Goal: Download file/media

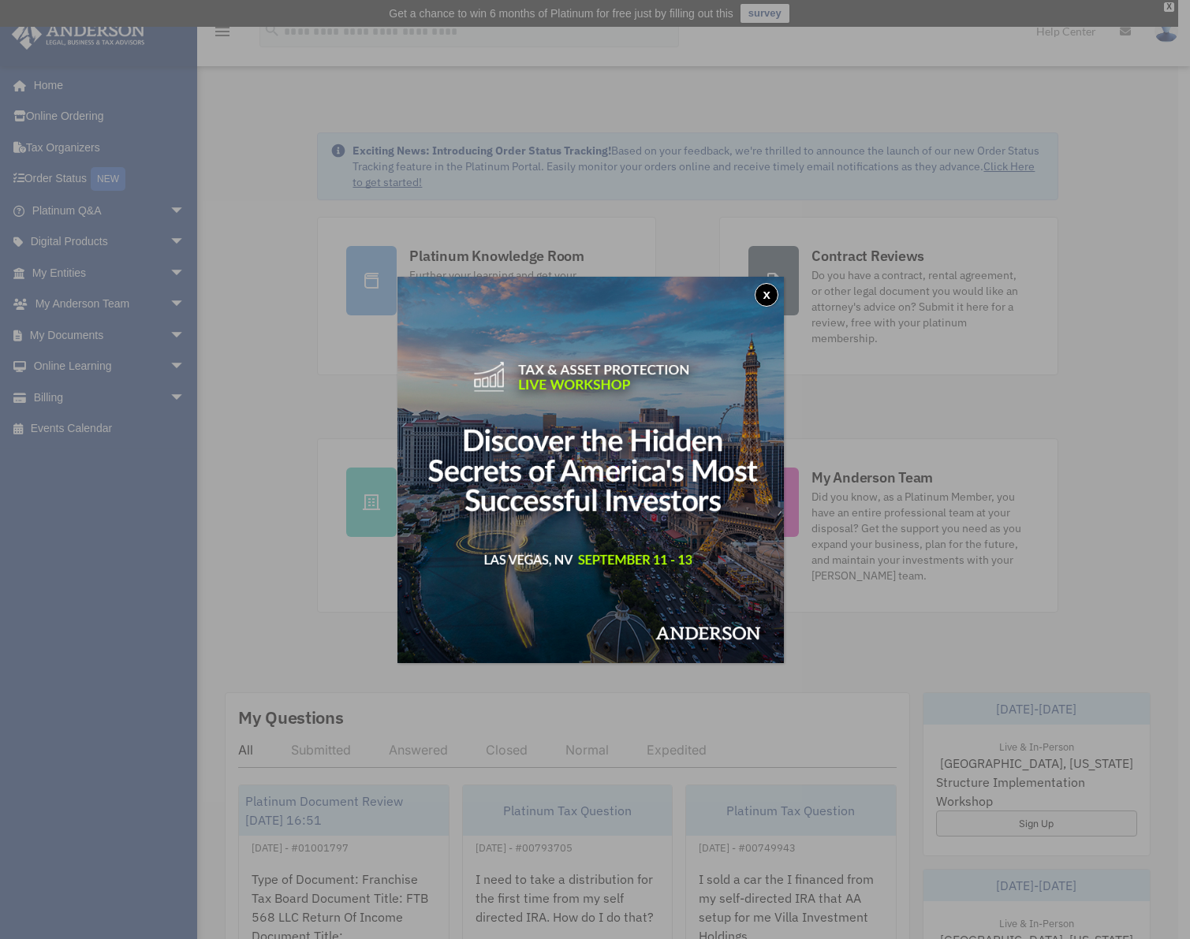
click at [776, 292] on button "x" at bounding box center [766, 295] width 24 height 24
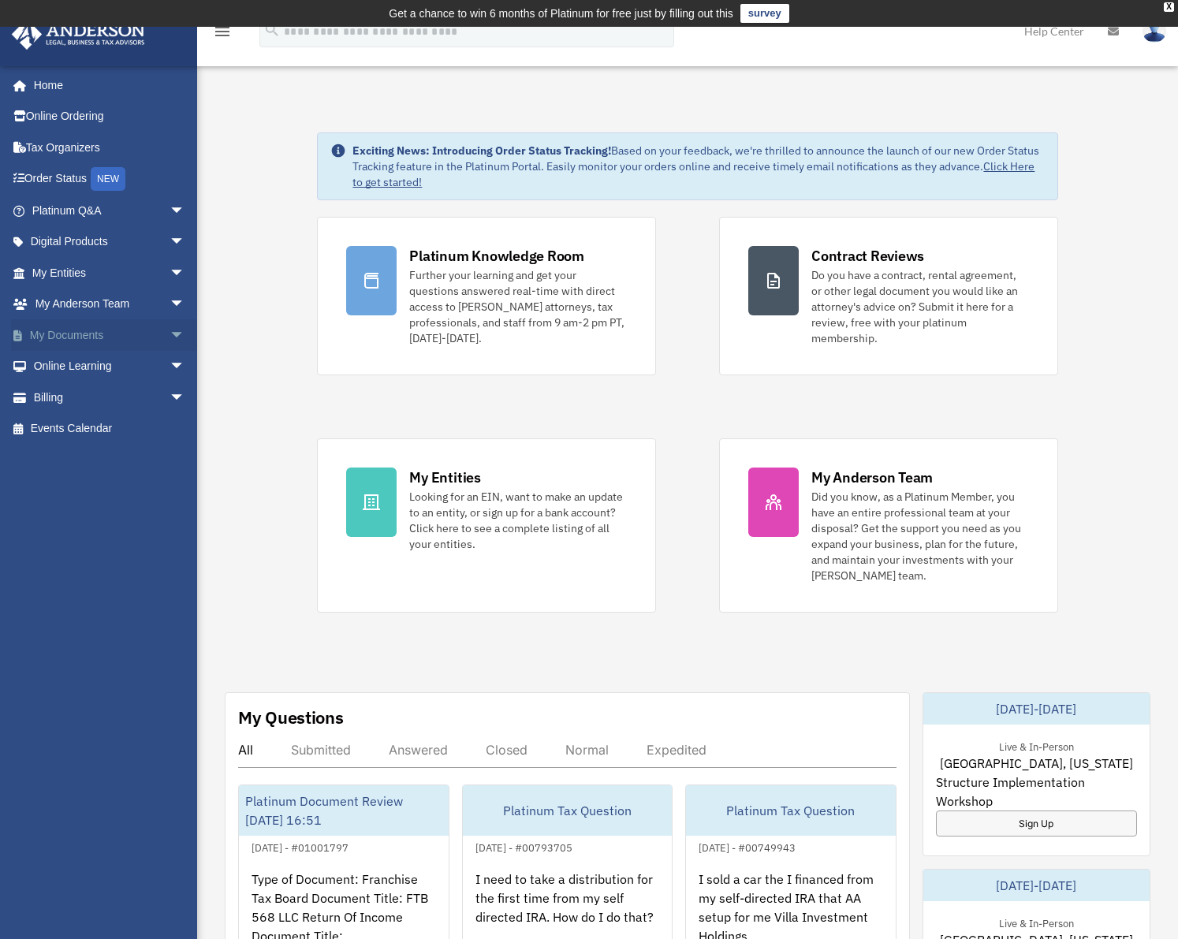
click at [169, 336] on span "arrow_drop_down" at bounding box center [185, 335] width 32 height 32
click at [72, 367] on link "Box" at bounding box center [115, 367] width 187 height 32
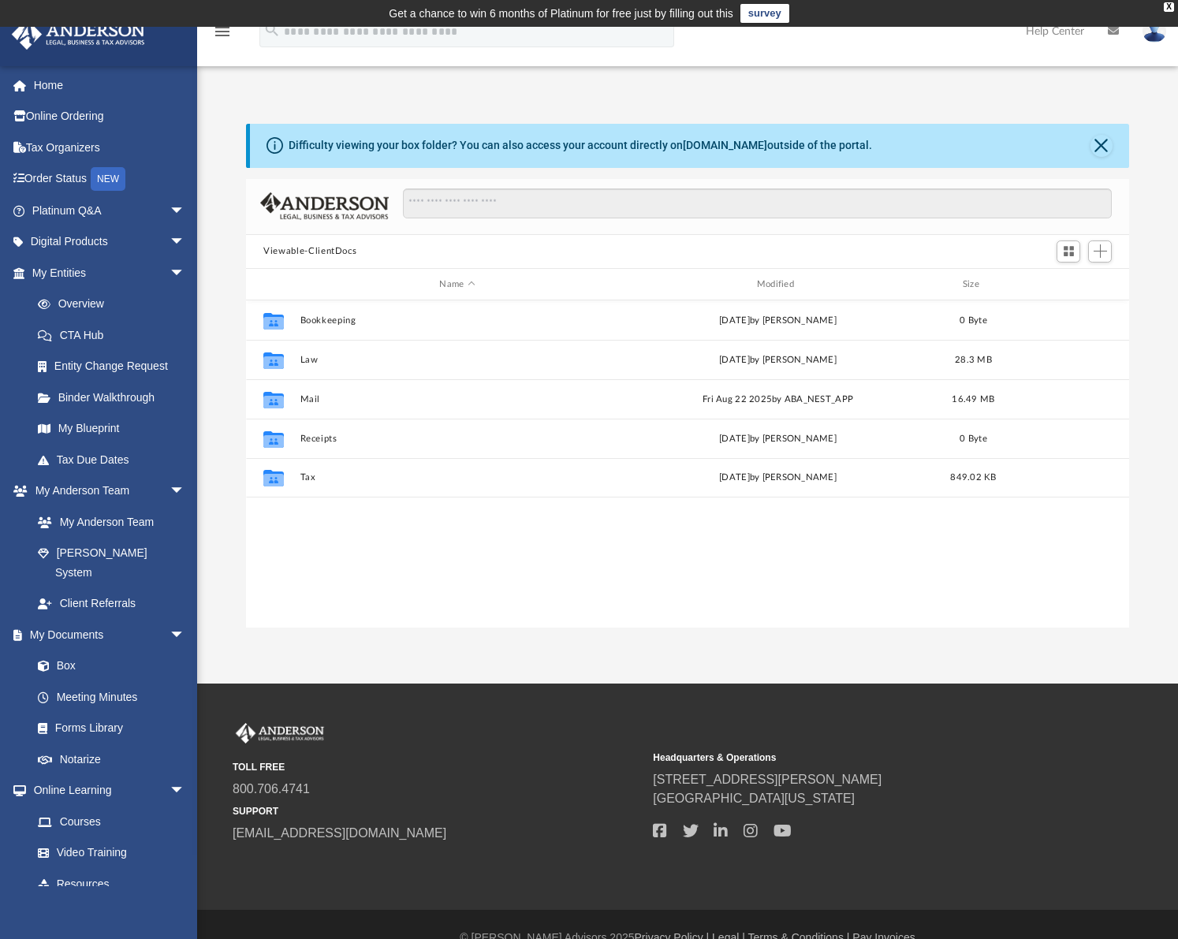
scroll to position [347, 870]
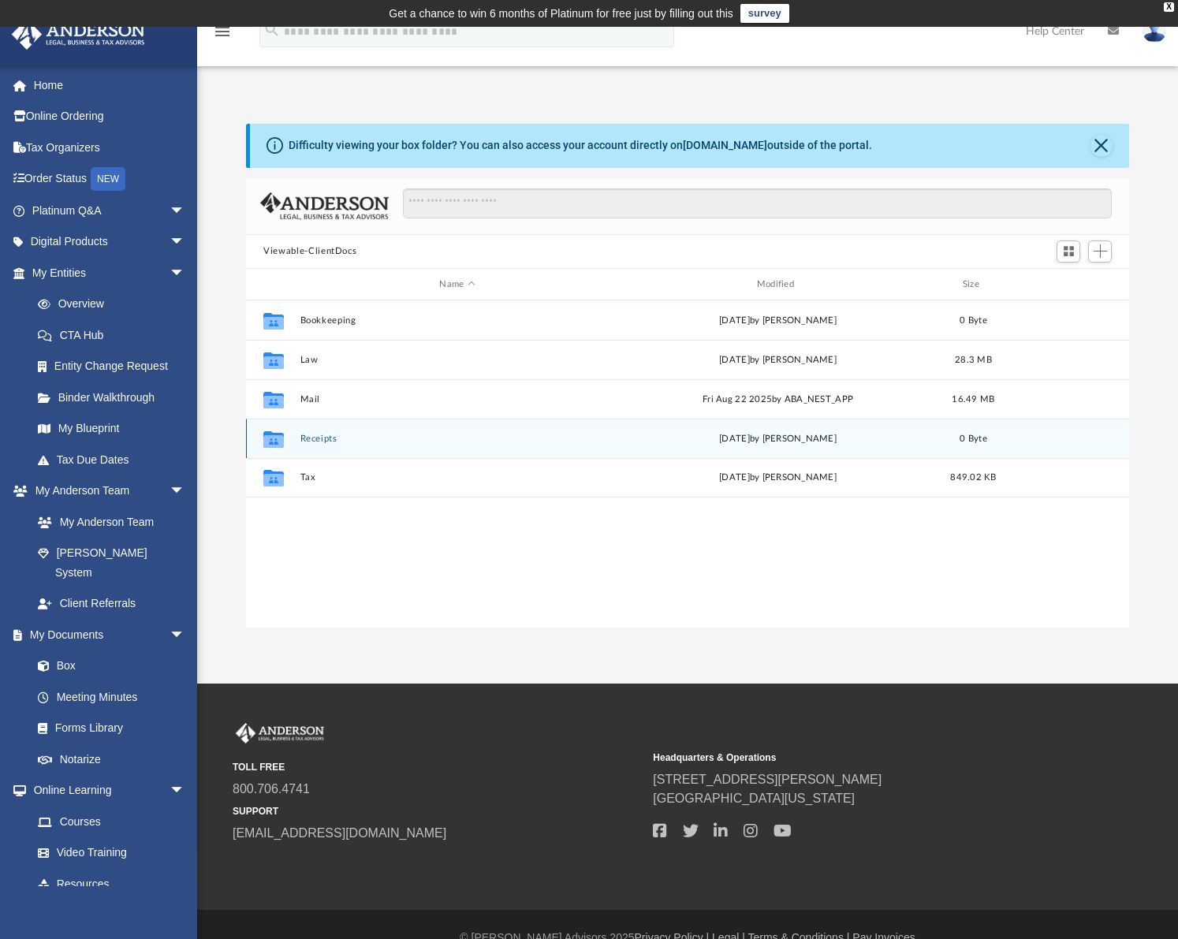
click at [306, 442] on button "Receipts" at bounding box center [457, 439] width 314 height 10
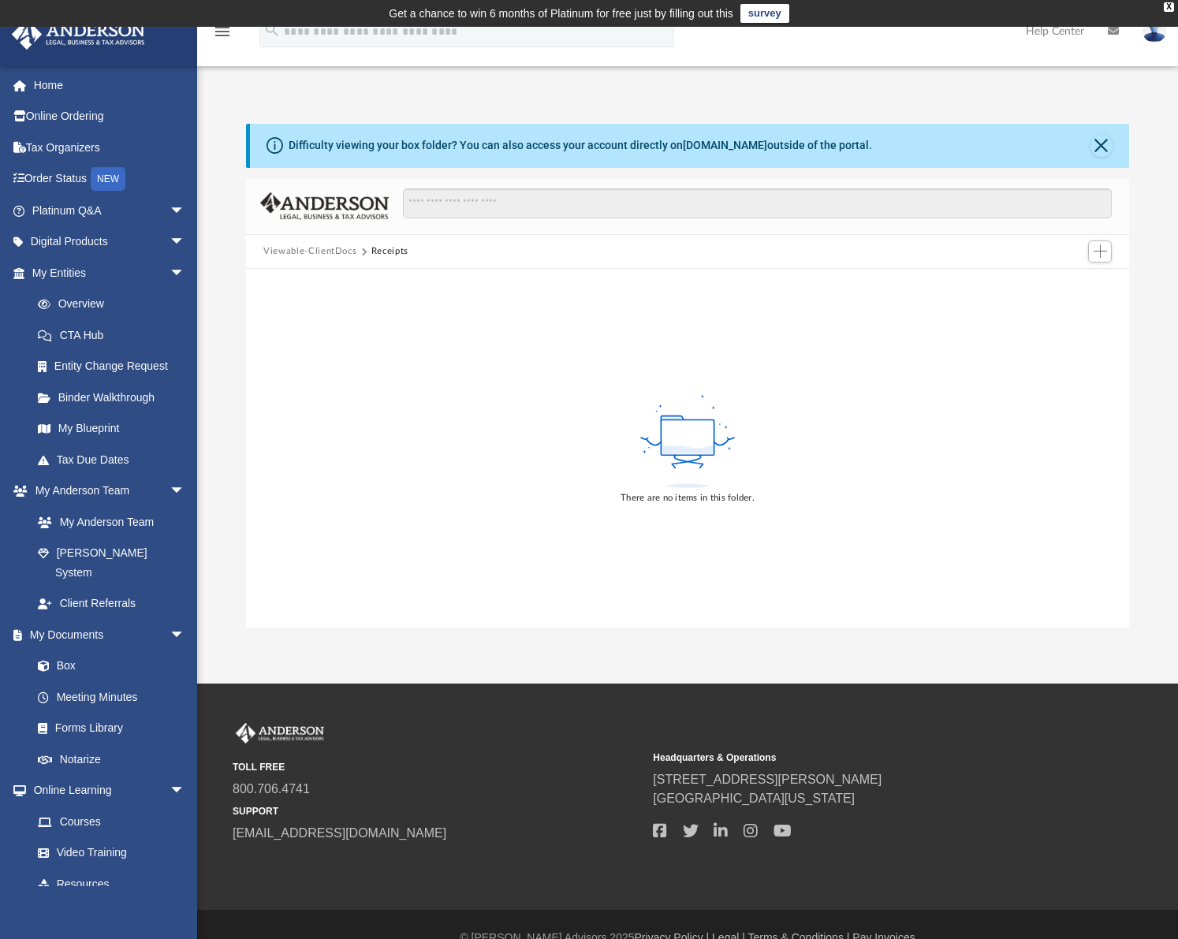
click at [380, 508] on div "There are no items in this folder." at bounding box center [687, 448] width 883 height 358
click at [327, 251] on button "Viewable-ClientDocs" at bounding box center [309, 251] width 93 height 14
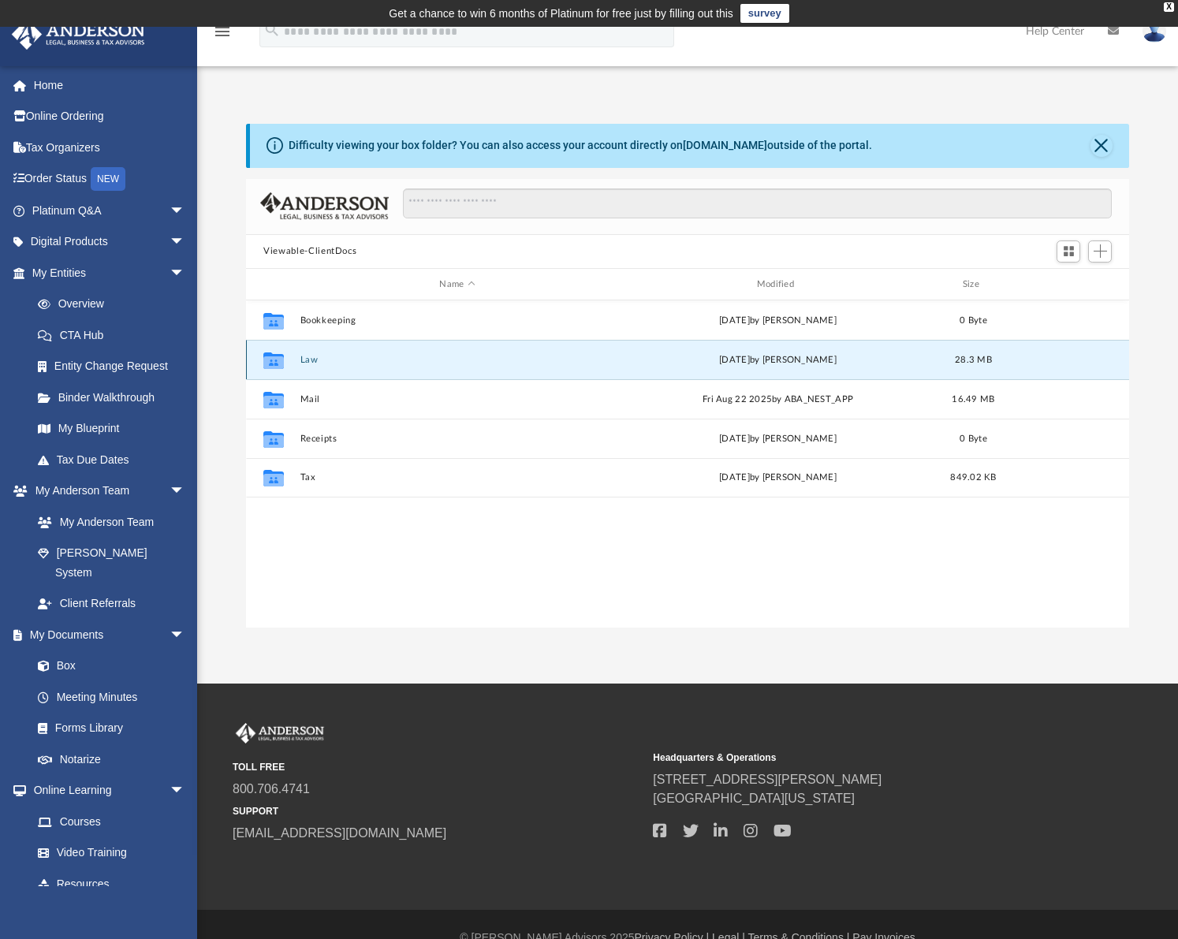
click at [307, 363] on button "Law" at bounding box center [457, 360] width 314 height 10
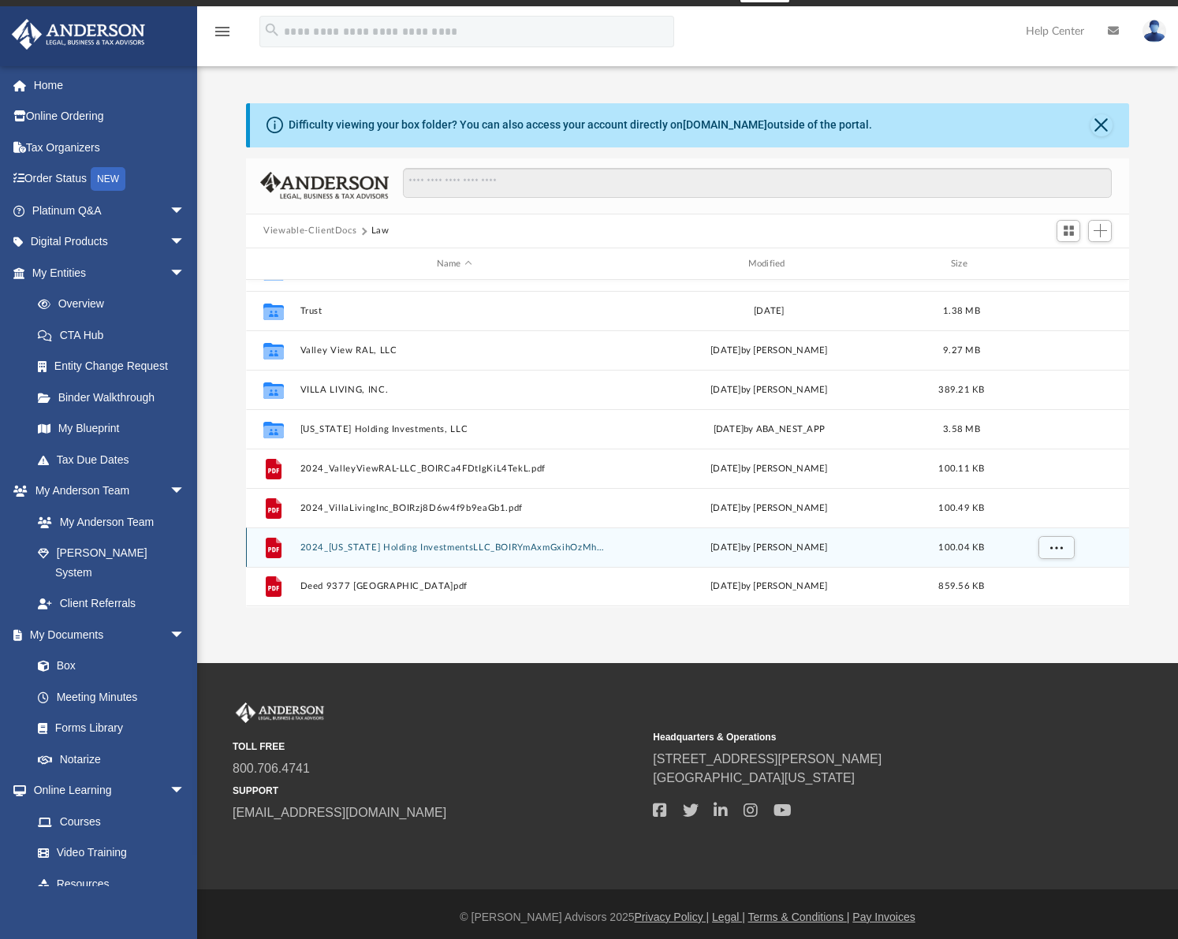
scroll to position [27, 0]
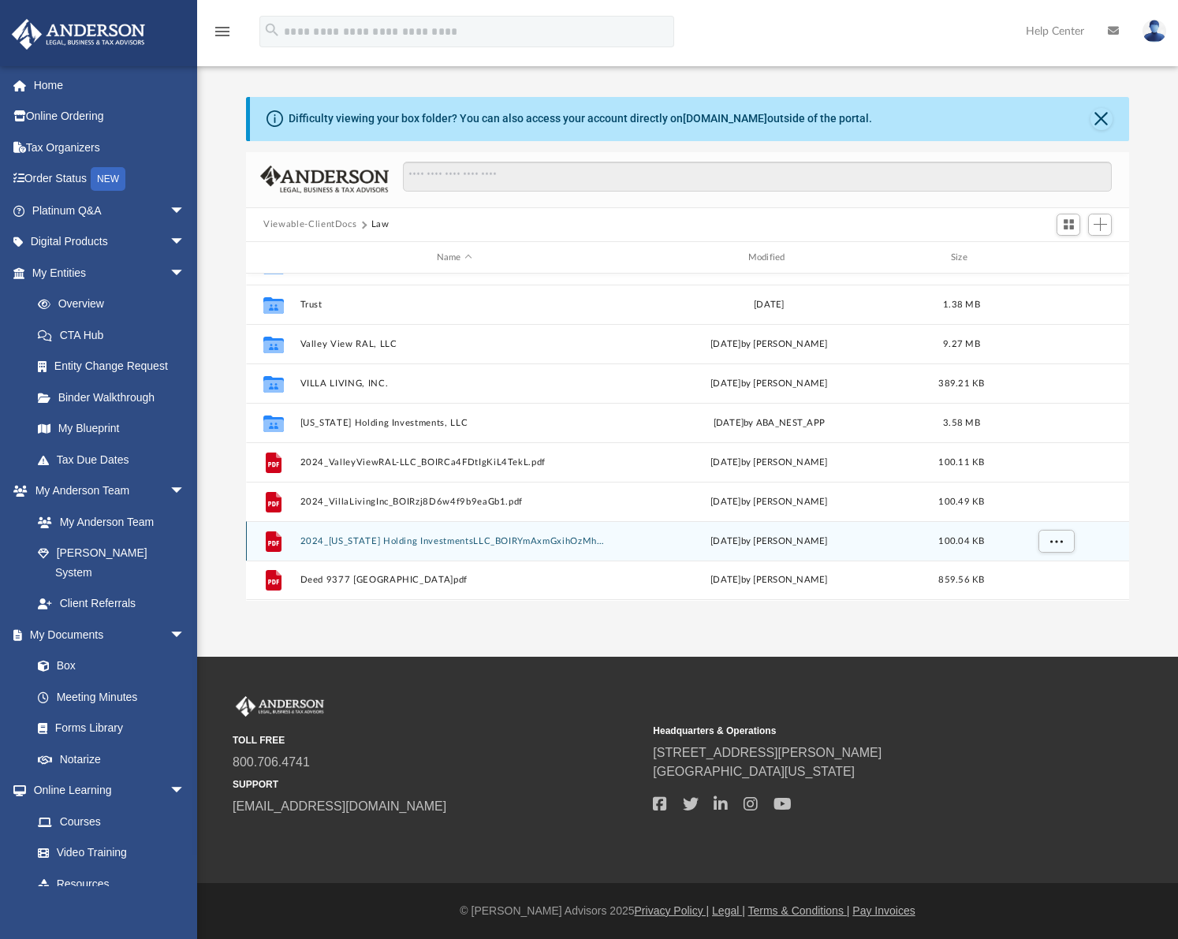
click at [318, 540] on button "2024_Wyoming Holding InvestmentsLLC_BOIRYmAxmGxihOzMhmyY.pdf" at bounding box center [454, 541] width 308 height 10
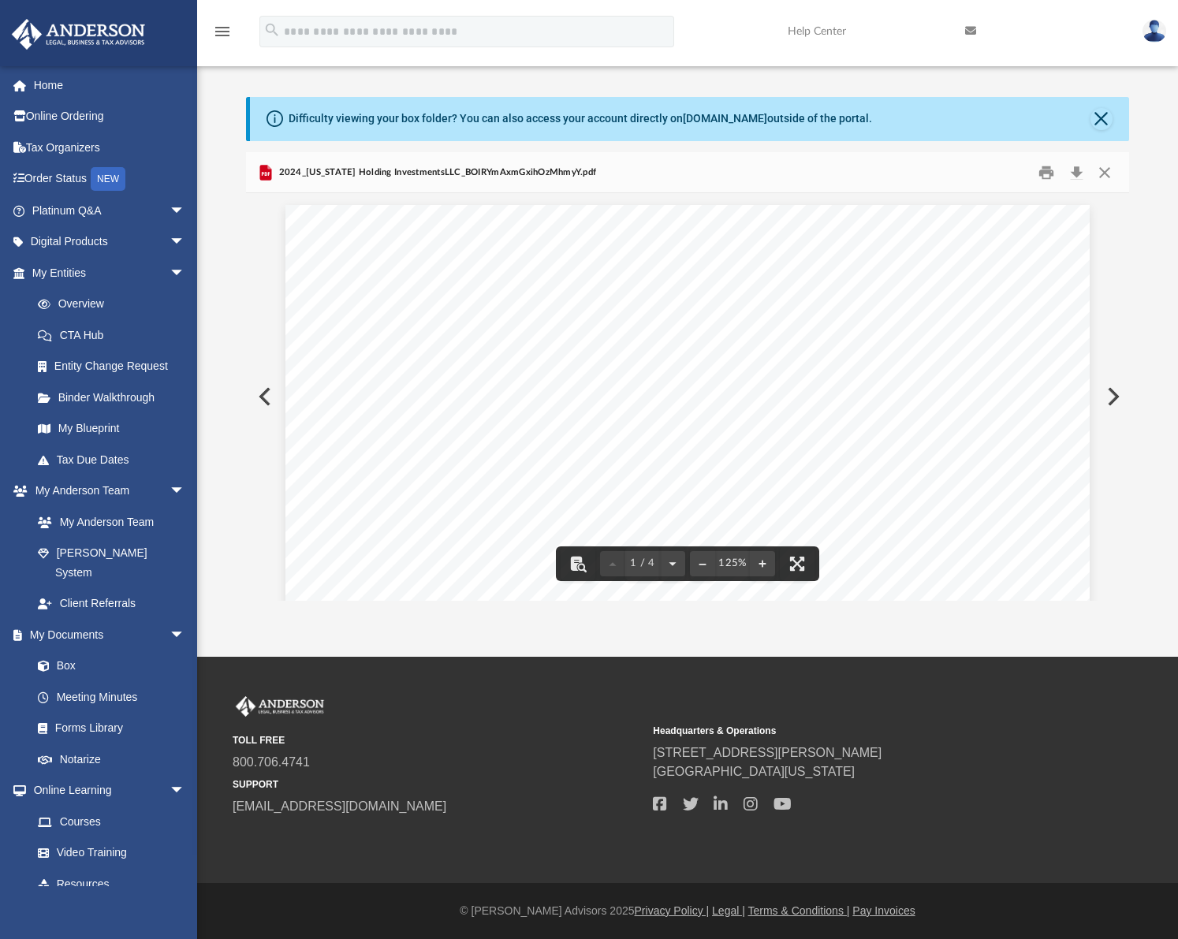
scroll to position [132, 0]
click at [1109, 170] on button "Close" at bounding box center [1103, 172] width 28 height 24
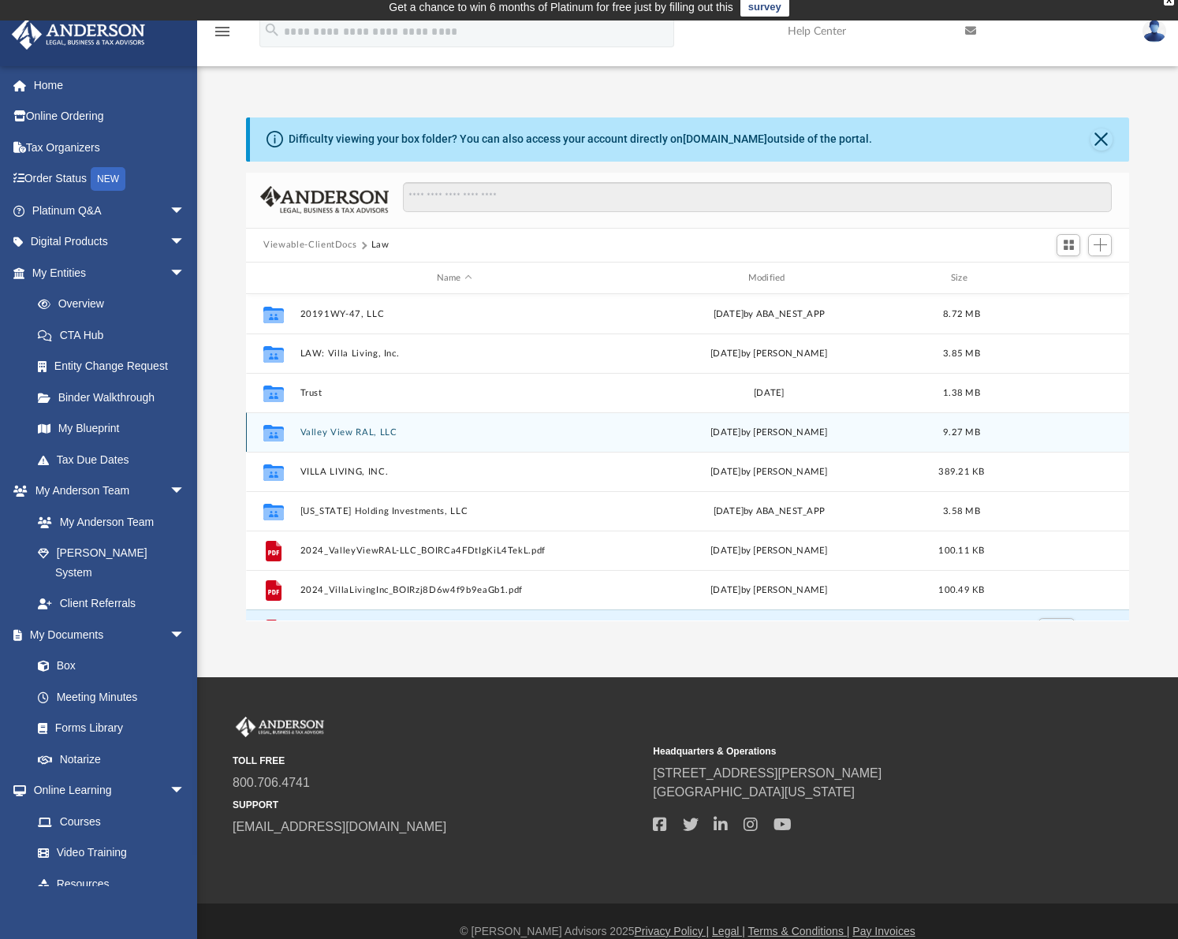
scroll to position [0, 0]
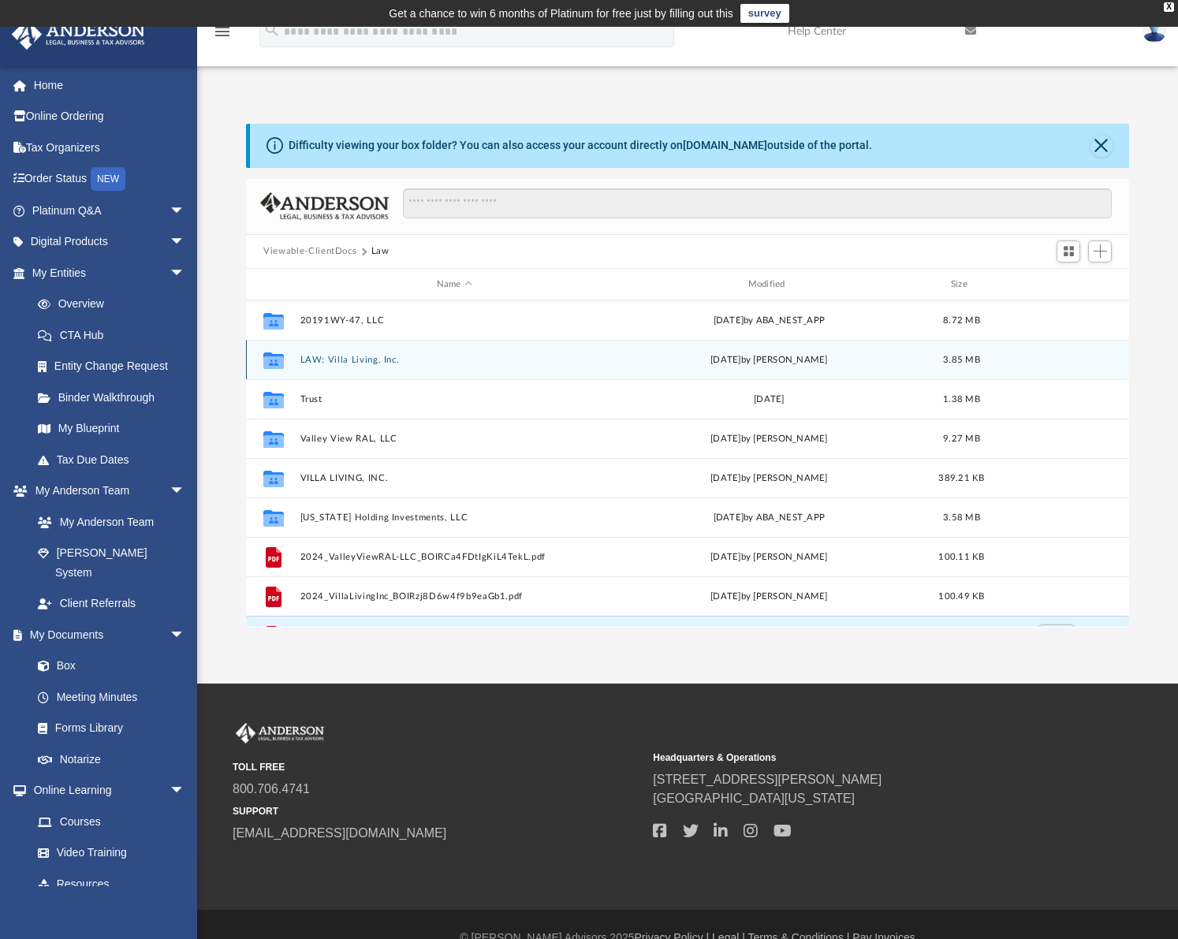
click at [281, 363] on icon "grid" at bounding box center [273, 362] width 20 height 13
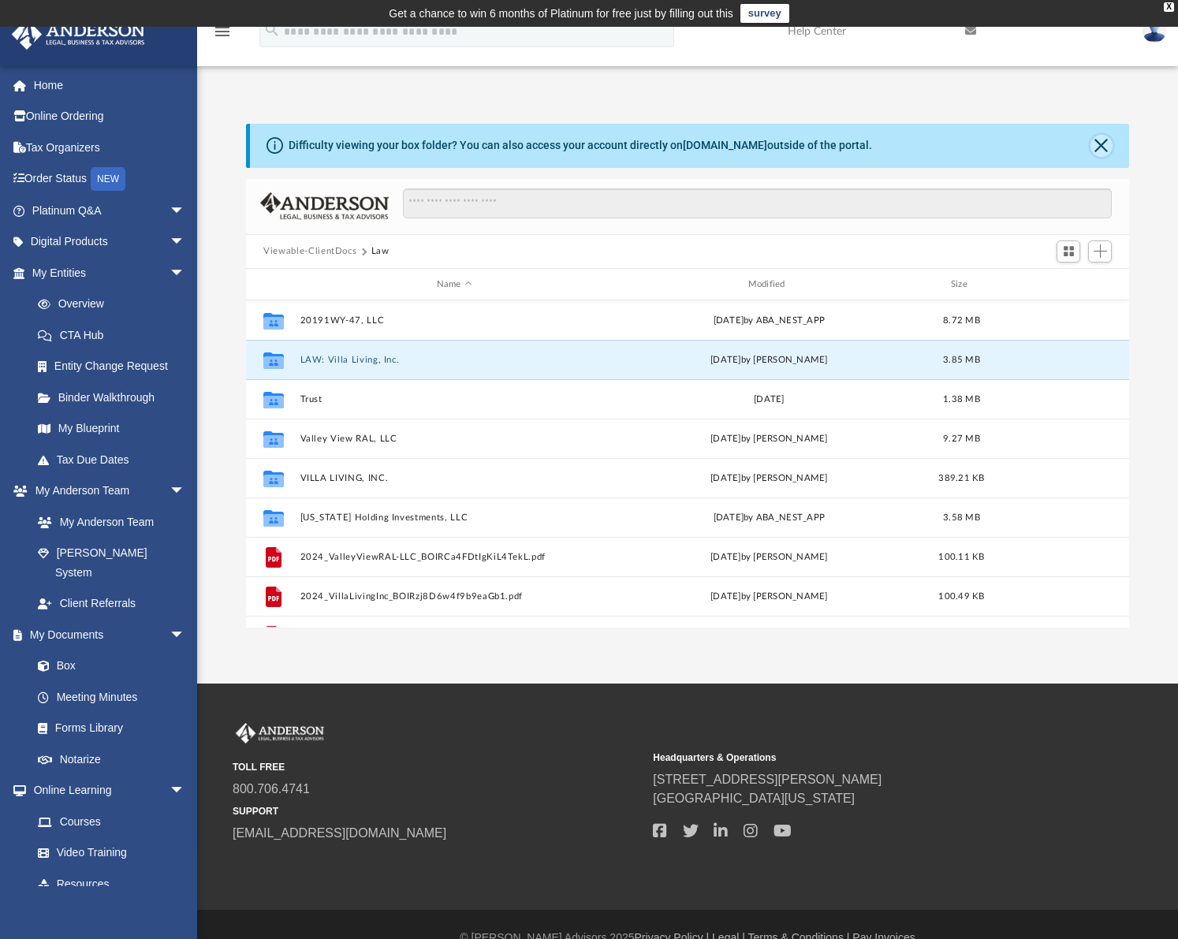
click at [1101, 147] on button "Close" at bounding box center [1101, 146] width 22 height 22
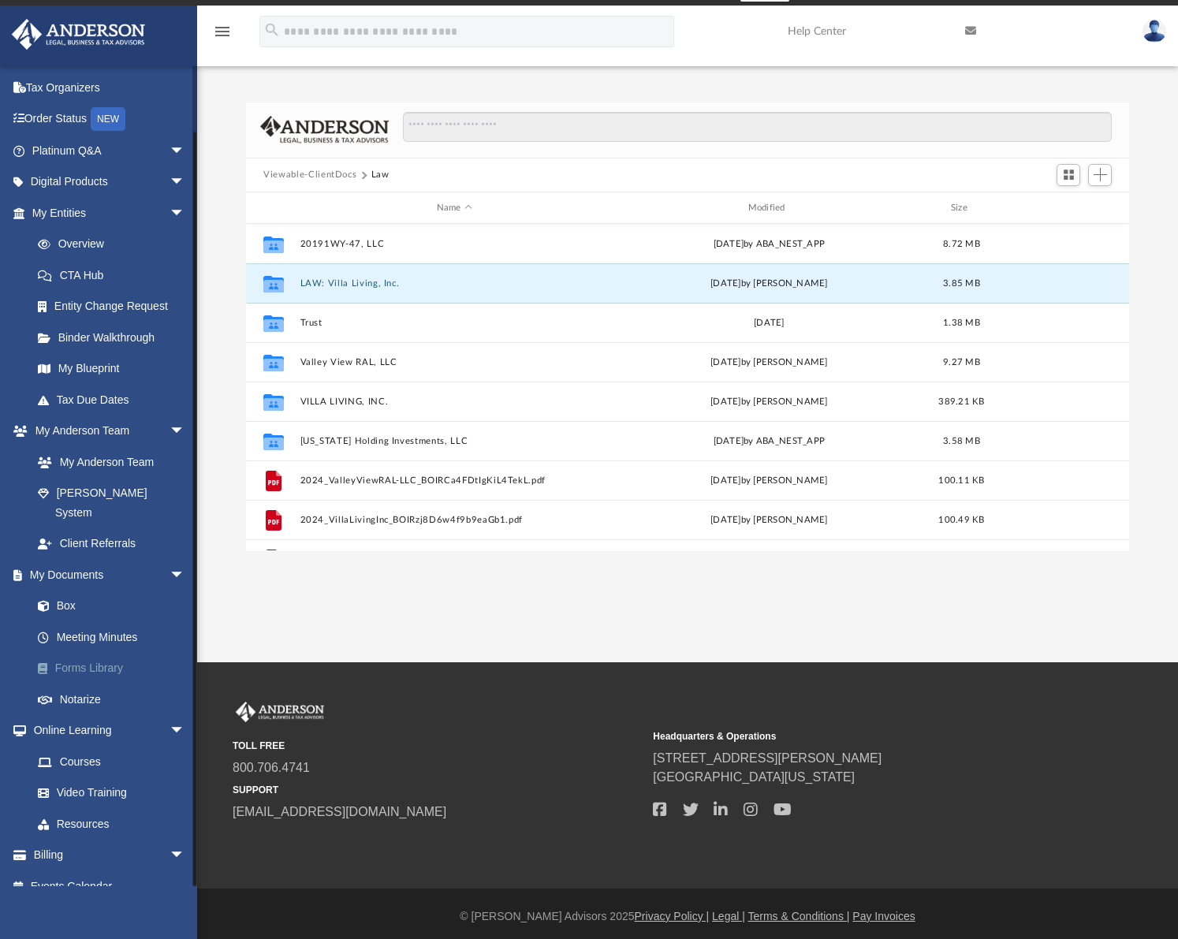
scroll to position [27, 0]
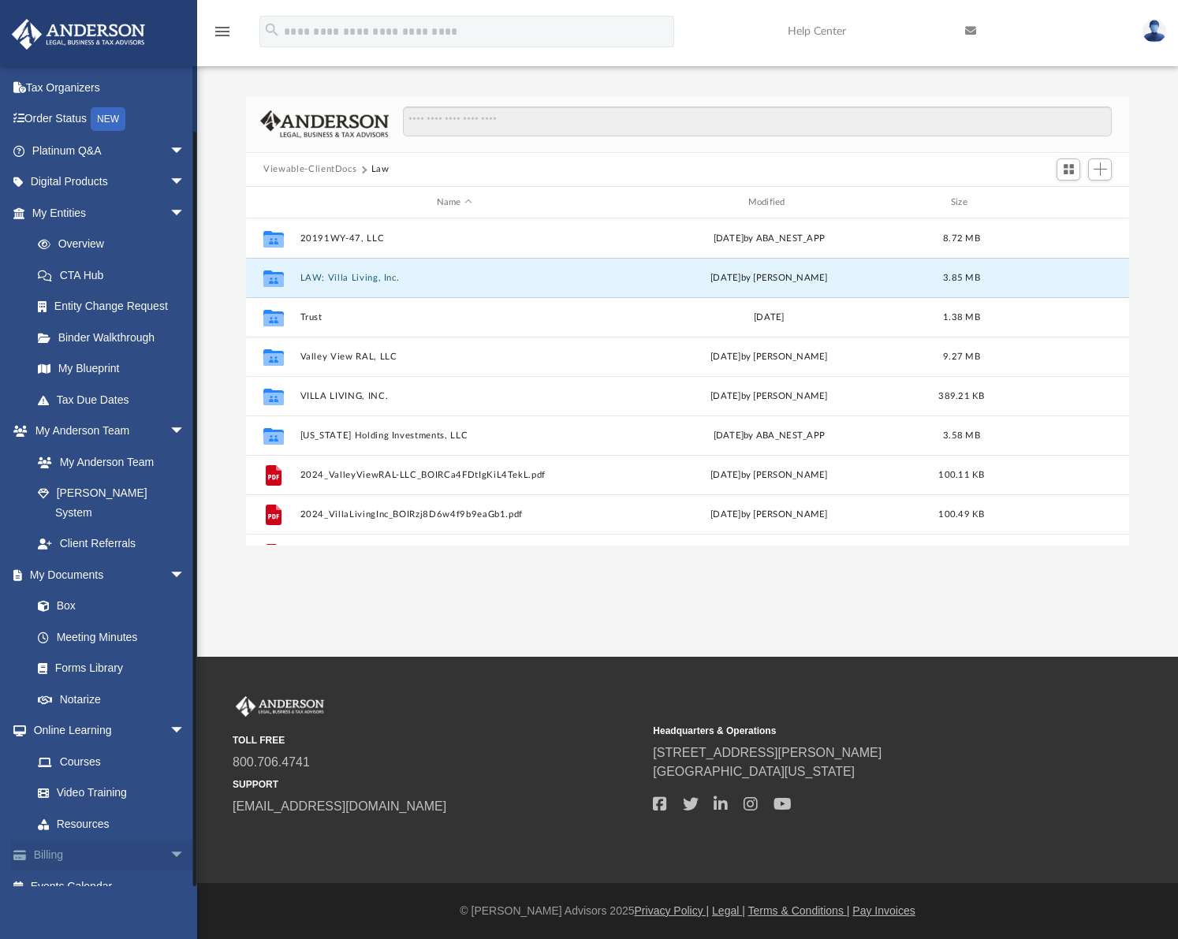
click at [89, 840] on link "Billing arrow_drop_down" at bounding box center [110, 856] width 198 height 32
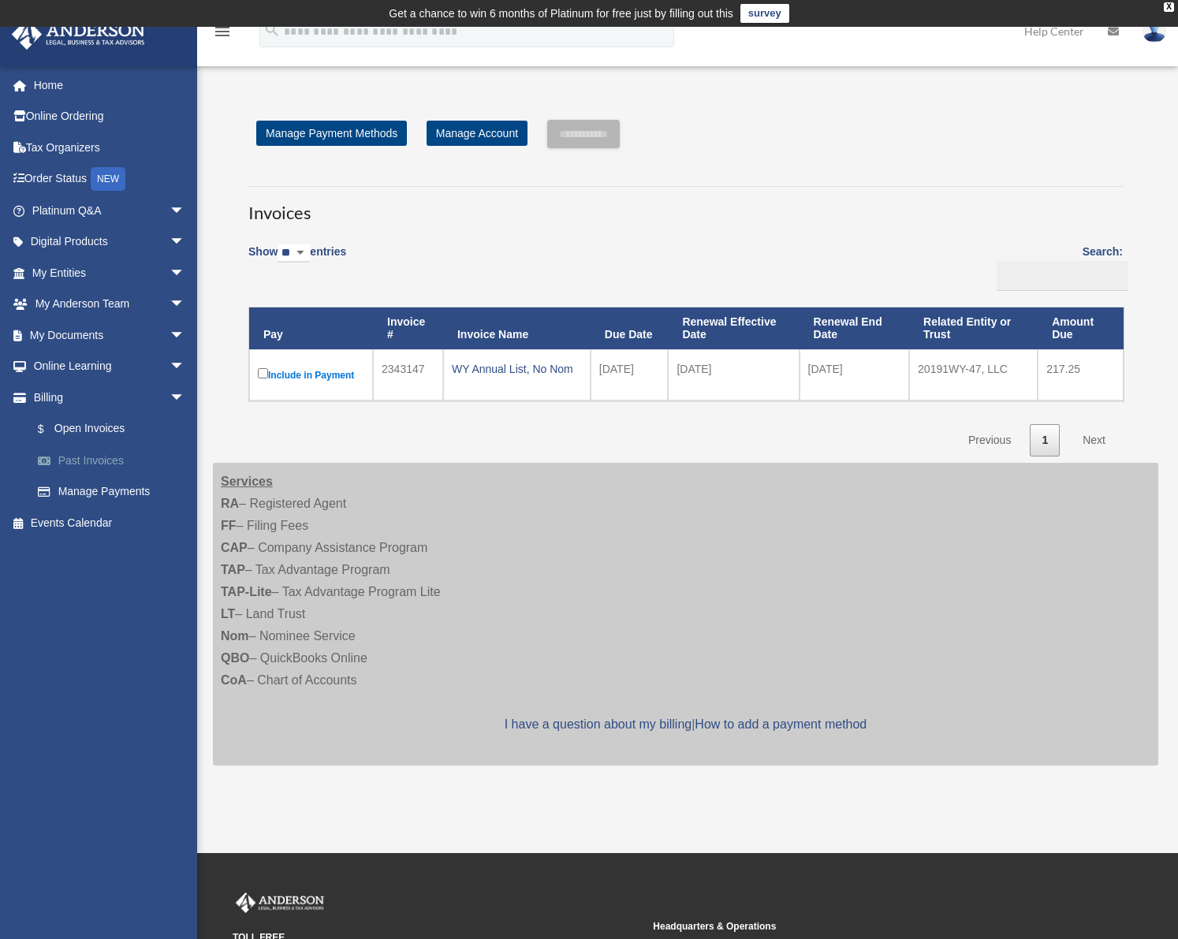
click at [110, 453] on link "Past Invoices" at bounding box center [115, 461] width 187 height 32
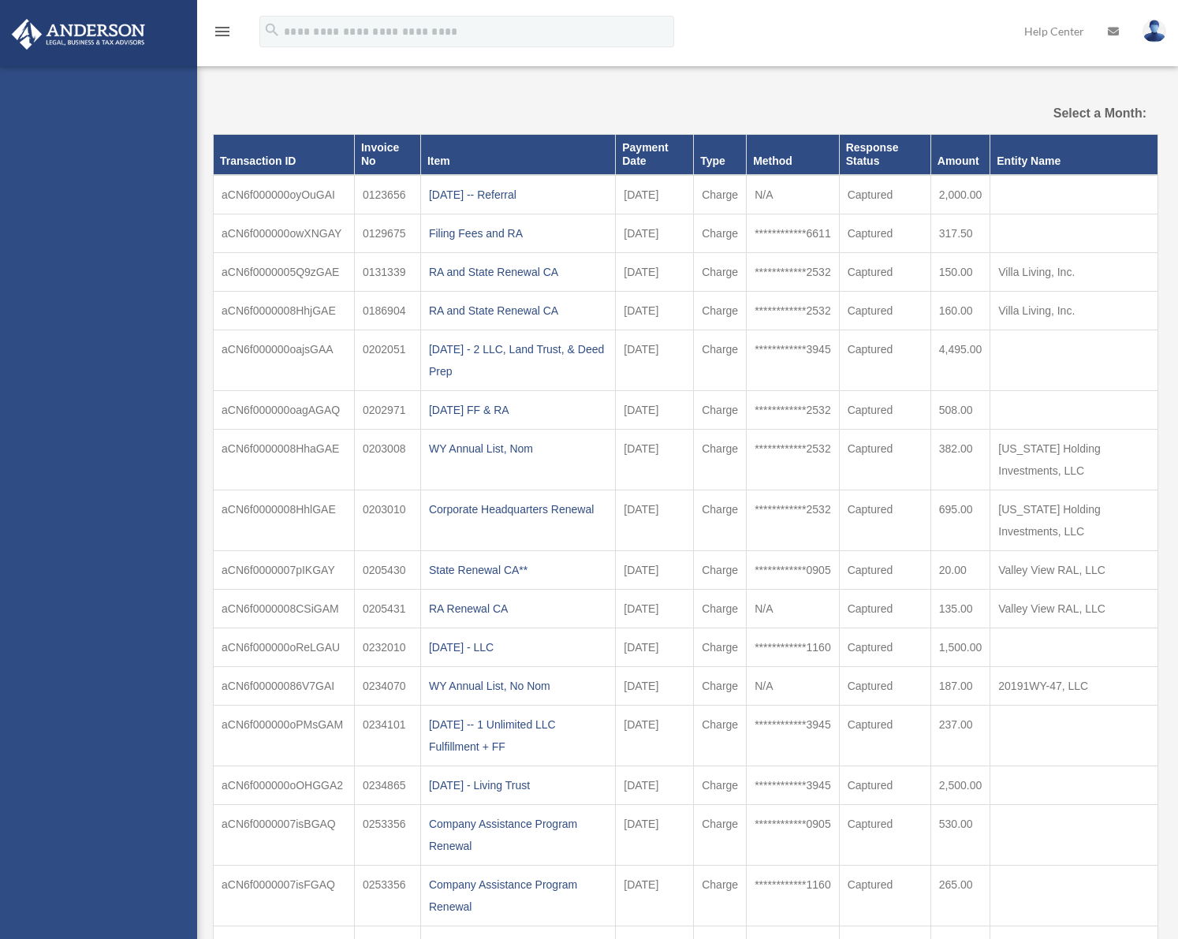
select select
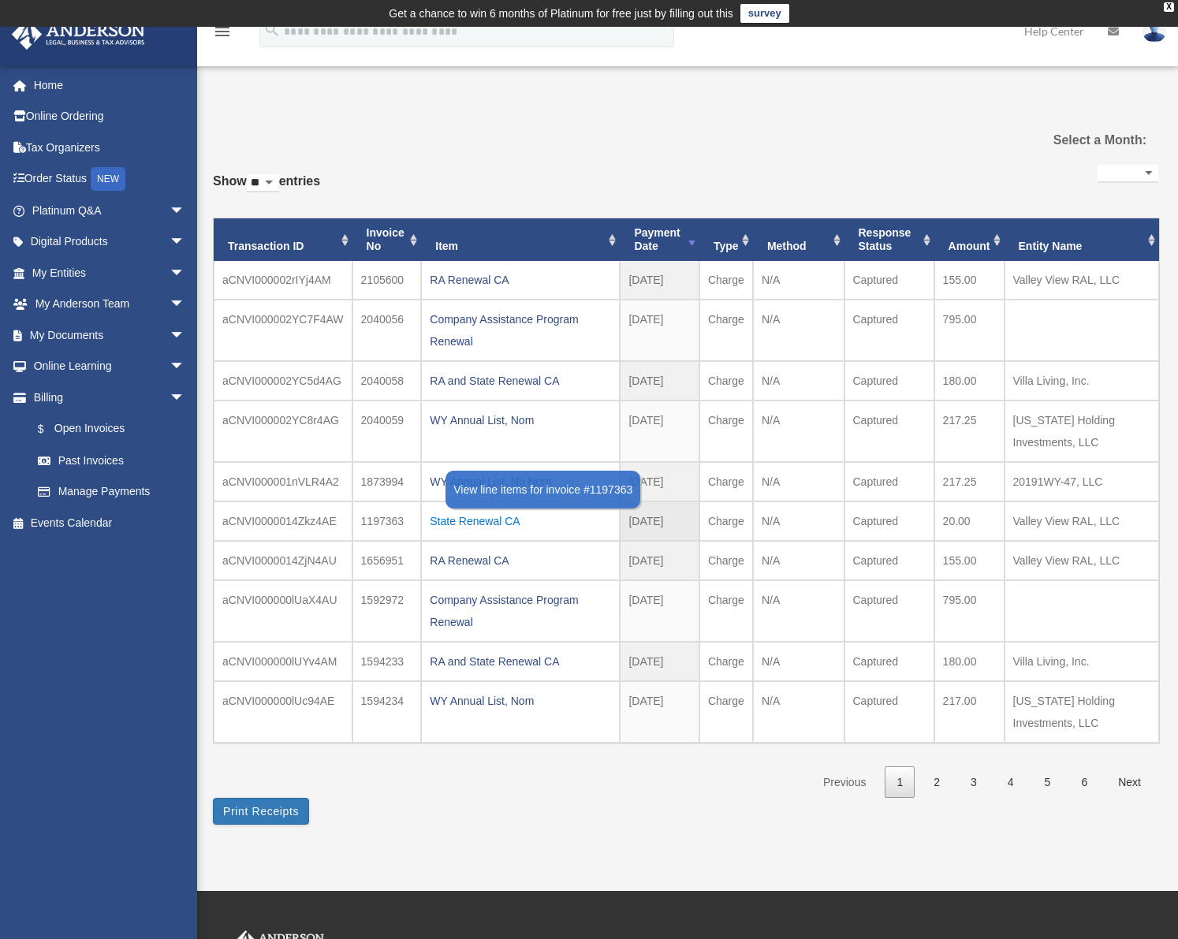
click at [482, 519] on div "State Renewal CA" at bounding box center [520, 521] width 181 height 22
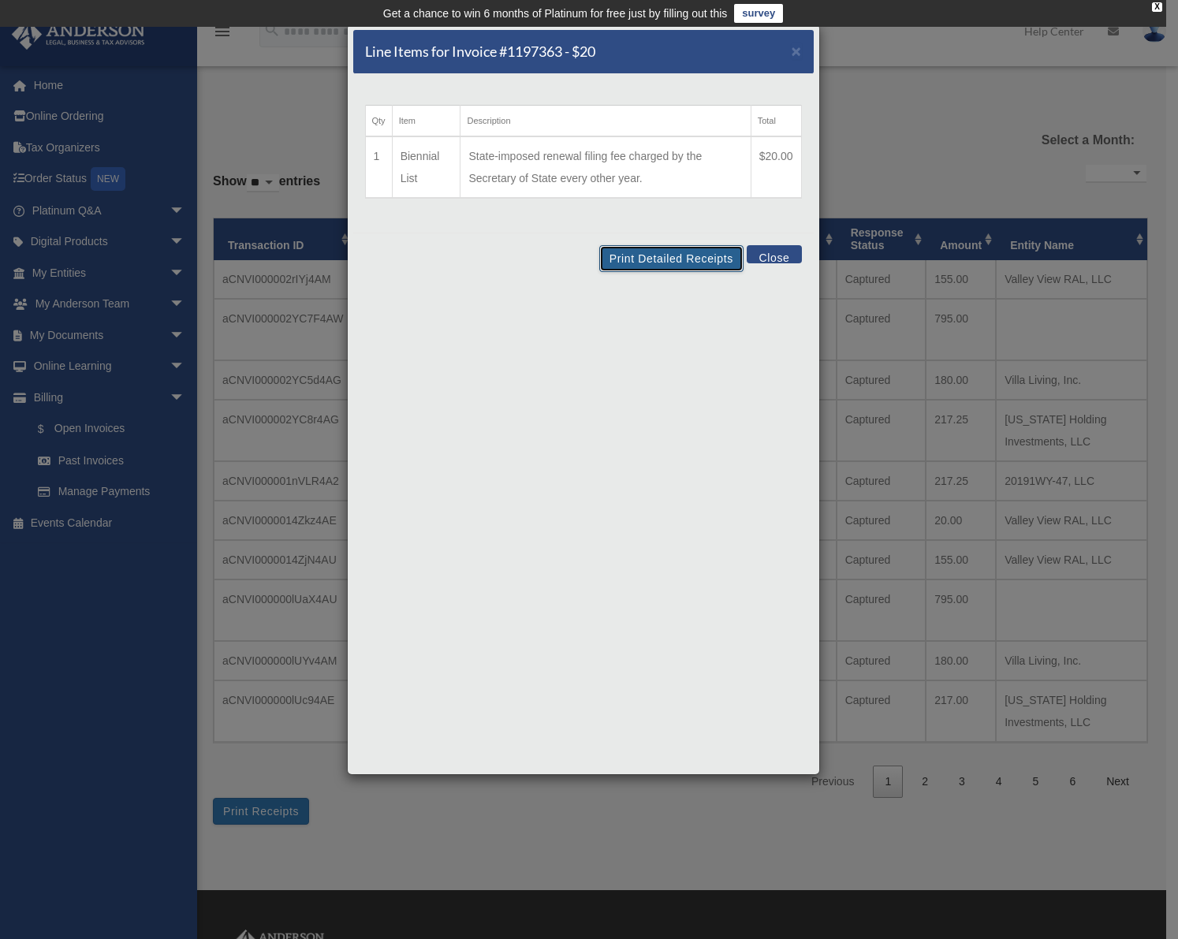
click at [688, 260] on button "Print Detailed Receipts" at bounding box center [671, 258] width 144 height 27
click at [778, 255] on button "Close" at bounding box center [774, 254] width 54 height 18
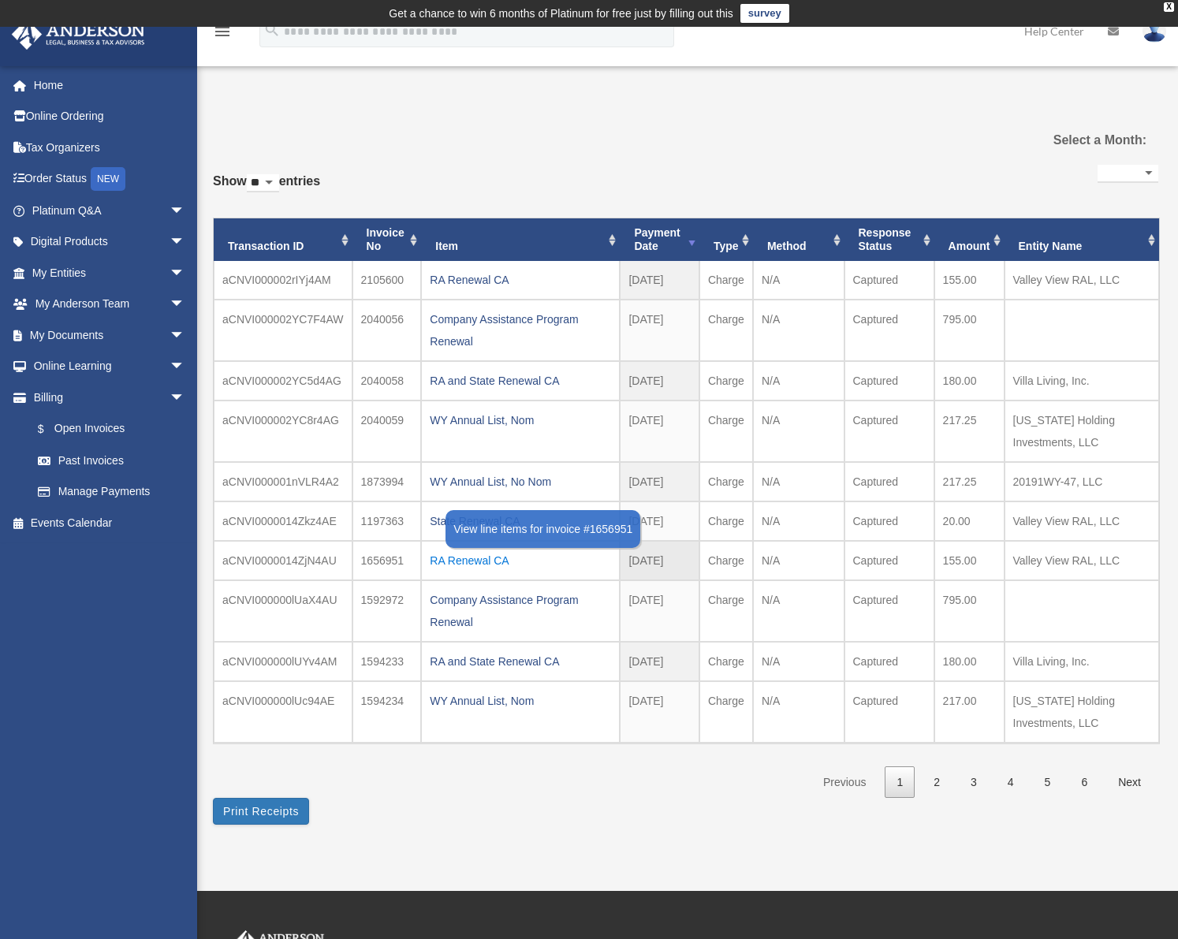
click at [473, 557] on div "RA Renewal CA" at bounding box center [520, 560] width 181 height 22
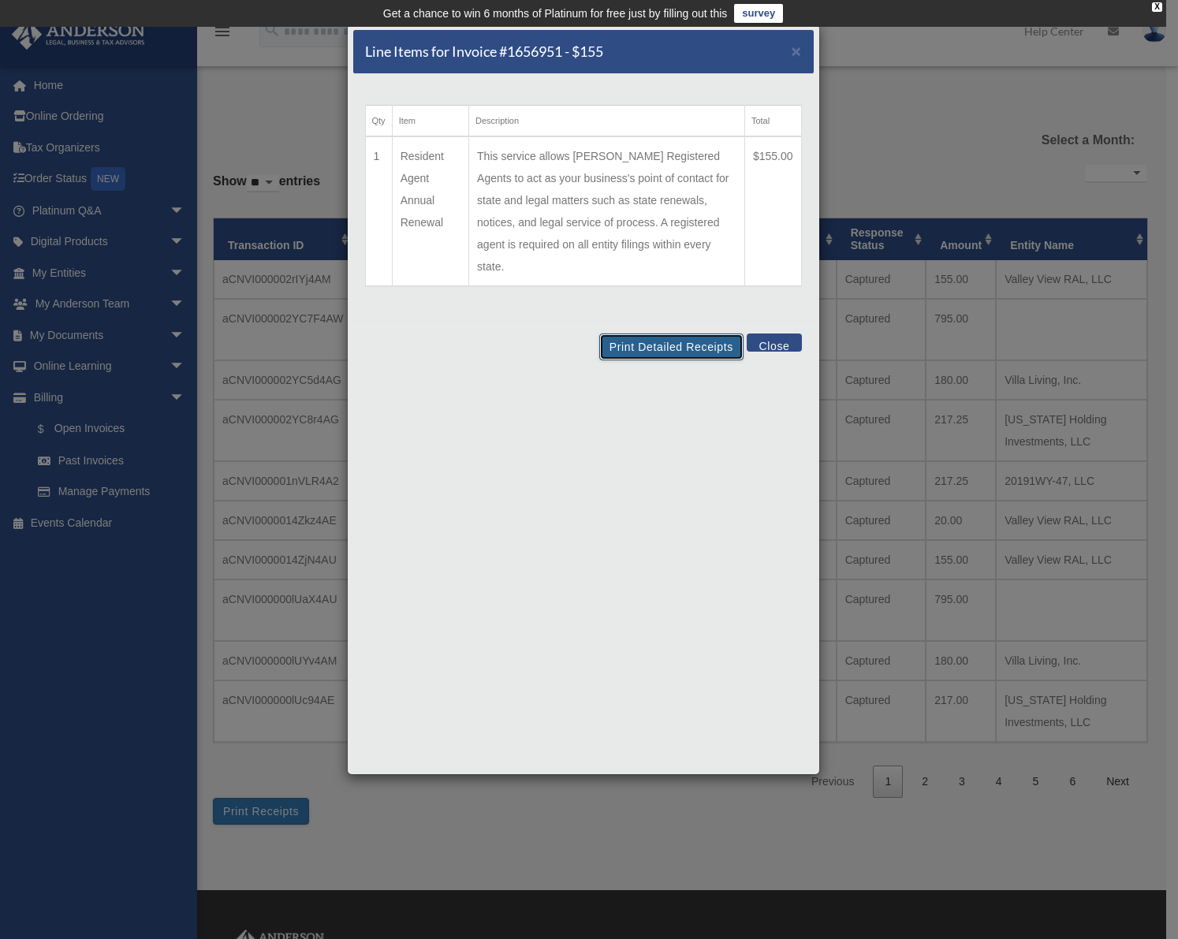
click at [677, 333] on button "Print Detailed Receipts" at bounding box center [671, 346] width 144 height 27
click at [781, 333] on button "Close" at bounding box center [774, 342] width 54 height 18
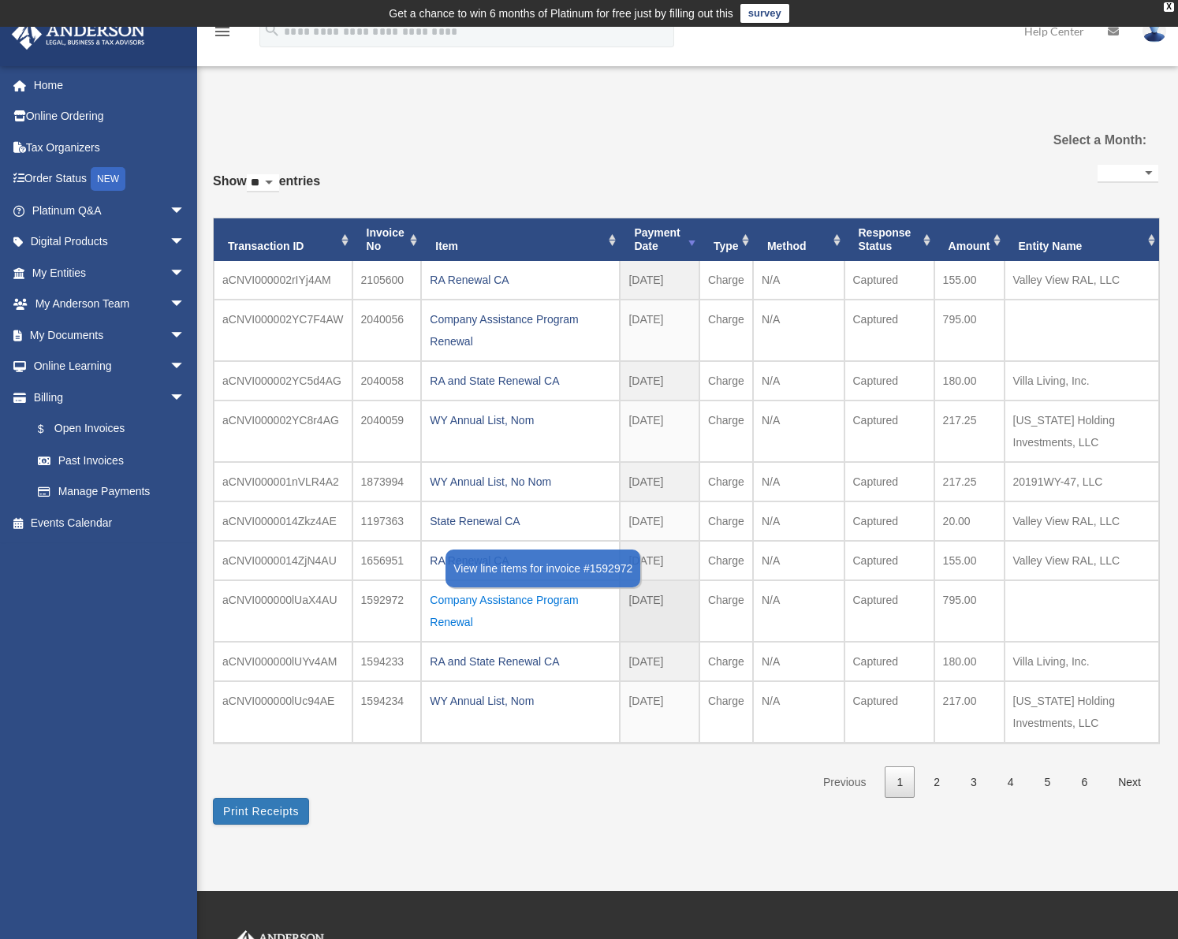
click at [538, 605] on div "Company Assistance Program Renewal" at bounding box center [520, 611] width 181 height 44
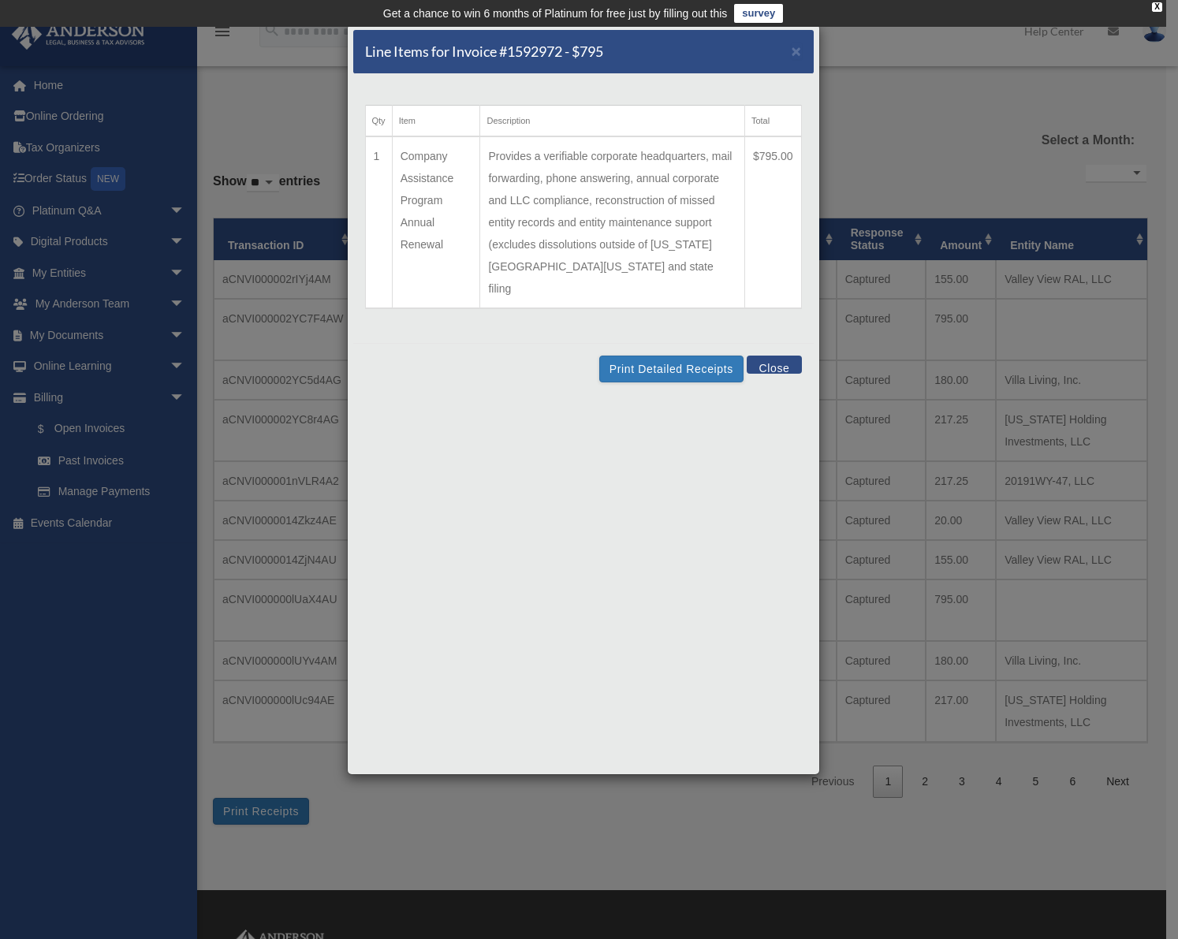
click at [769, 356] on button "Close" at bounding box center [774, 365] width 54 height 18
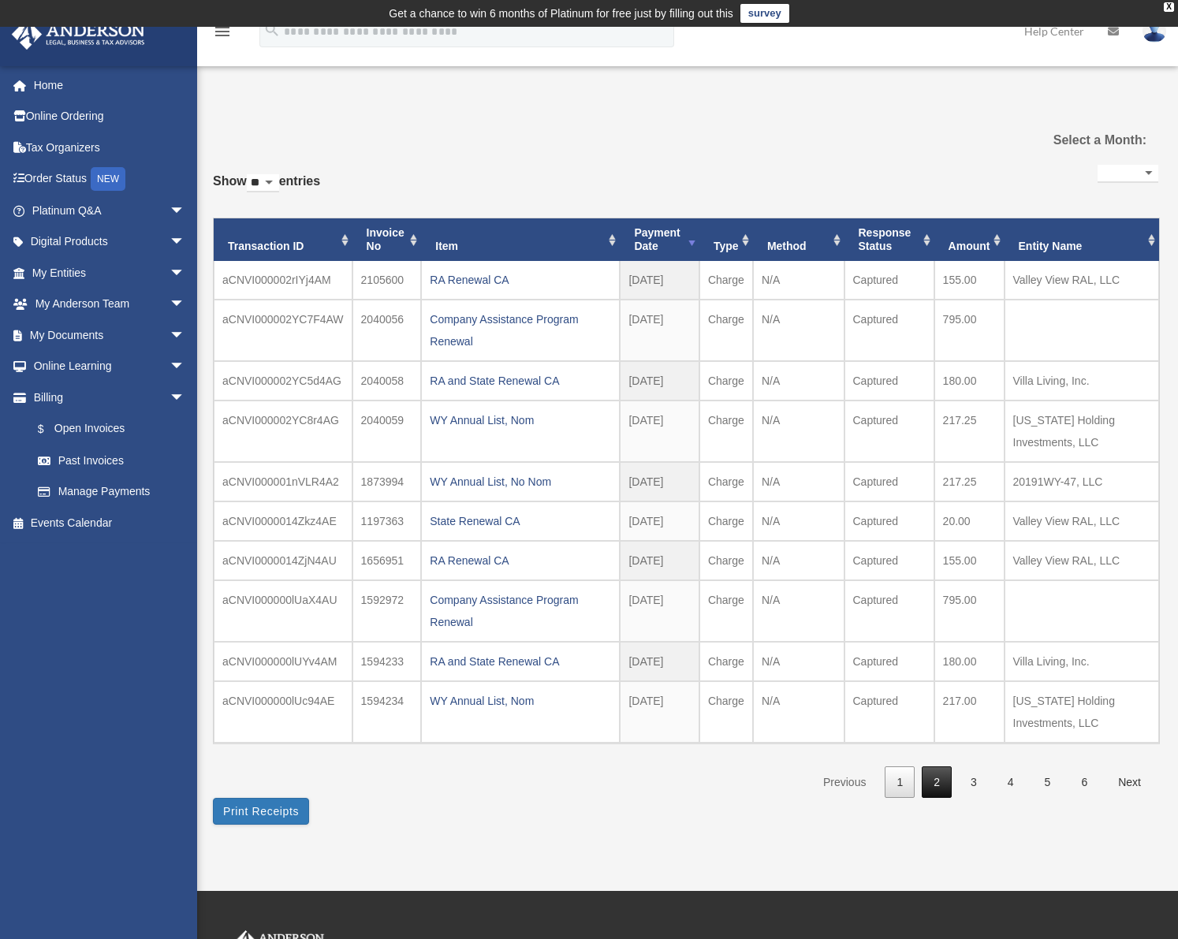
click at [932, 778] on link "2" at bounding box center [937, 782] width 30 height 32
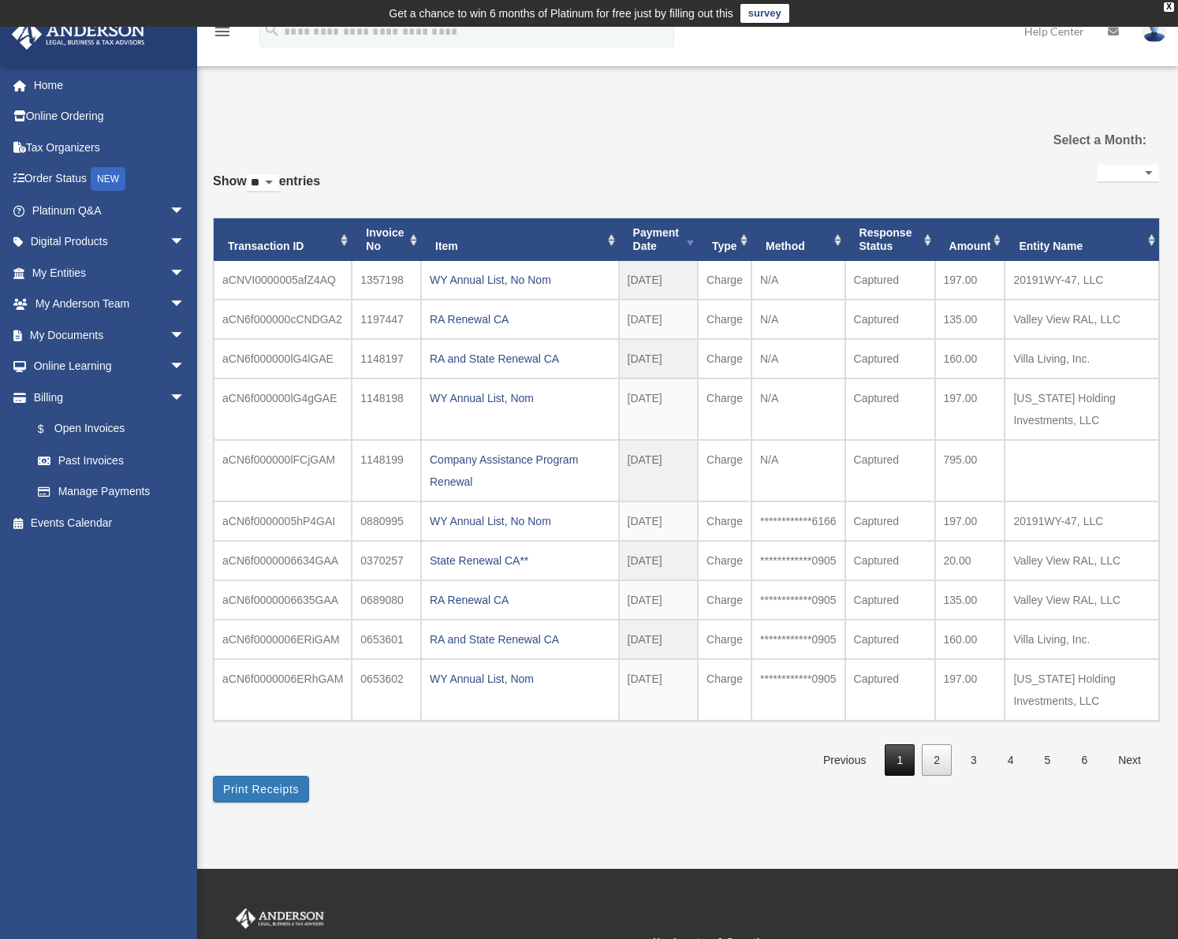
click at [887, 757] on link "1" at bounding box center [899, 760] width 30 height 32
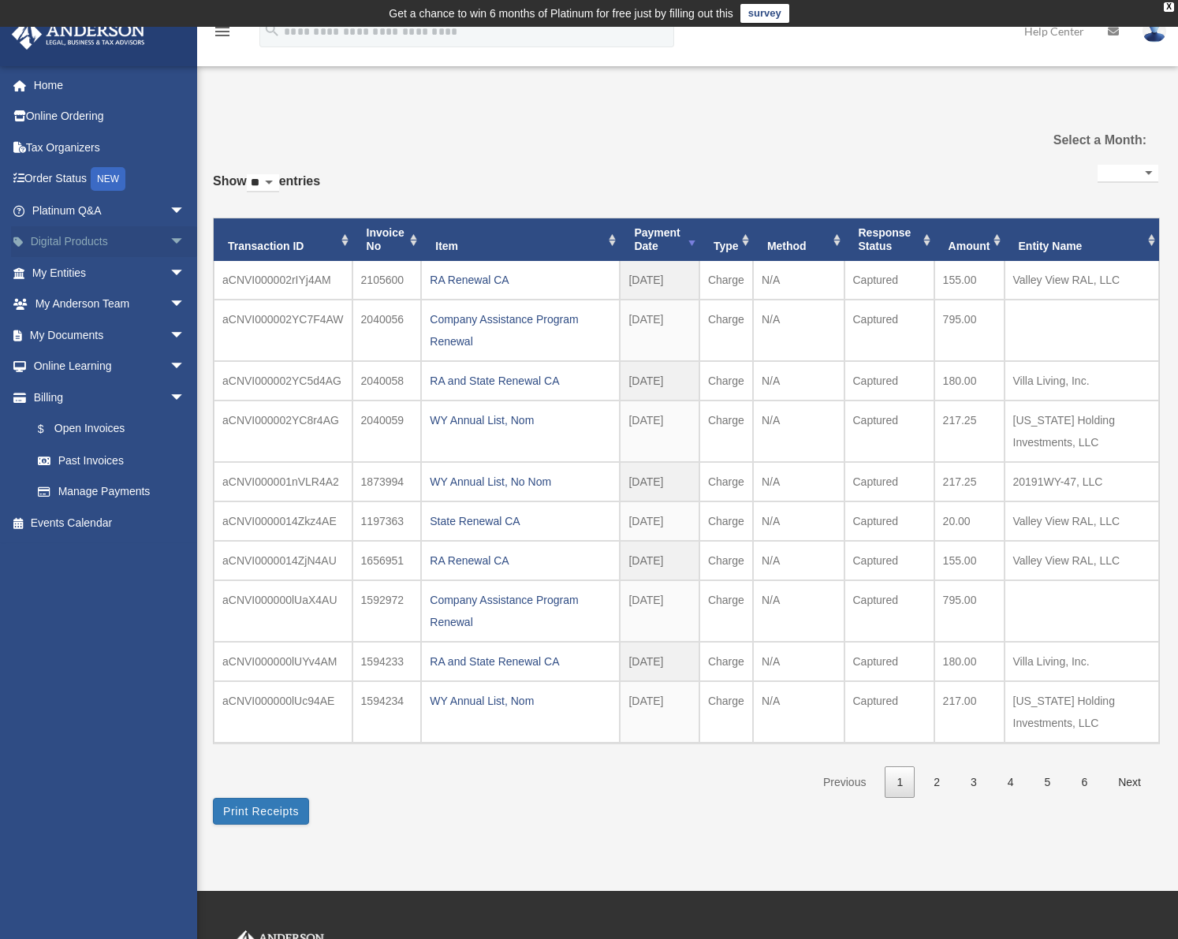
click at [117, 249] on link "Digital Products arrow_drop_down" at bounding box center [110, 242] width 198 height 32
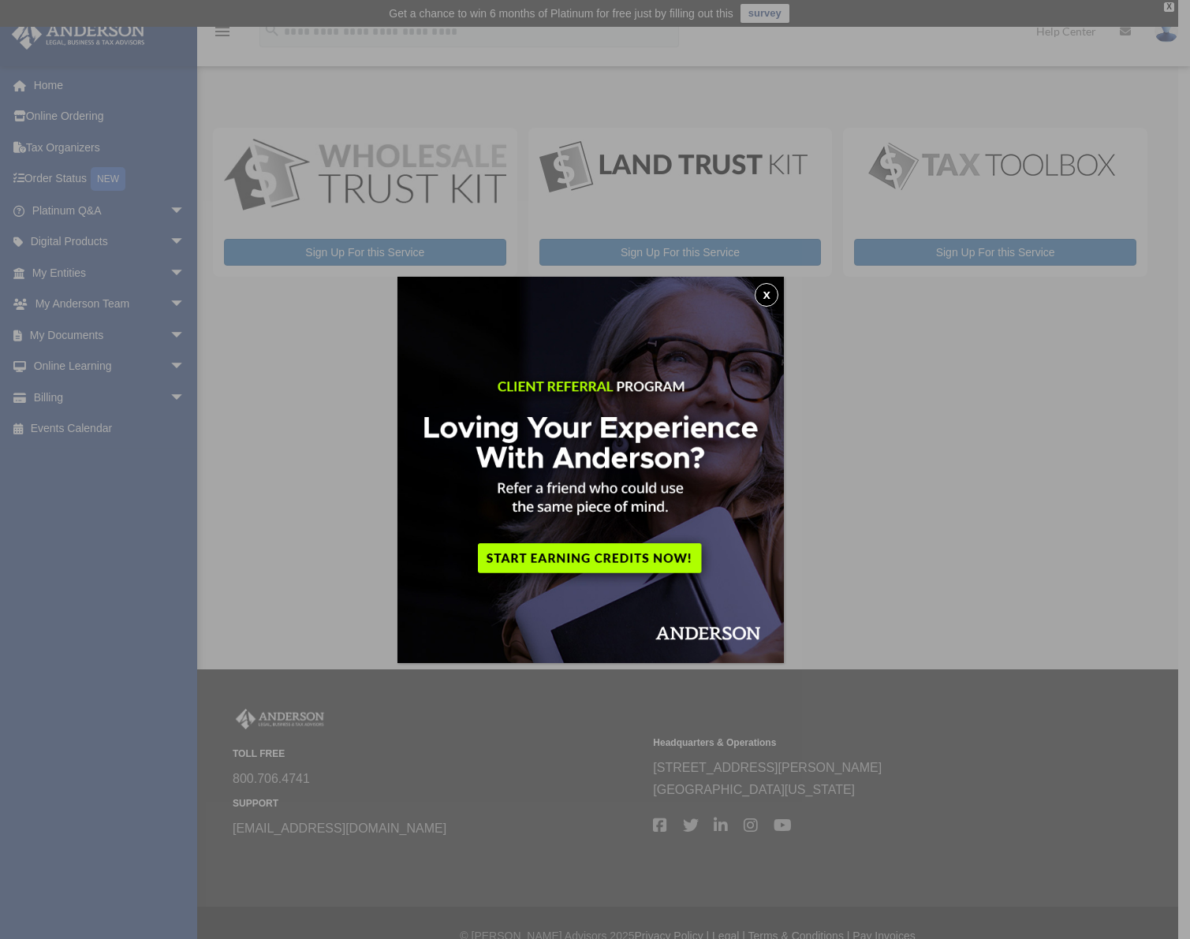
click at [764, 296] on button "x" at bounding box center [766, 295] width 24 height 24
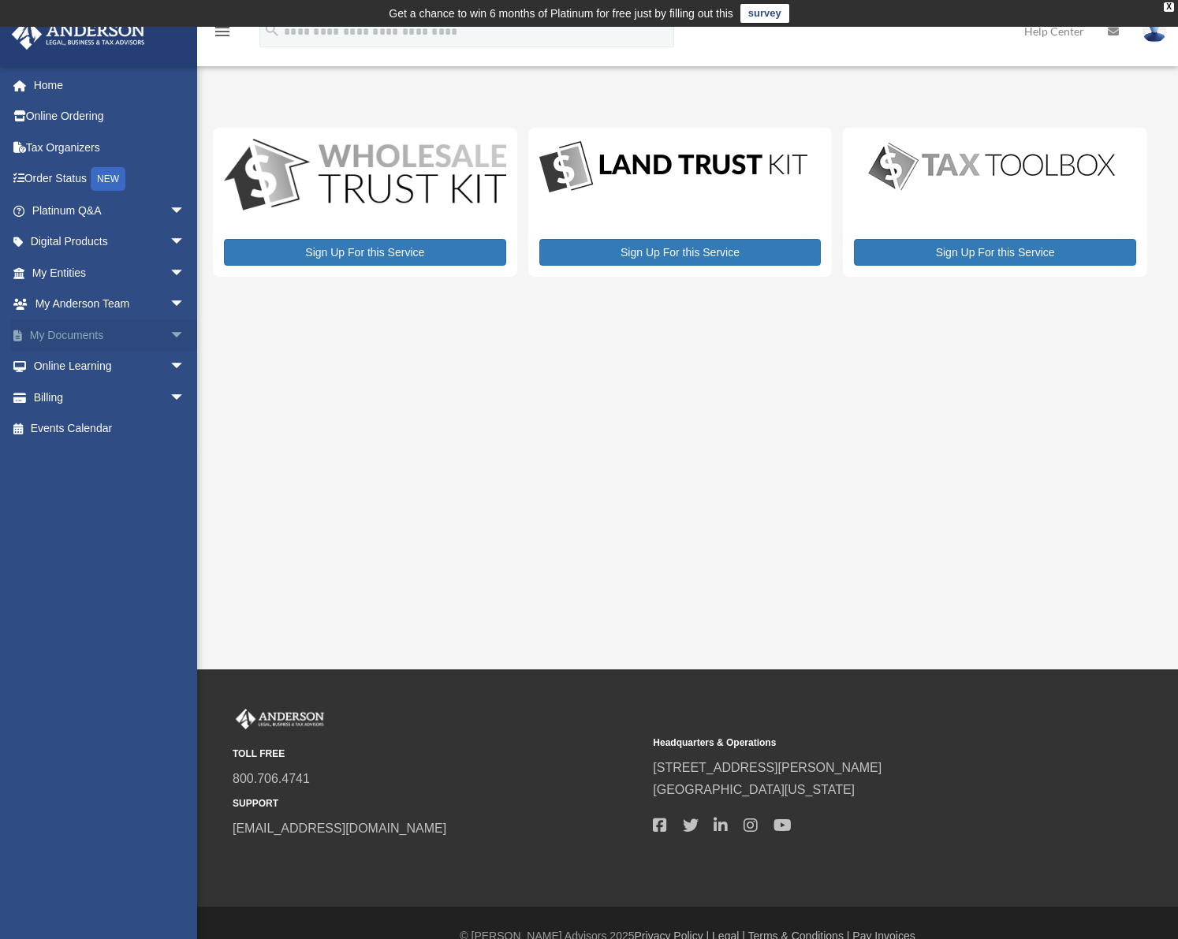
click at [98, 343] on link "My Documents arrow_drop_down" at bounding box center [110, 335] width 198 height 32
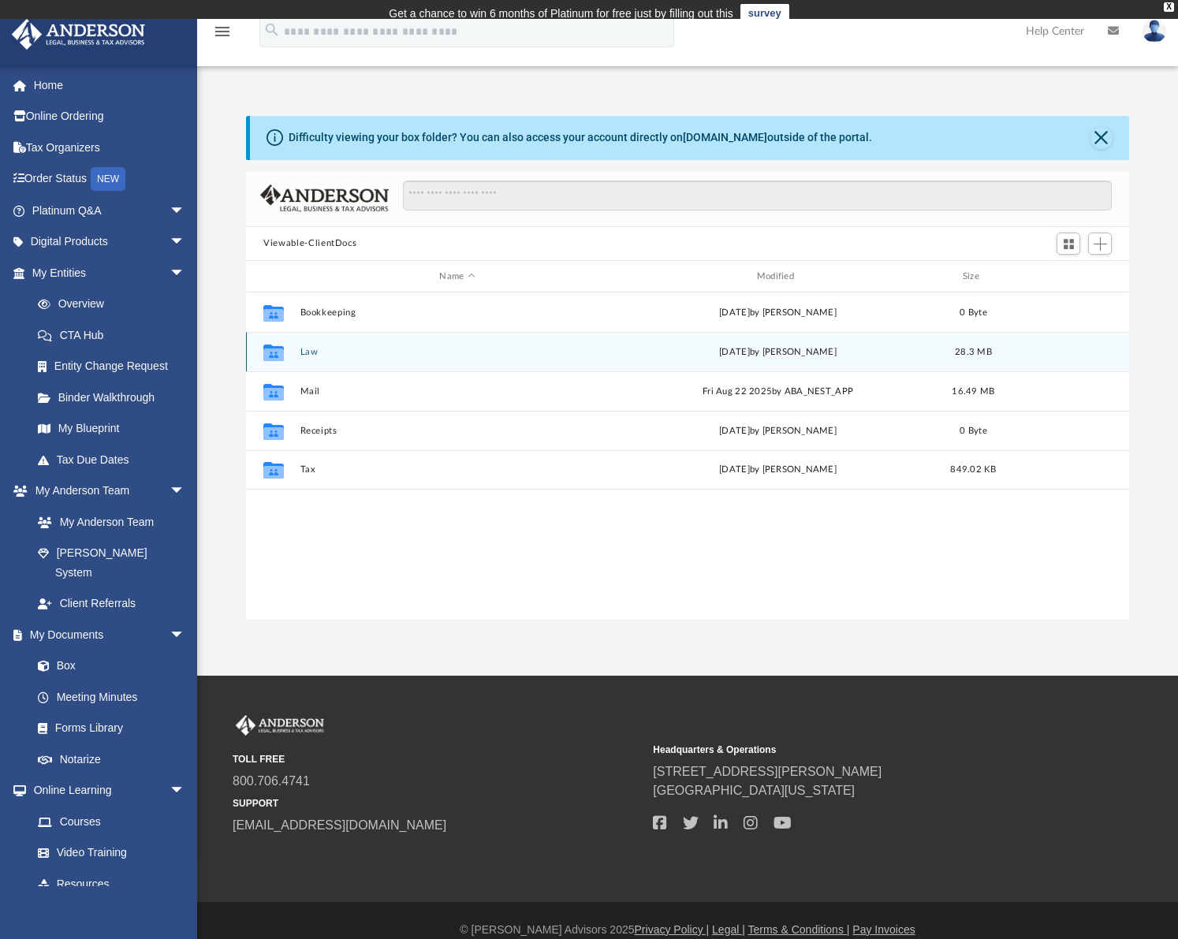
scroll to position [347, 870]
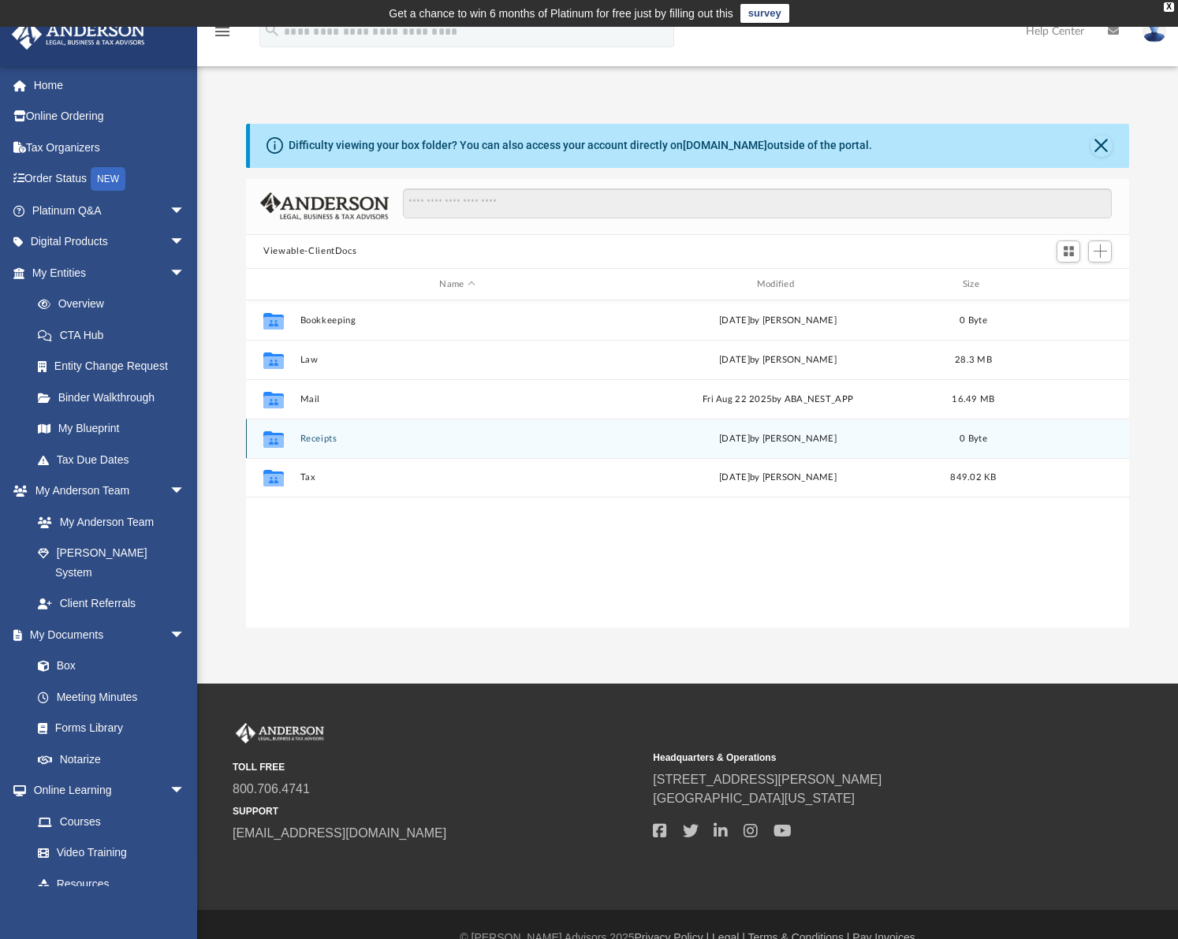
click at [277, 444] on icon "grid" at bounding box center [273, 439] width 20 height 17
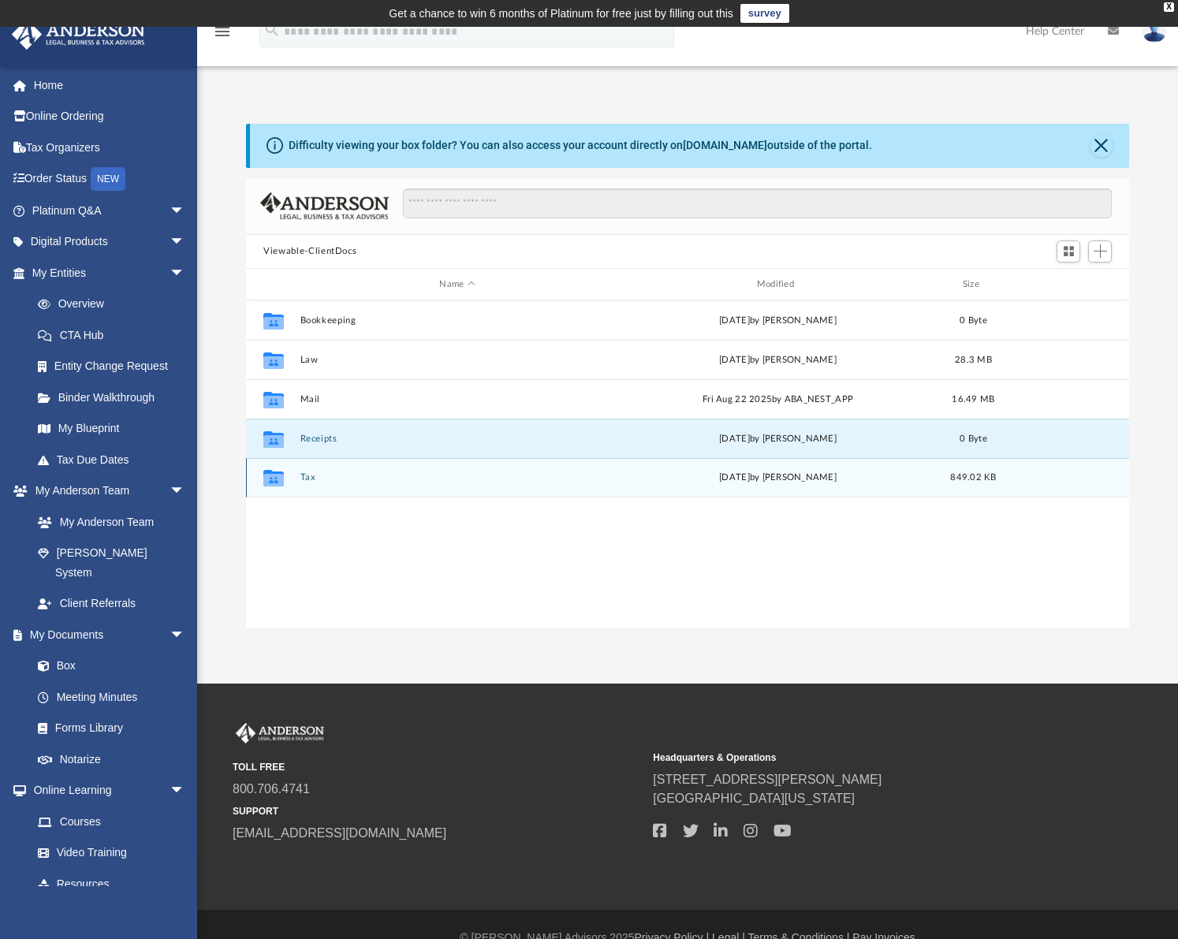
click at [281, 478] on icon "grid" at bounding box center [273, 480] width 20 height 13
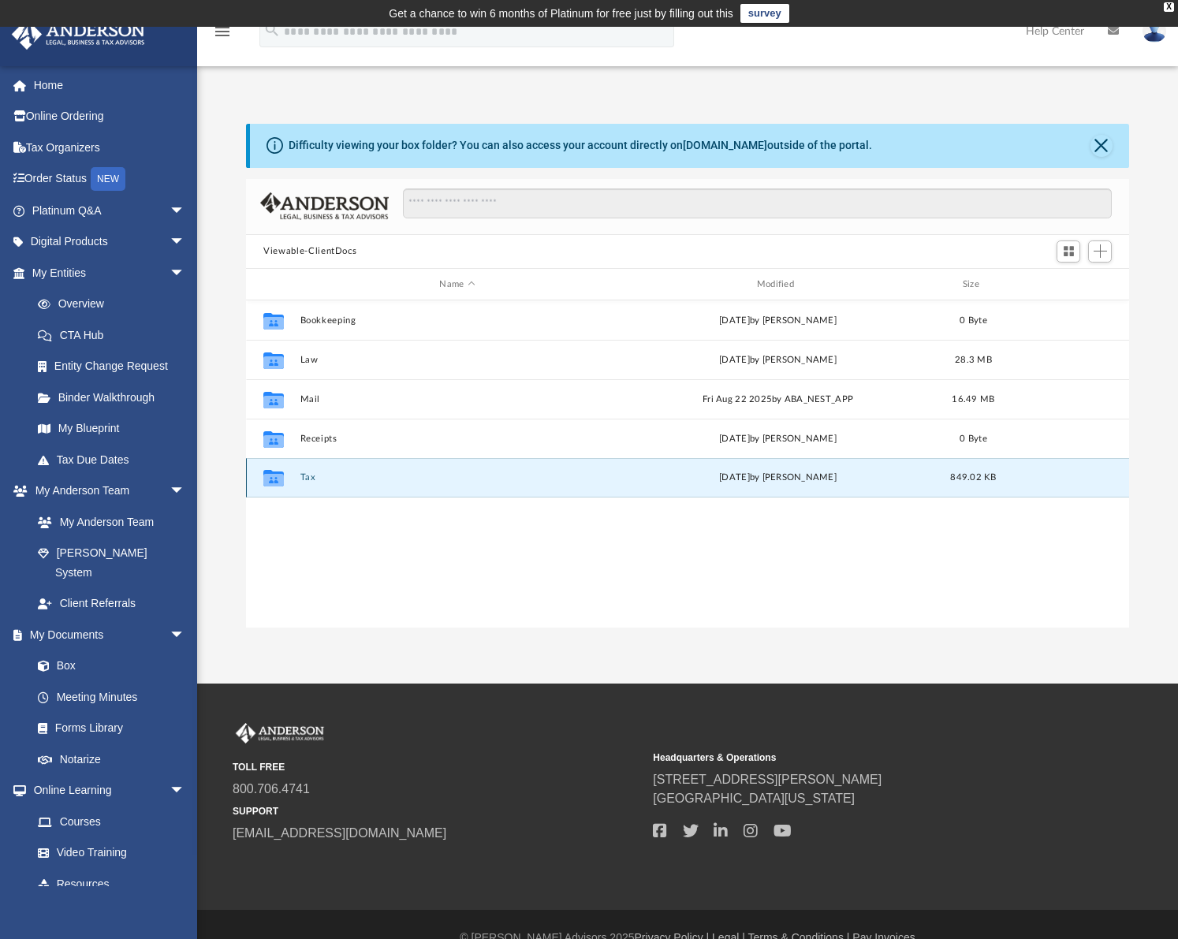
click at [281, 478] on icon "grid" at bounding box center [273, 480] width 20 height 13
click at [457, 475] on button "Tax" at bounding box center [457, 478] width 314 height 10
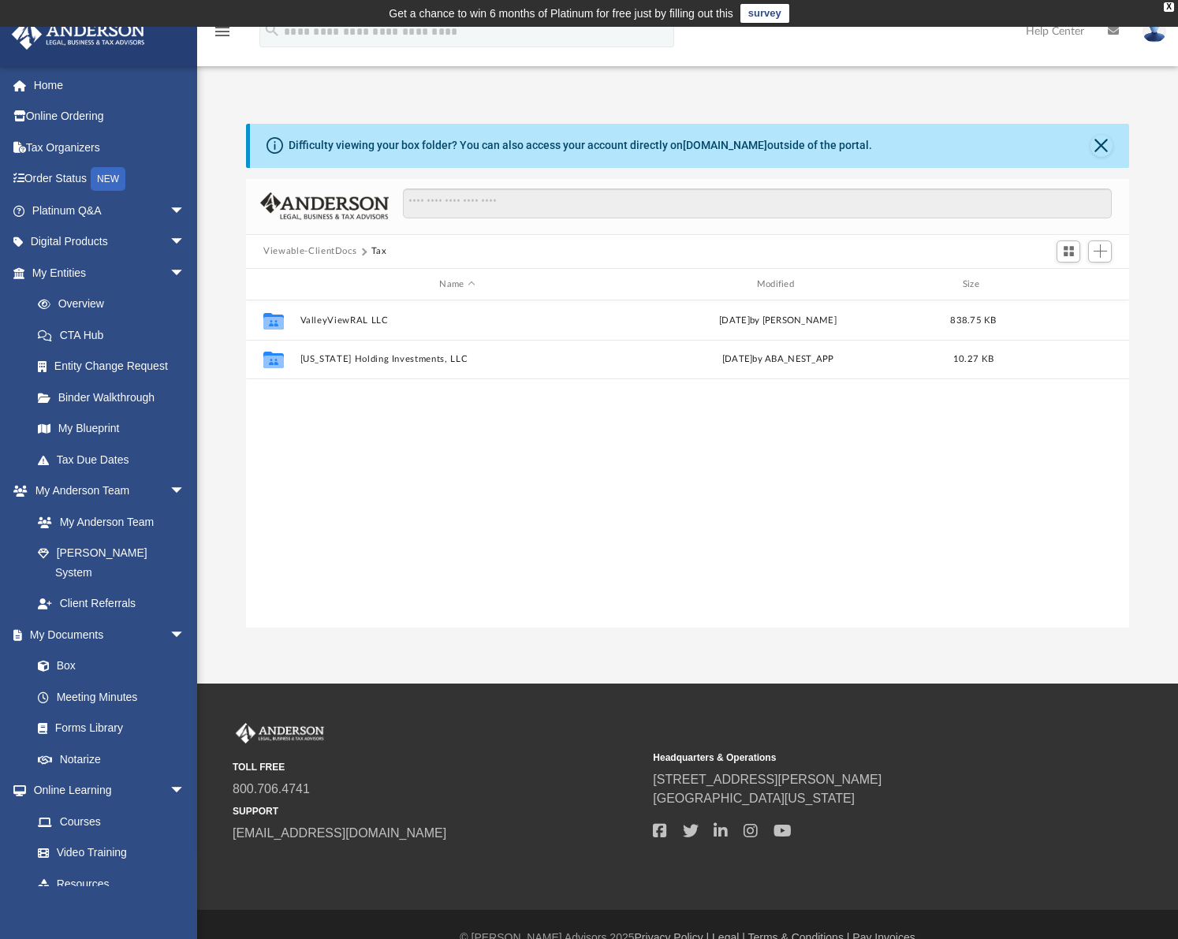
click at [797, 473] on div "Collaborated Folder ValleyViewRAL LLC [DATE] by [PERSON_NAME] 838.75 KB Collabo…" at bounding box center [687, 463] width 883 height 326
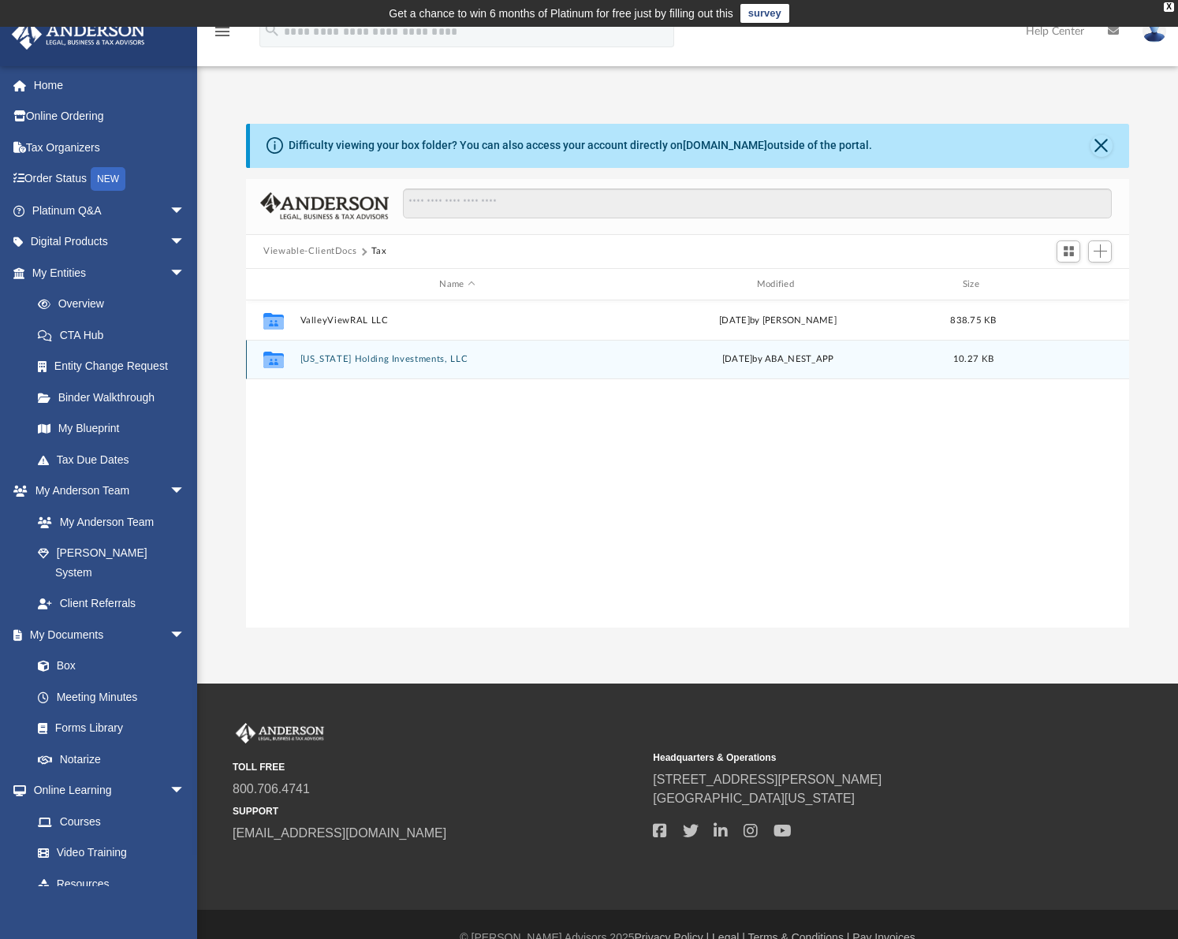
click at [455, 369] on div "Collaborated Folder [US_STATE] Holding Investments, LLC [DATE] by ABA_NEST_APP …" at bounding box center [687, 359] width 883 height 39
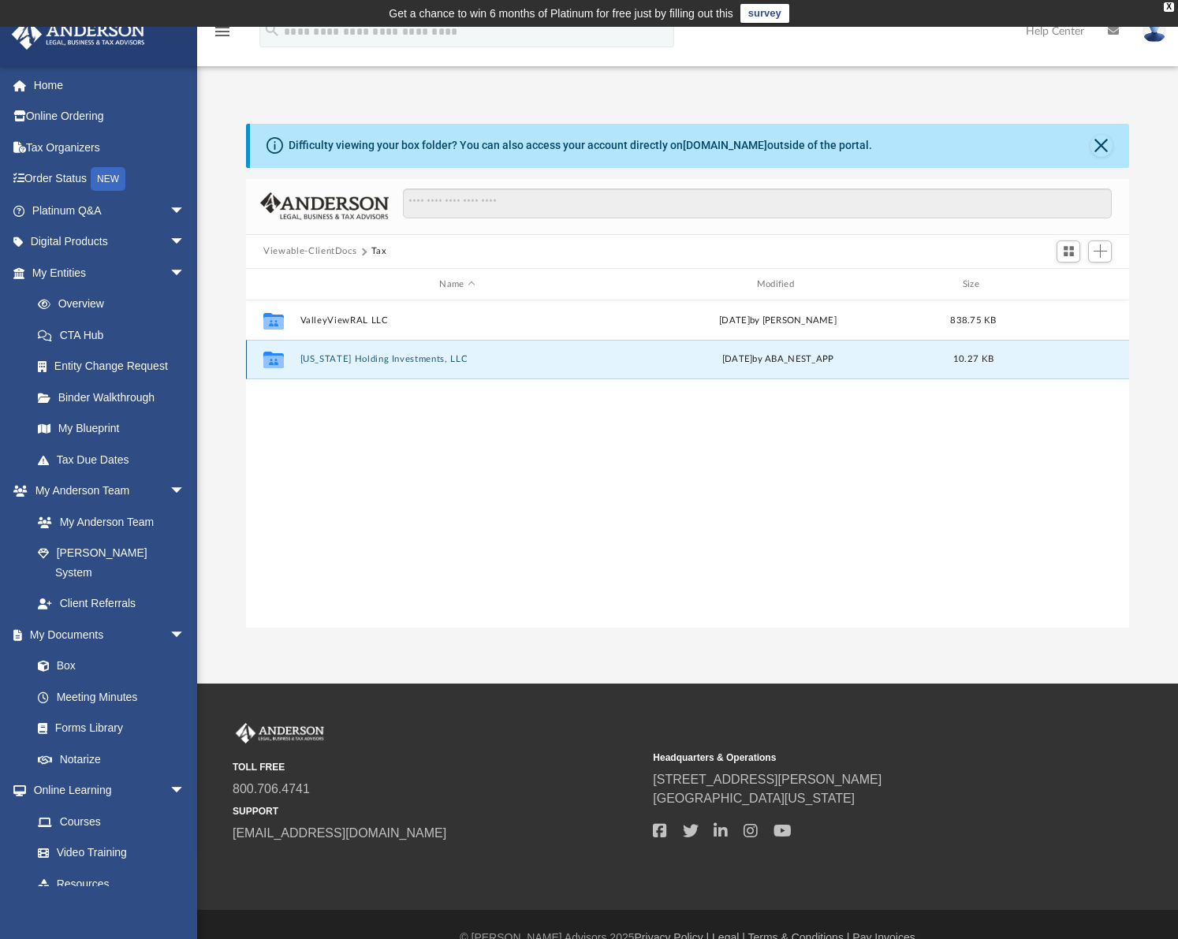
click at [631, 359] on div "Wed Jun 5 2024 by ABA_NEST_APP" at bounding box center [778, 360] width 314 height 14
click at [546, 369] on div "Collaborated Folder Wyoming Holding Investments, LLC Wed Jun 5 2024 by ABA_NEST…" at bounding box center [687, 359] width 883 height 39
click at [373, 362] on button "[US_STATE] Holding Investments, LLC" at bounding box center [457, 360] width 314 height 10
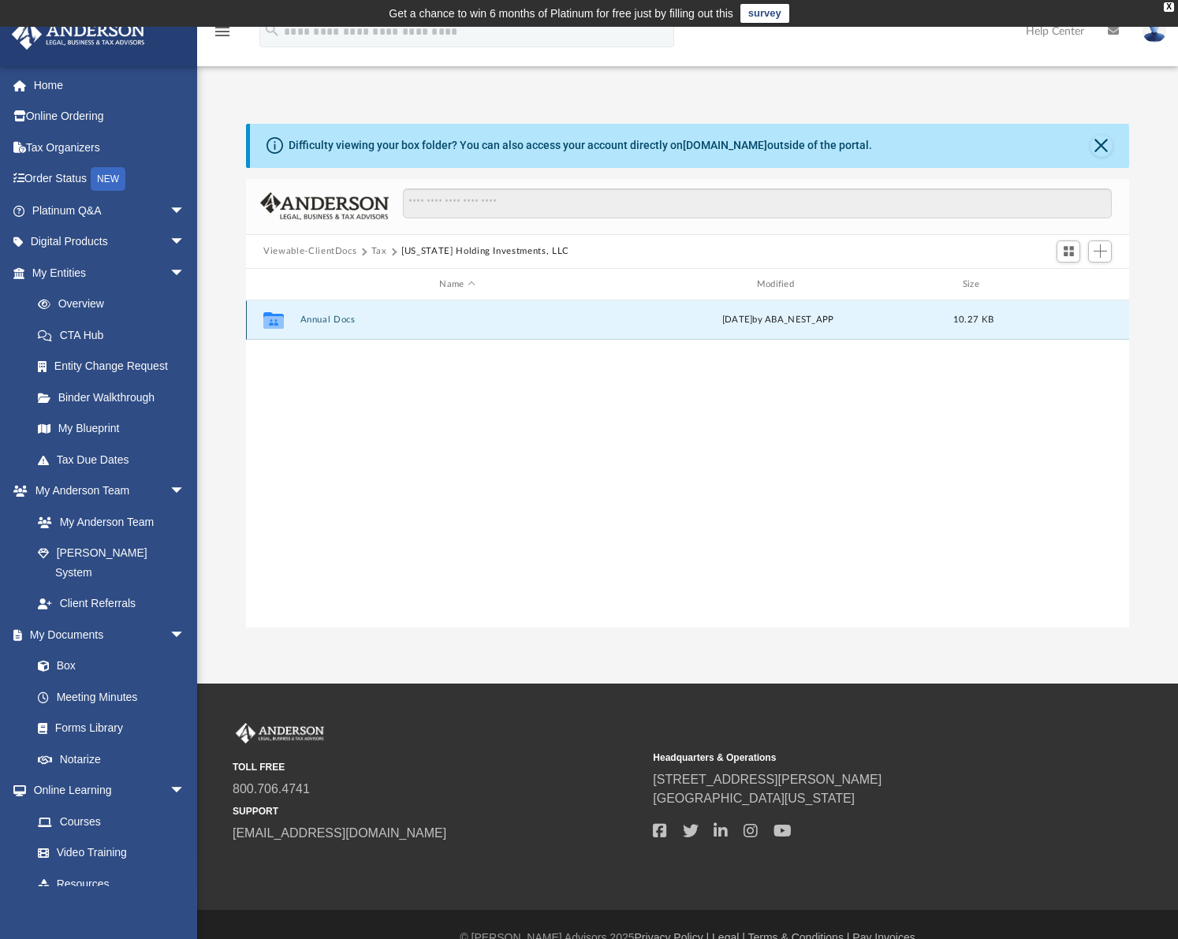
click at [331, 318] on button "Annual Docs" at bounding box center [457, 320] width 314 height 10
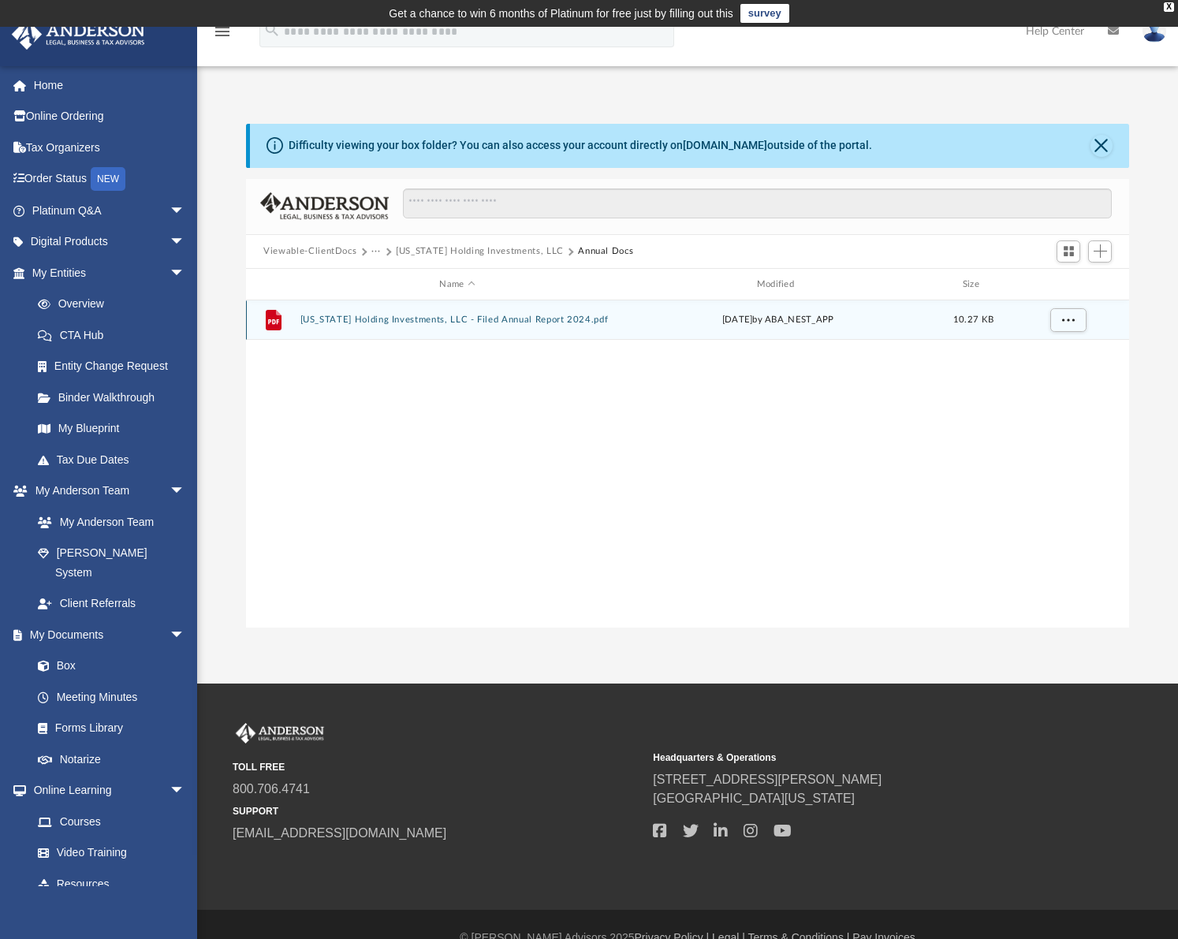
click at [432, 323] on button "Wyoming Holding Investments, LLC - Filed Annual Report 2024.pdf" at bounding box center [457, 320] width 314 height 10
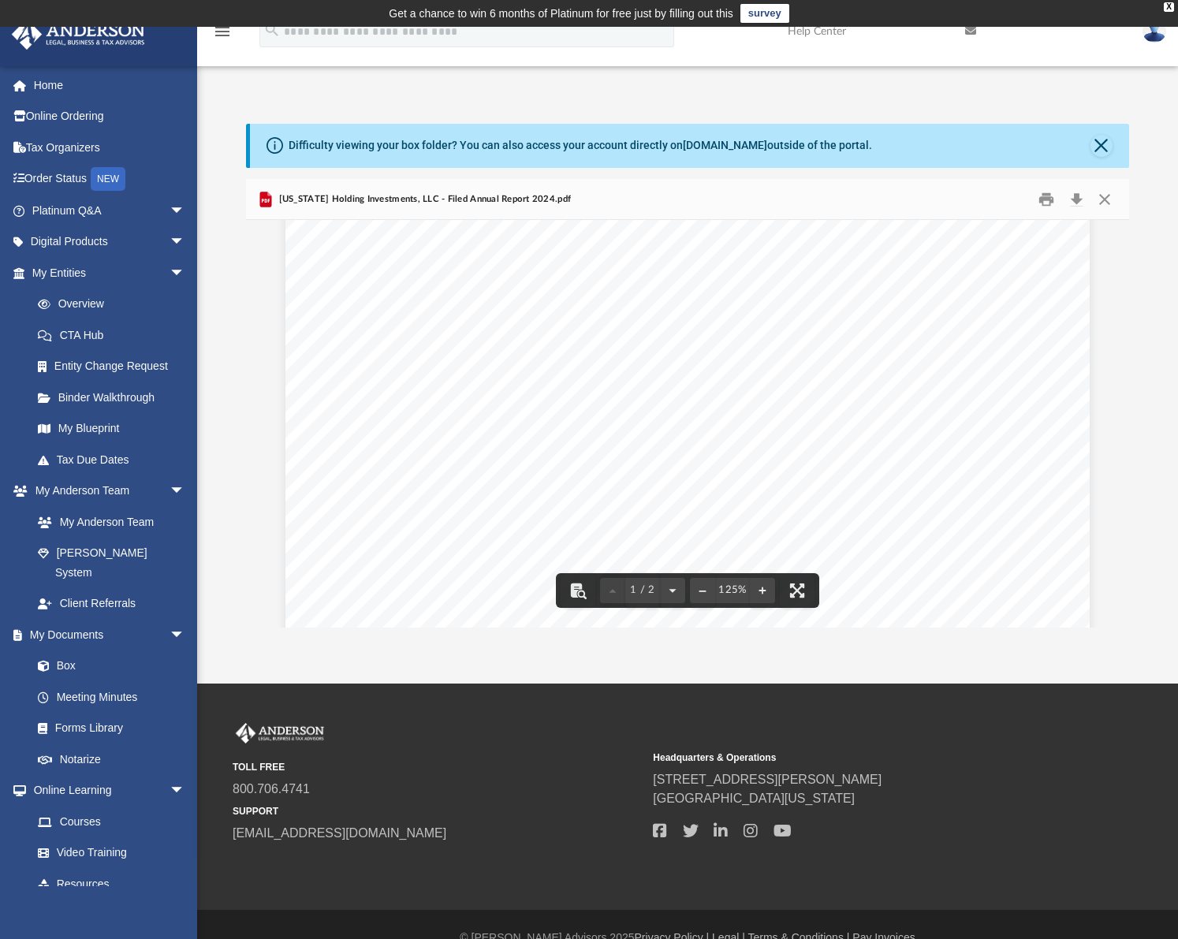
scroll to position [0, 0]
click at [1072, 198] on button "Download" at bounding box center [1076, 199] width 28 height 24
drag, startPoint x: 903, startPoint y: 408, endPoint x: 902, endPoint y: 397, distance: 11.1
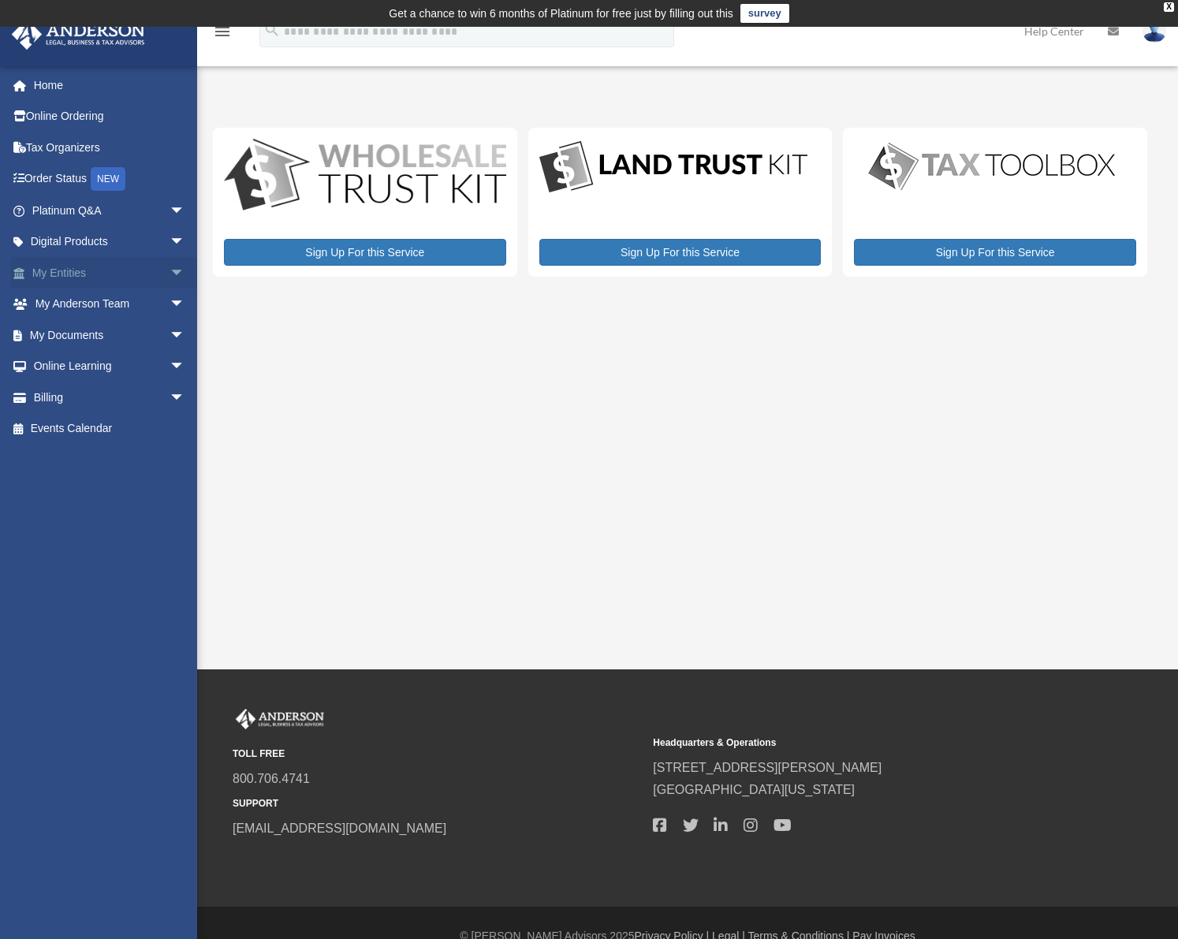
click at [111, 272] on link "My Entities arrow_drop_down" at bounding box center [110, 273] width 198 height 32
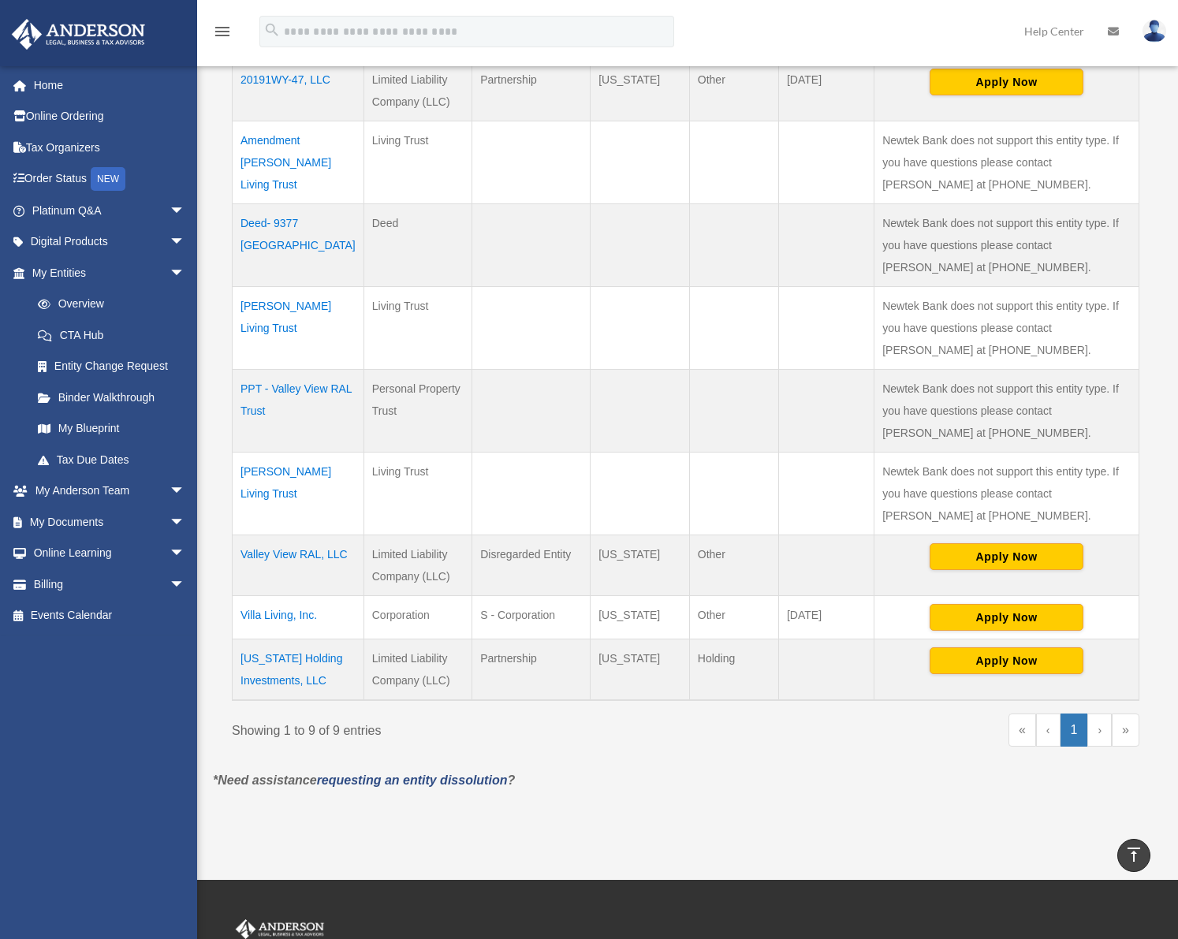
scroll to position [394, 0]
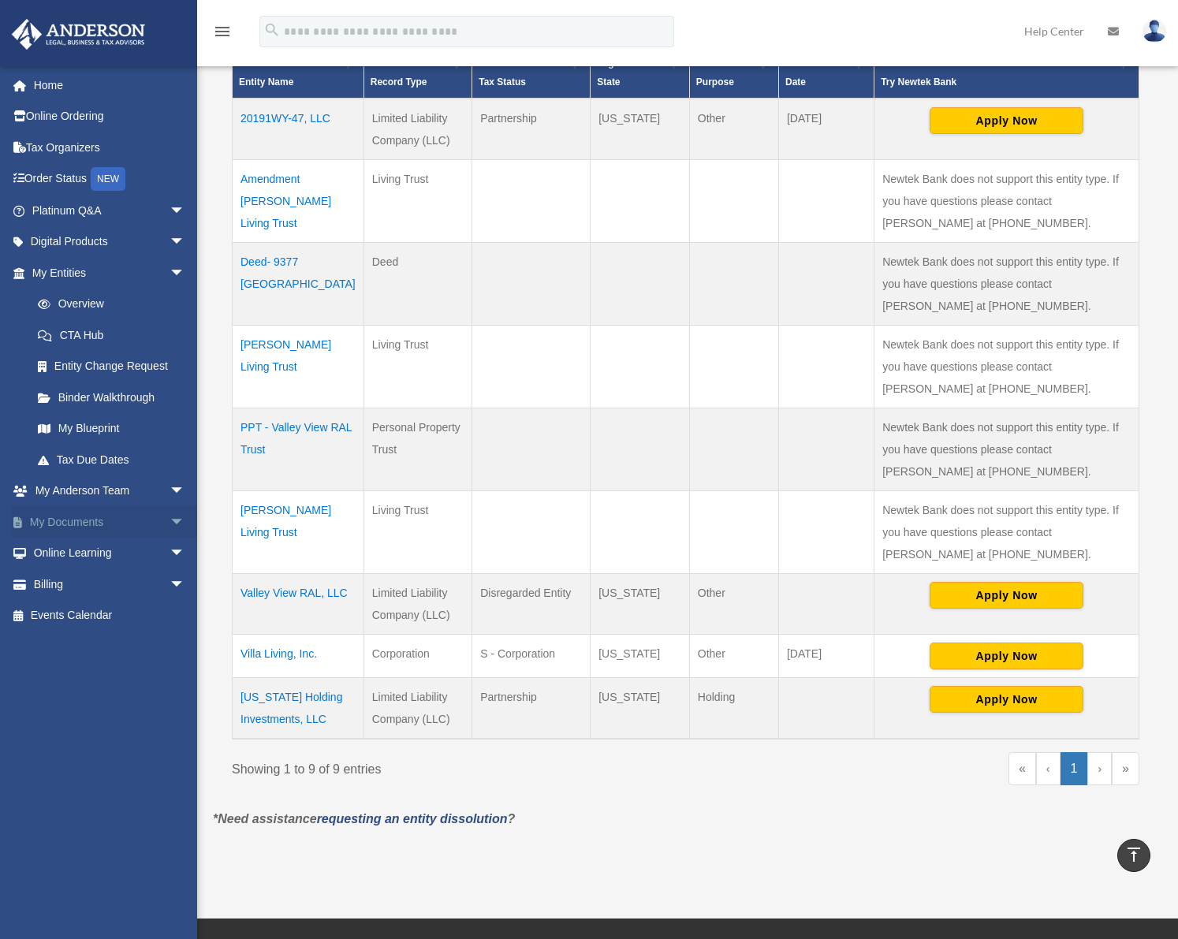
click at [169, 523] on span "arrow_drop_down" at bounding box center [185, 522] width 32 height 32
click at [71, 562] on link "Box" at bounding box center [115, 554] width 187 height 32
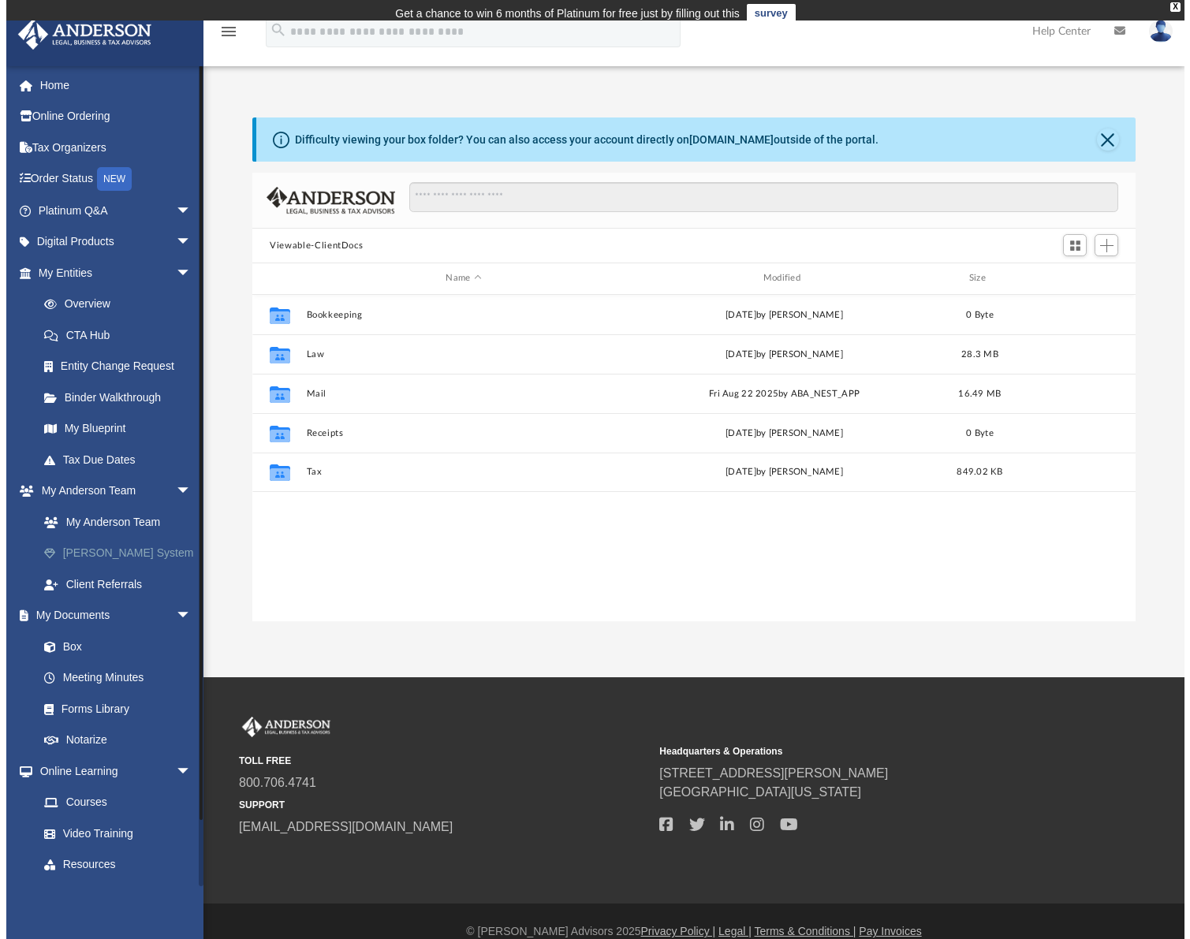
scroll to position [347, 870]
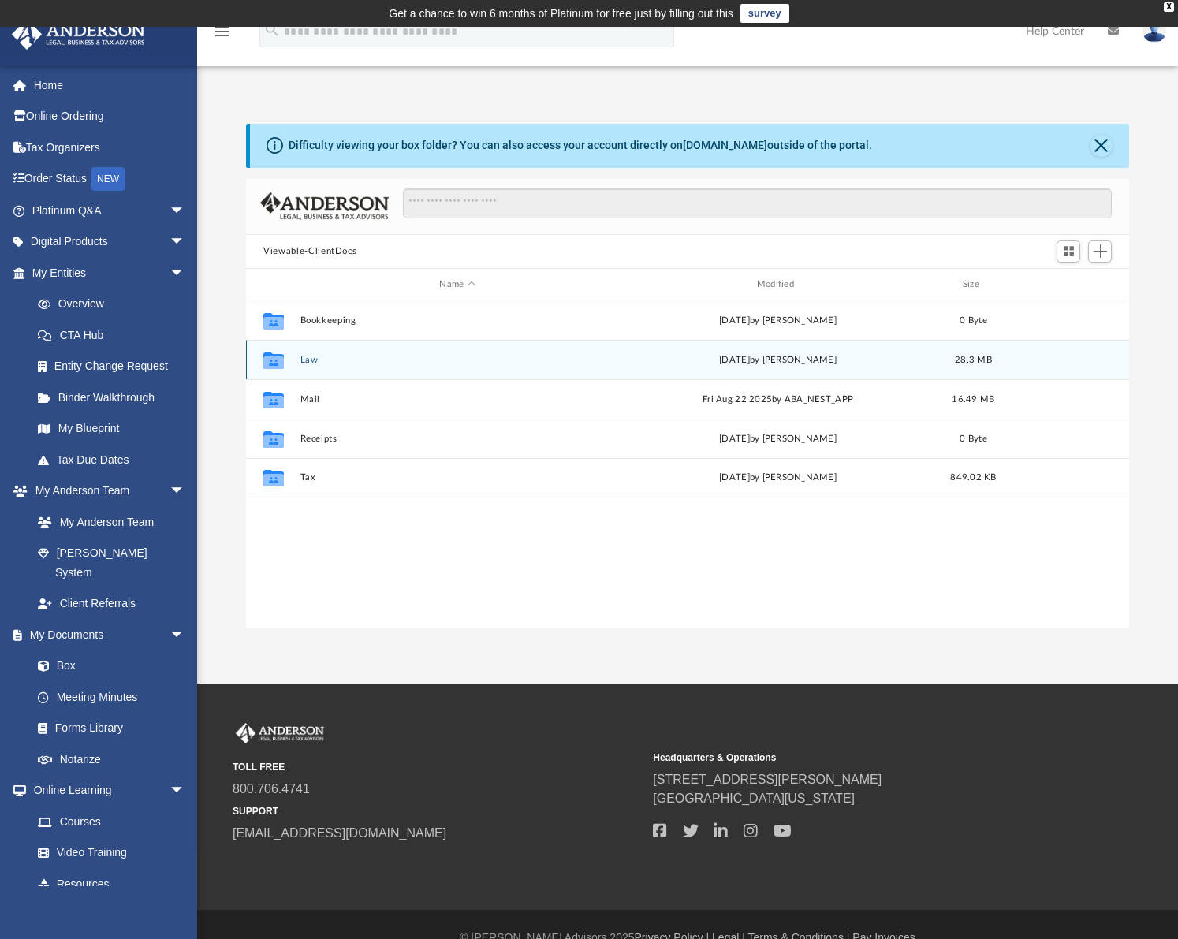
click at [262, 359] on icon "Collaborated Folder" at bounding box center [273, 360] width 25 height 25
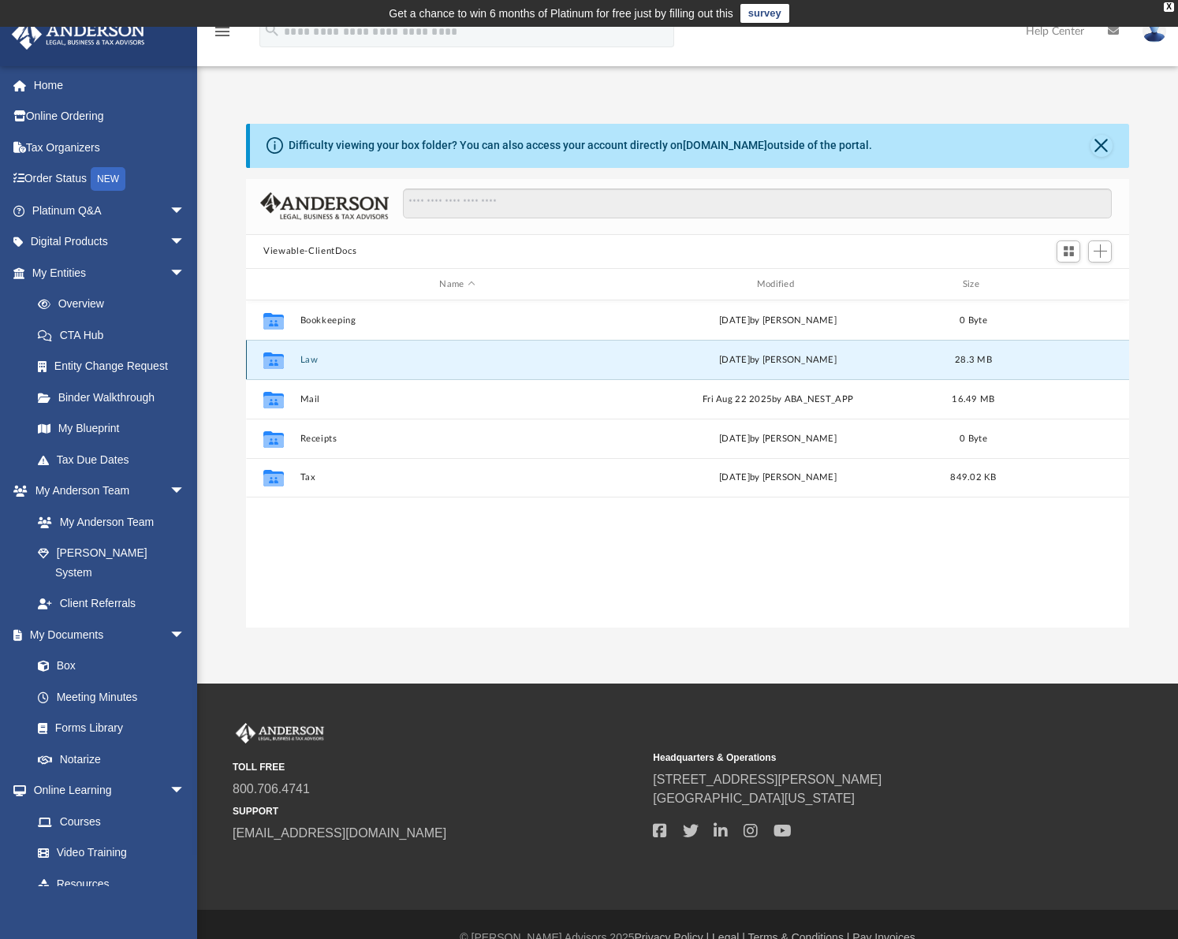
click at [331, 363] on button "Law" at bounding box center [457, 360] width 314 height 10
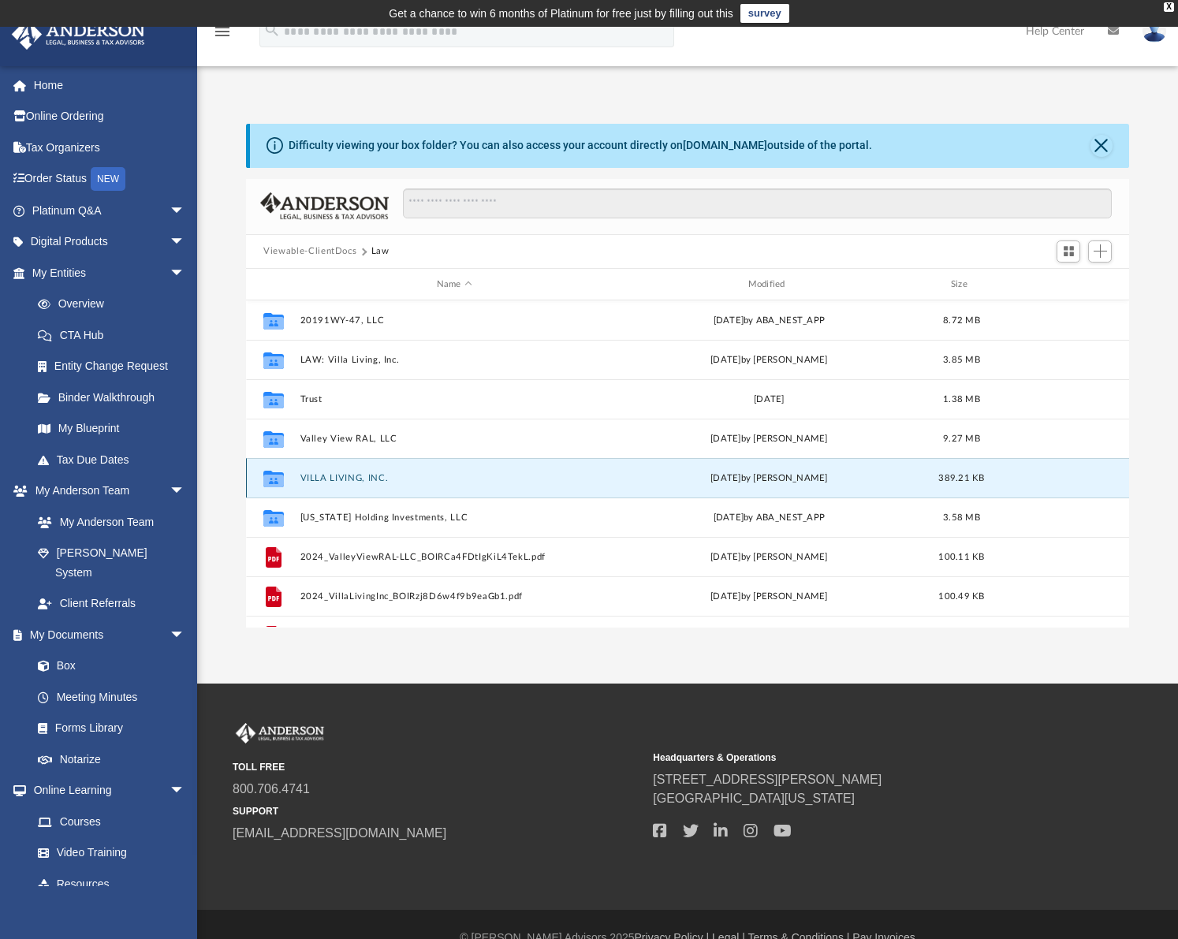
click at [336, 476] on button "VILLA LIVING, INC." at bounding box center [454, 478] width 308 height 10
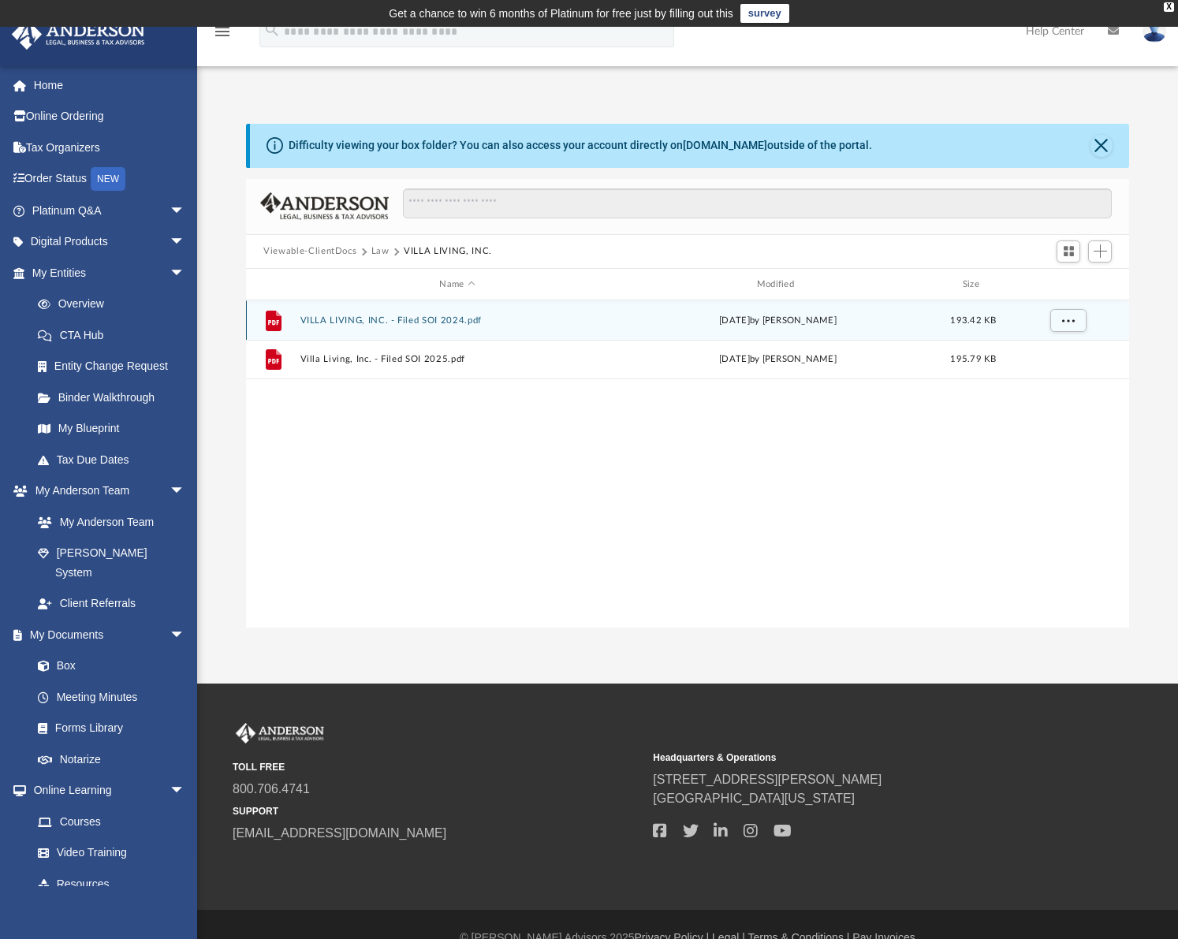
click at [438, 322] on button "VILLA LIVING, INC. - Filed SOI 2024.pdf" at bounding box center [457, 320] width 314 height 10
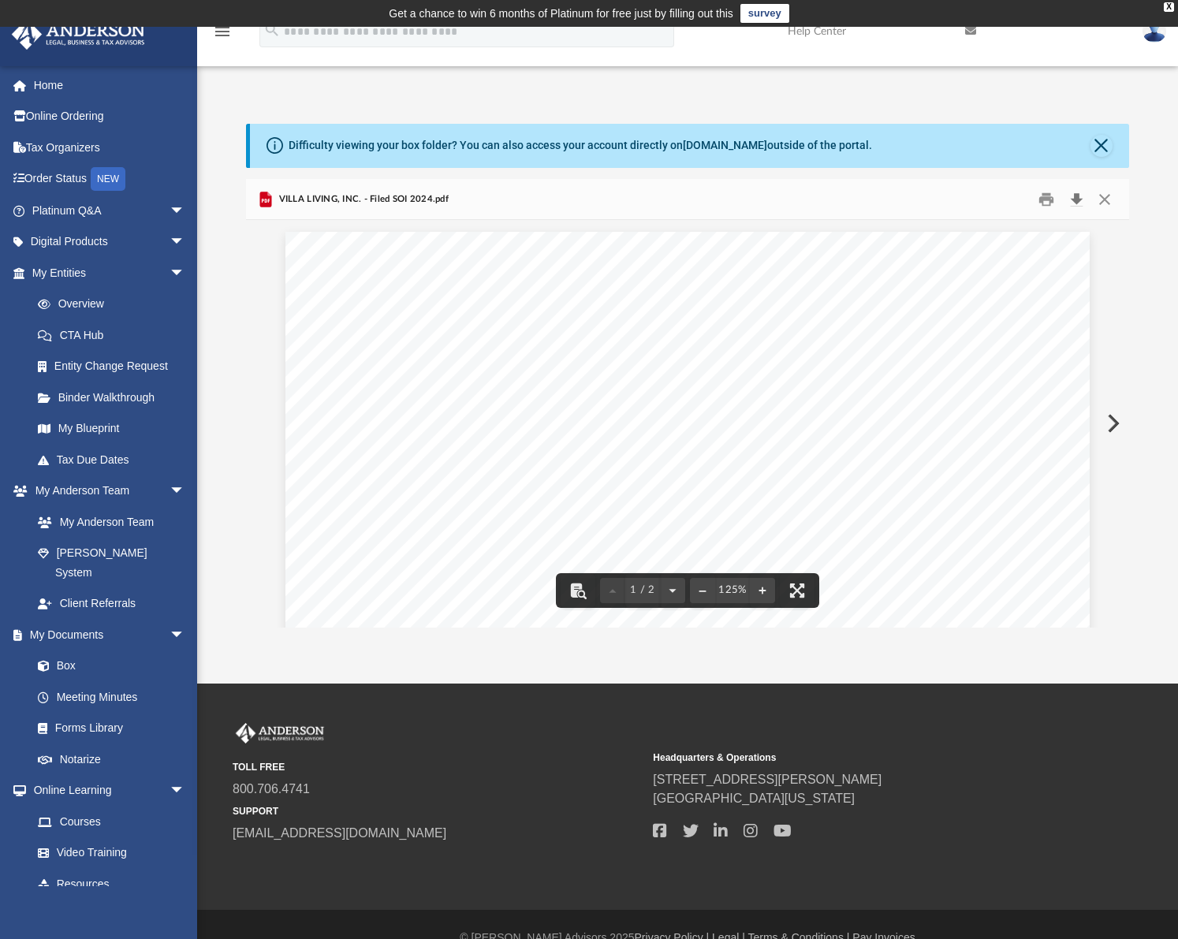
click at [1074, 203] on button "Download" at bounding box center [1076, 199] width 28 height 24
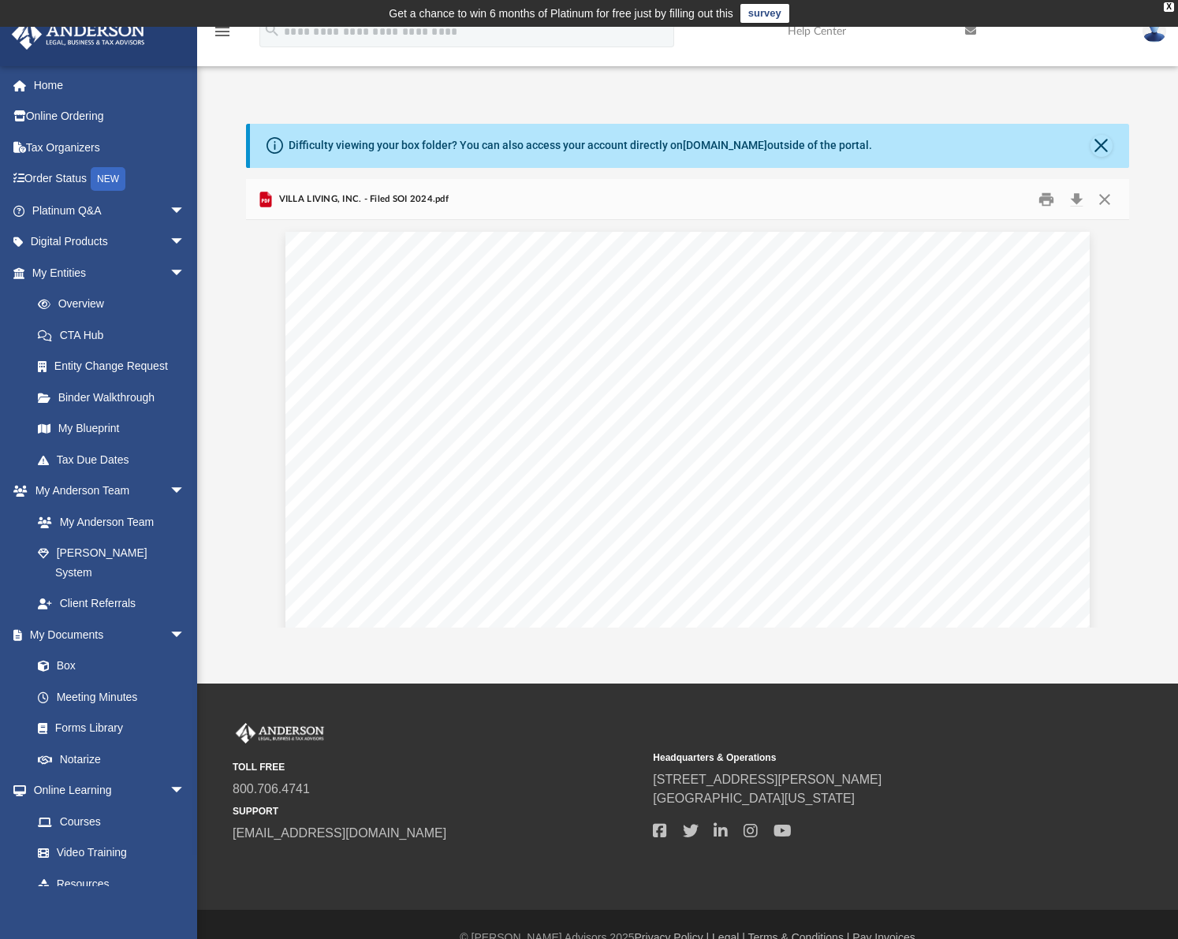
click at [700, 76] on div "App rbaker6259@gmail.com Sign Out rbaker6259@gmail.com Home Online Ordering Tax…" at bounding box center [589, 350] width 1178 height 553
click at [1166, 5] on div "X" at bounding box center [1169, 6] width 10 height 9
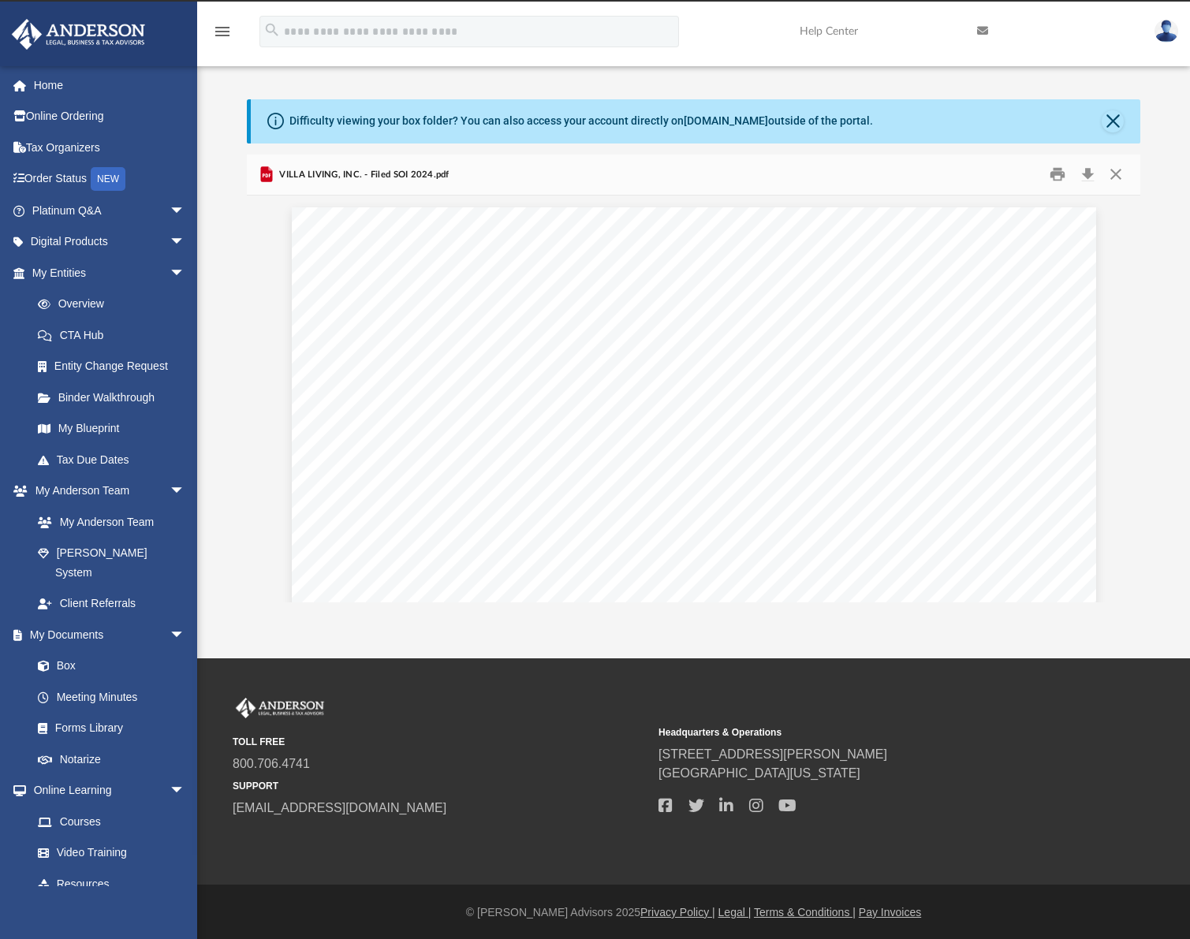
scroll to position [347, 881]
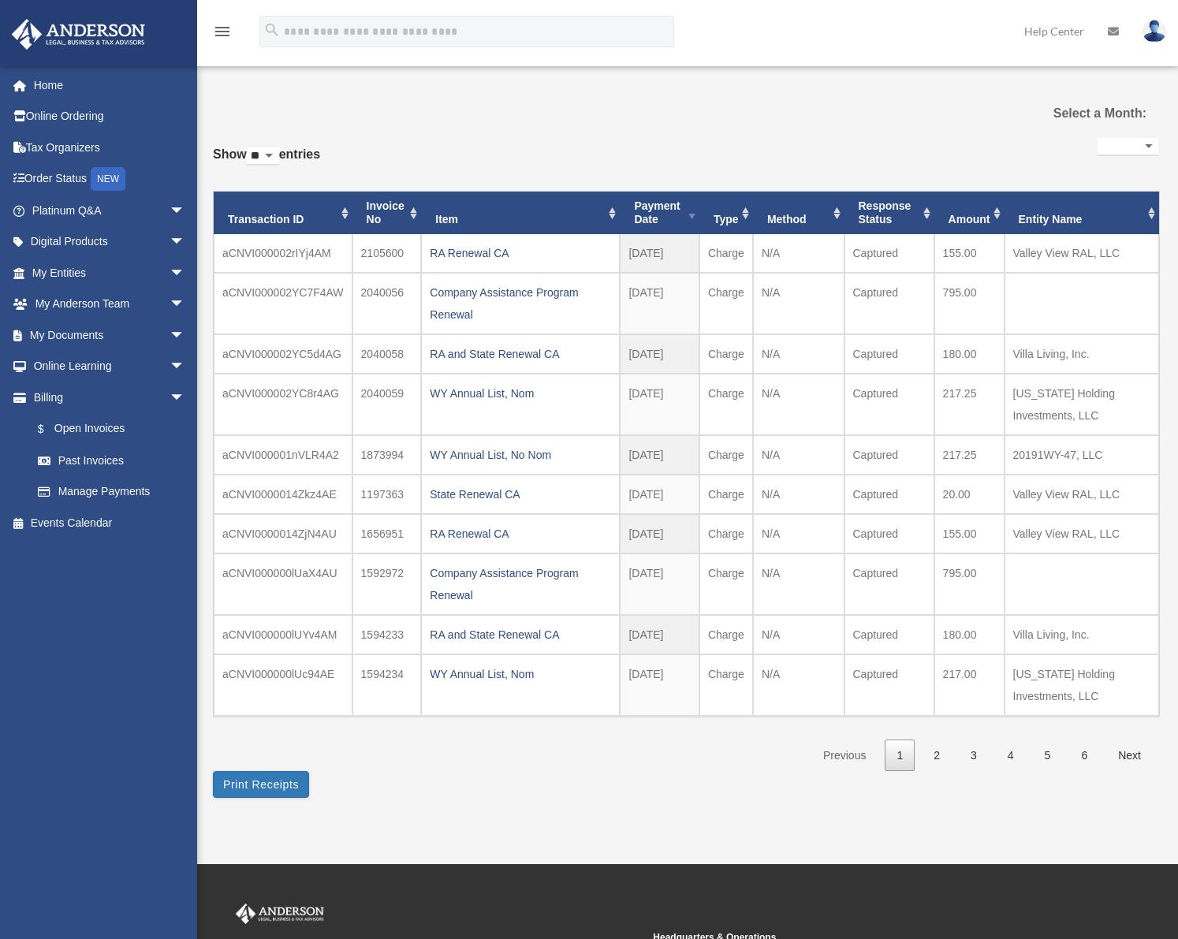
select select
click at [169, 339] on span "arrow_drop_down" at bounding box center [185, 335] width 32 height 32
click at [84, 365] on link "Box" at bounding box center [115, 367] width 187 height 32
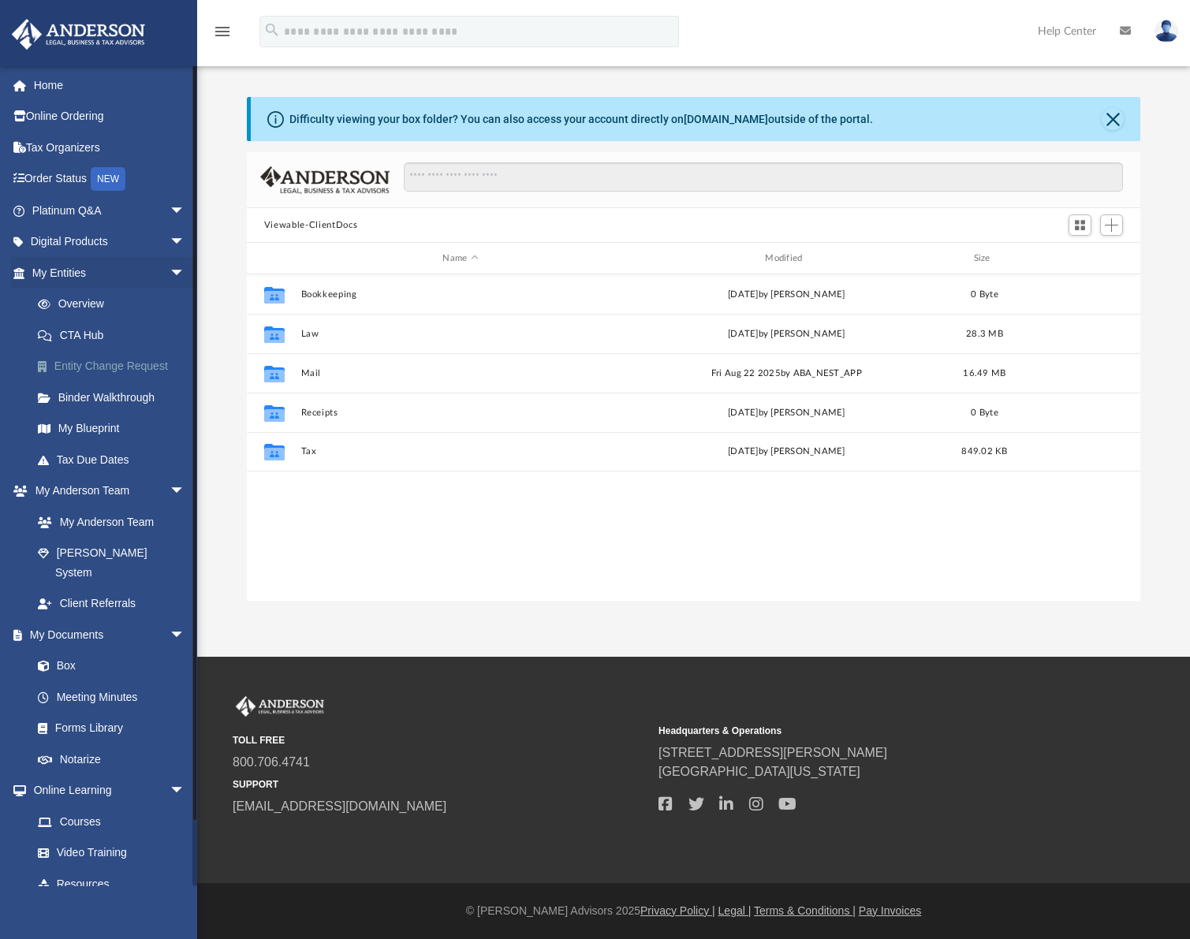
scroll to position [347, 881]
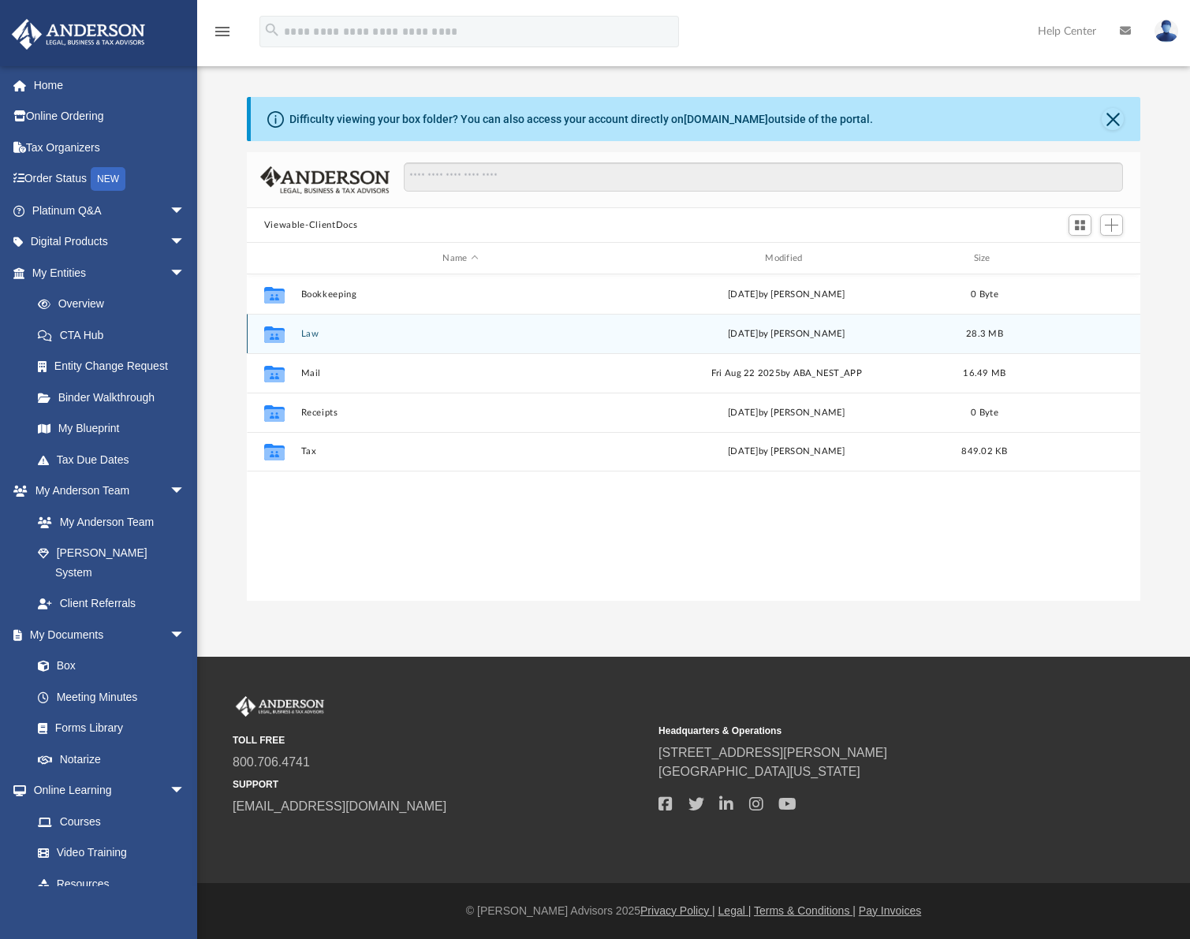
click at [309, 337] on button "Law" at bounding box center [459, 334] width 319 height 10
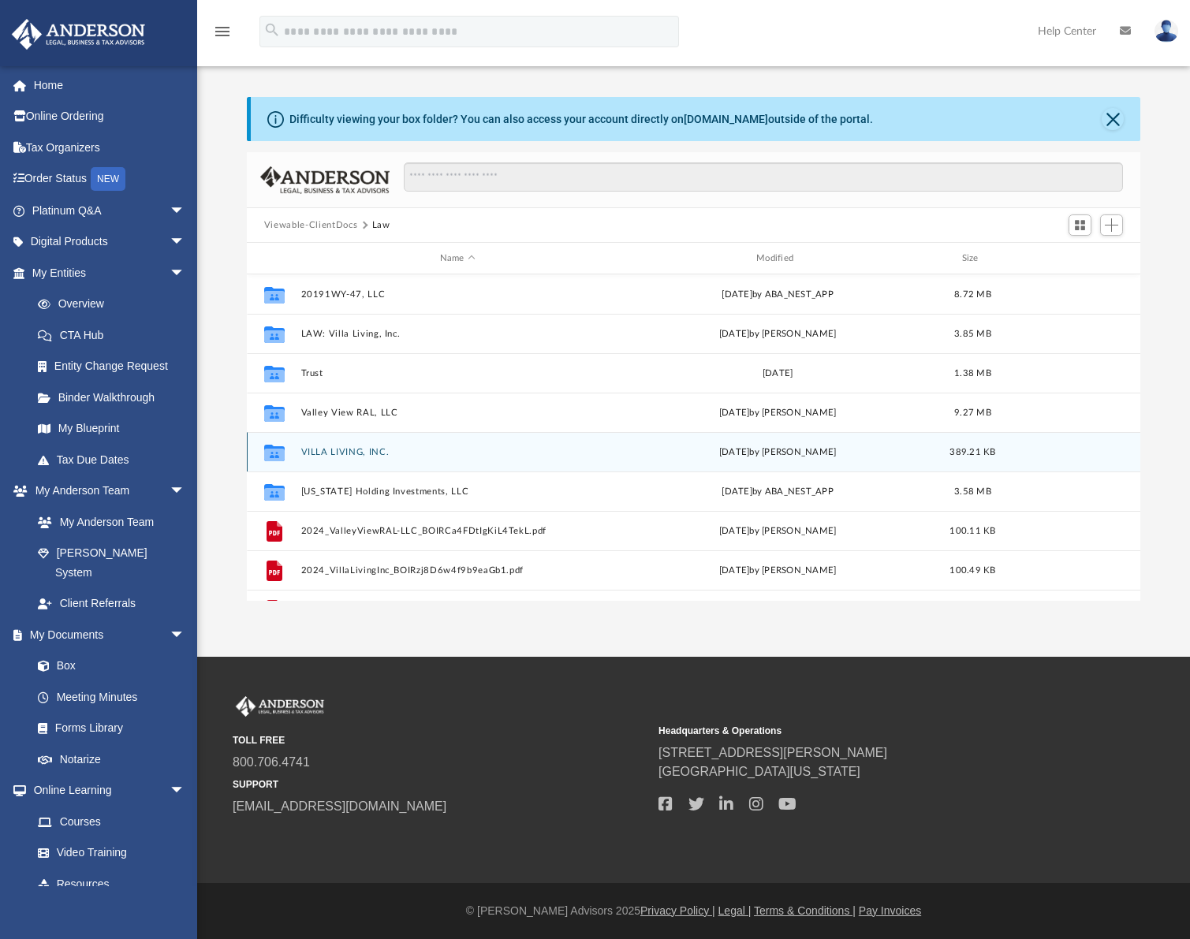
click at [361, 454] on button "VILLA LIVING, INC." at bounding box center [456, 452] width 313 height 10
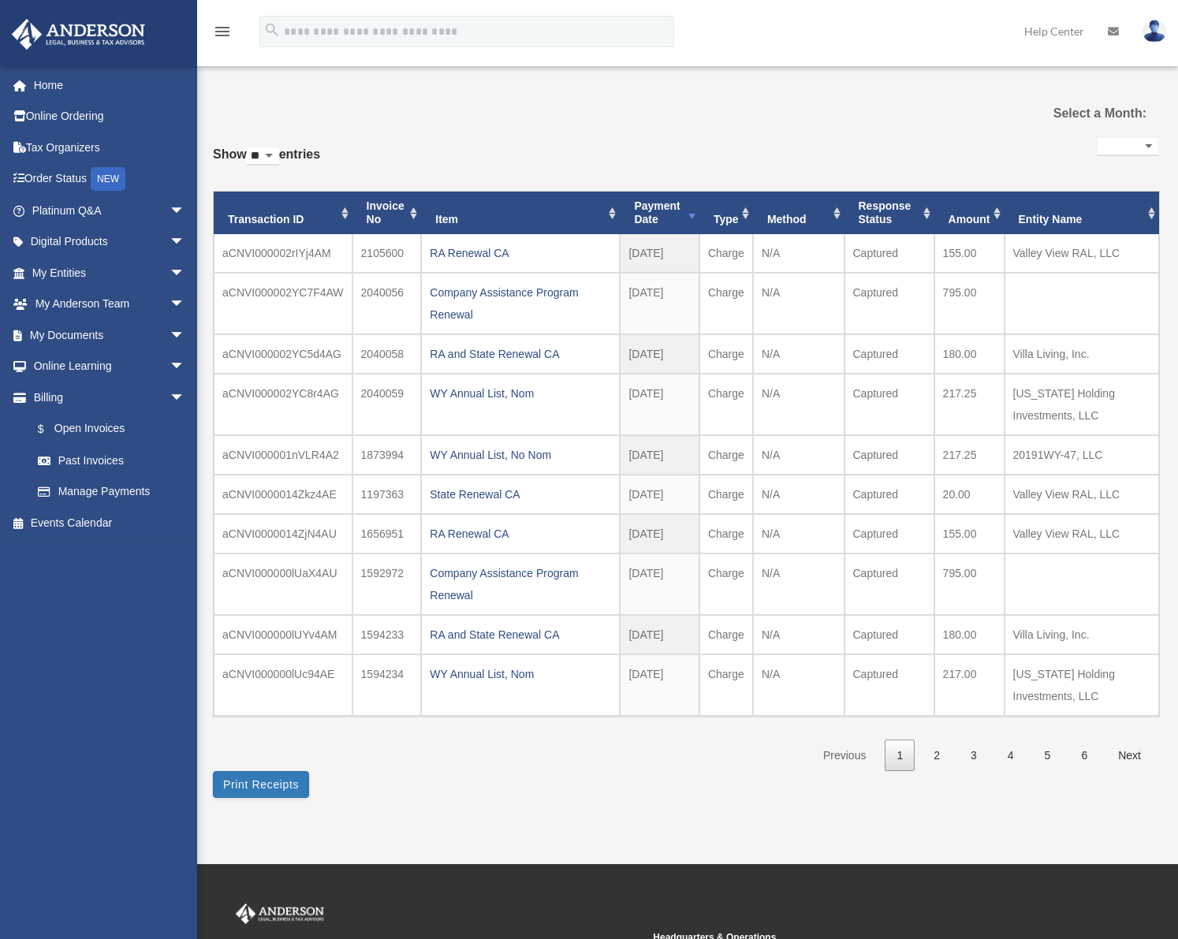
select select
click at [169, 339] on span "arrow_drop_down" at bounding box center [185, 335] width 32 height 32
click at [100, 363] on link "Box" at bounding box center [115, 367] width 187 height 32
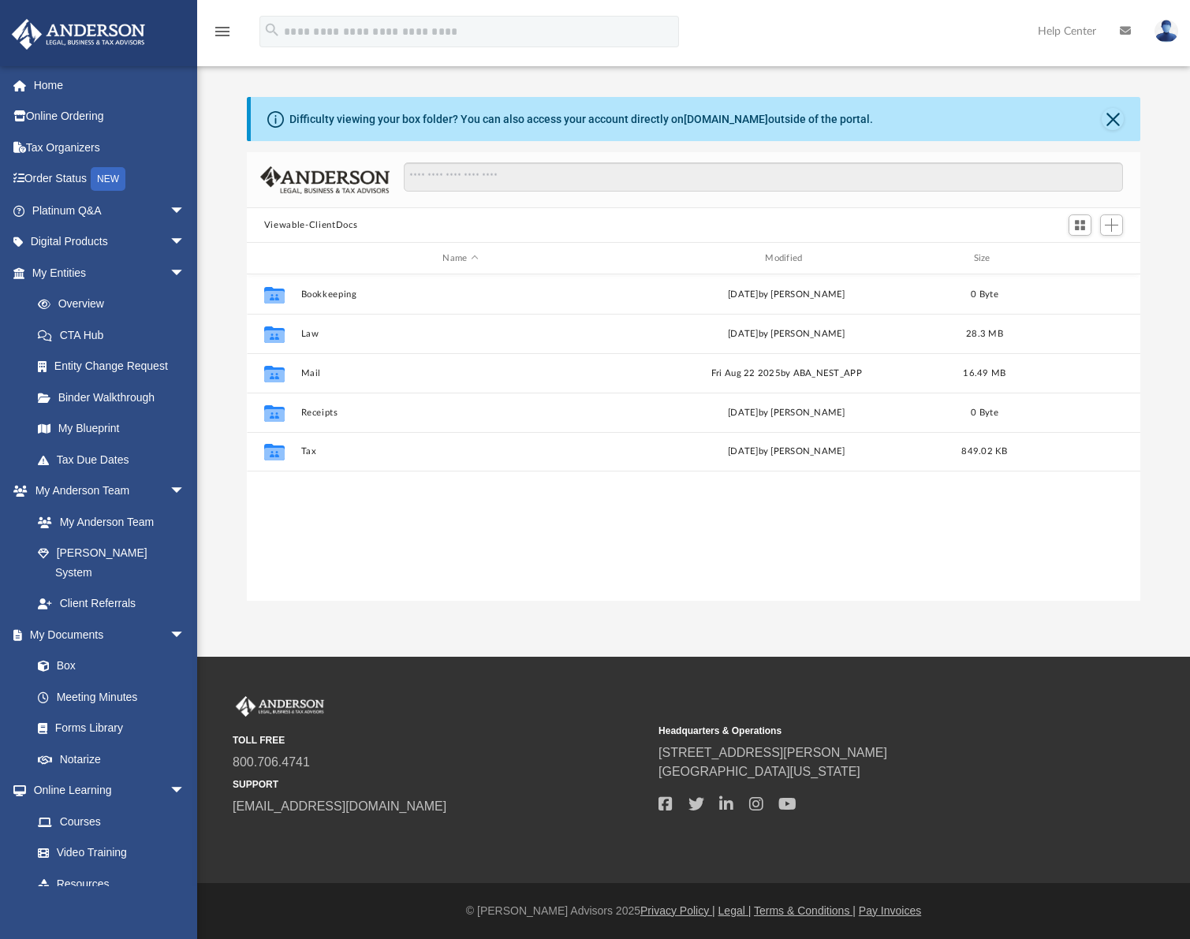
scroll to position [347, 881]
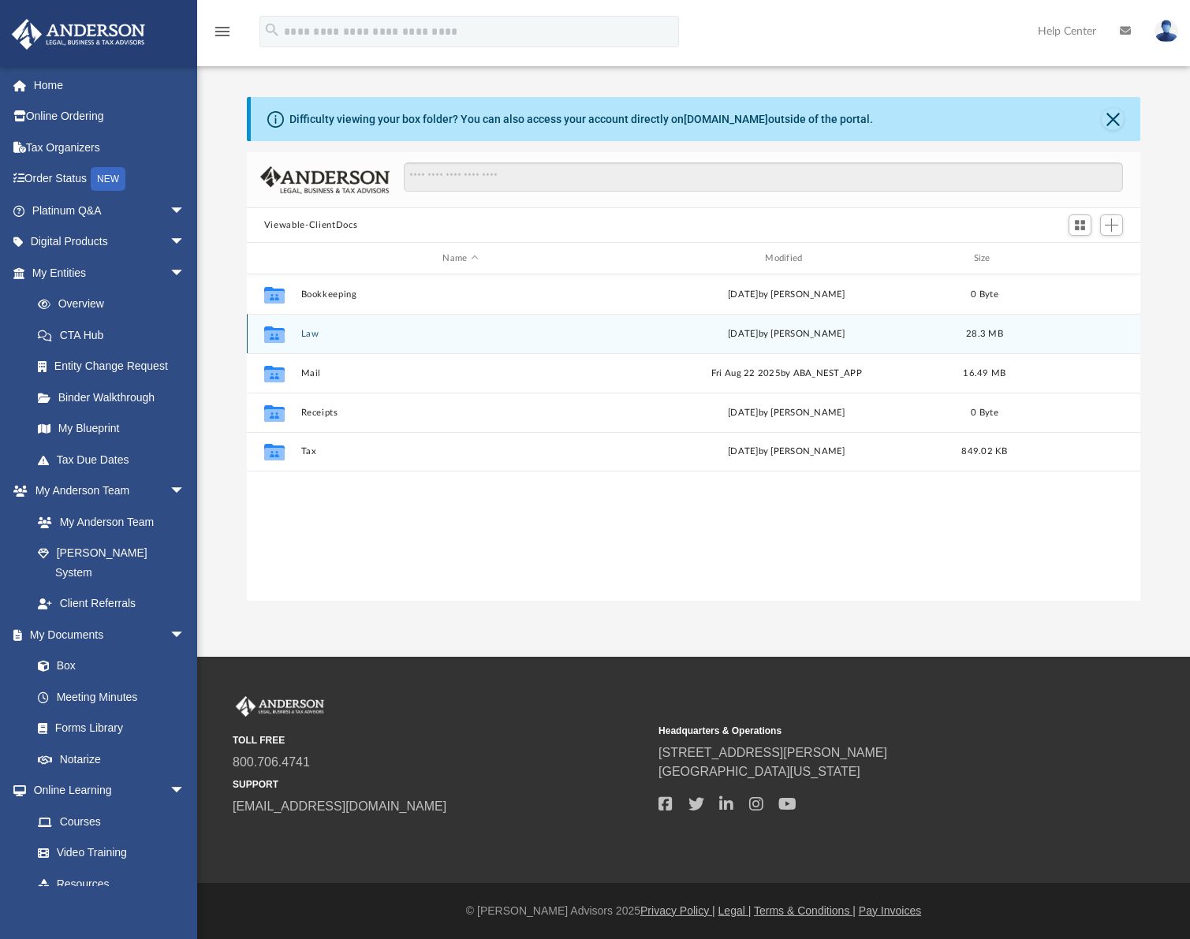
click at [282, 334] on icon "grid" at bounding box center [274, 336] width 20 height 13
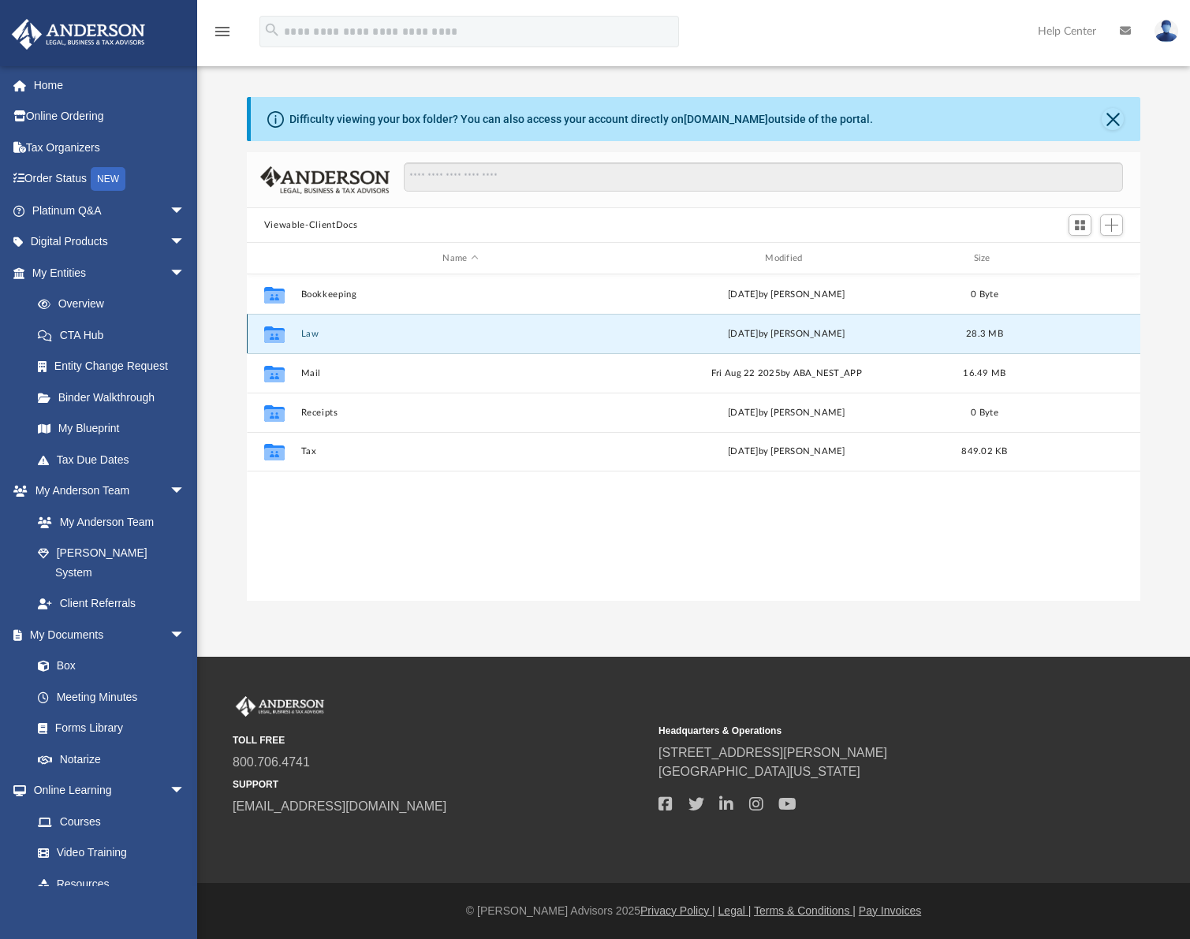
click at [275, 333] on icon "grid" at bounding box center [274, 336] width 20 height 13
click at [315, 333] on button "Law" at bounding box center [459, 334] width 319 height 10
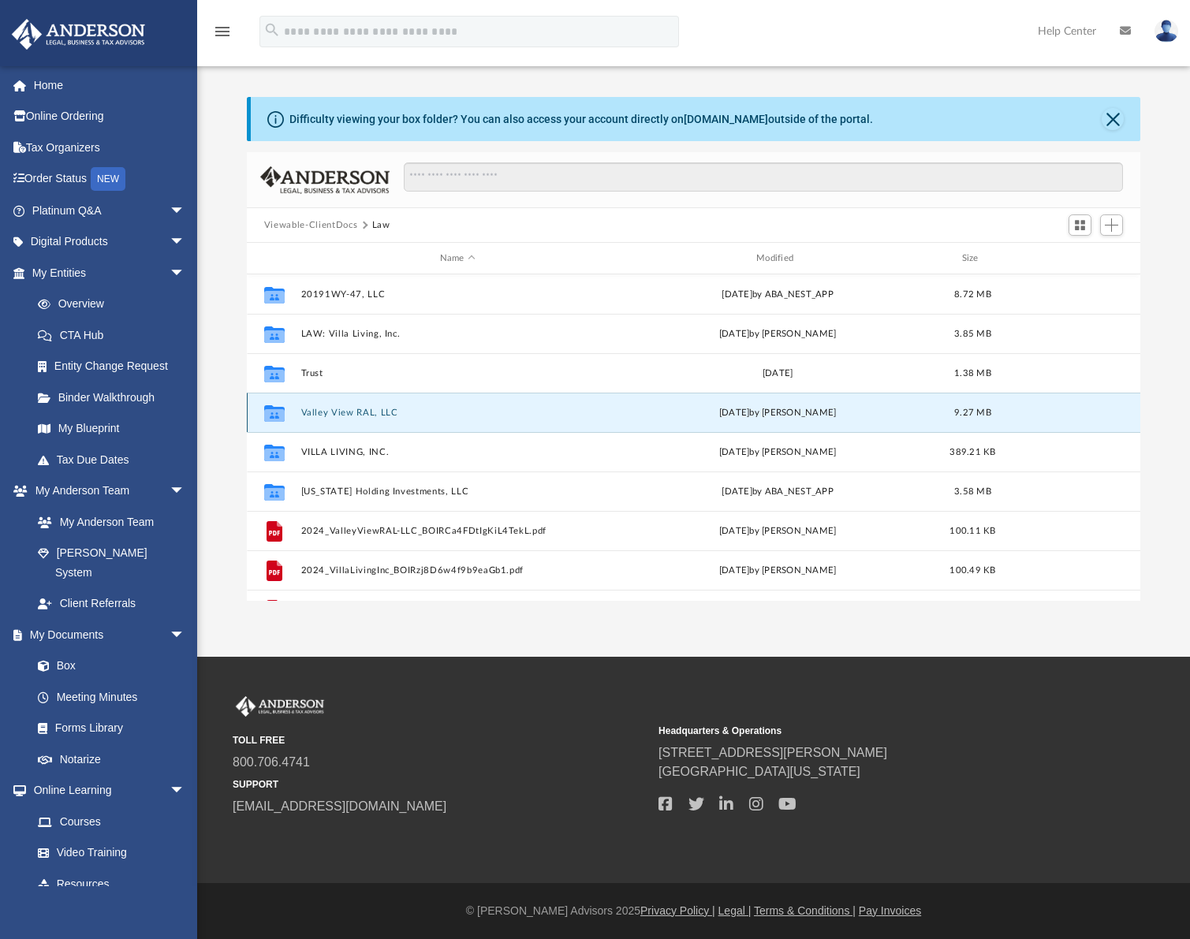
click at [364, 408] on button "Valley View RAL, LLC" at bounding box center [456, 413] width 313 height 10
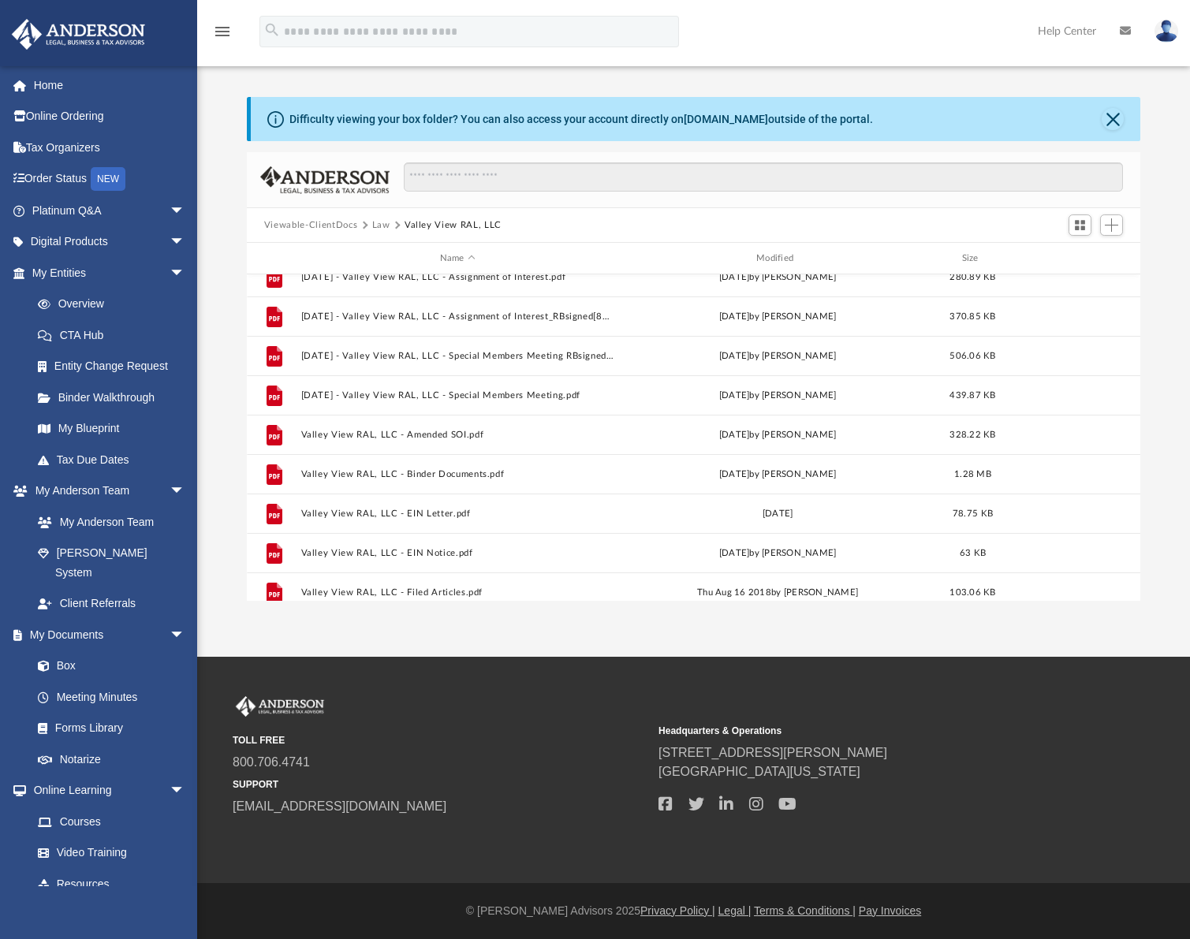
scroll to position [0, 0]
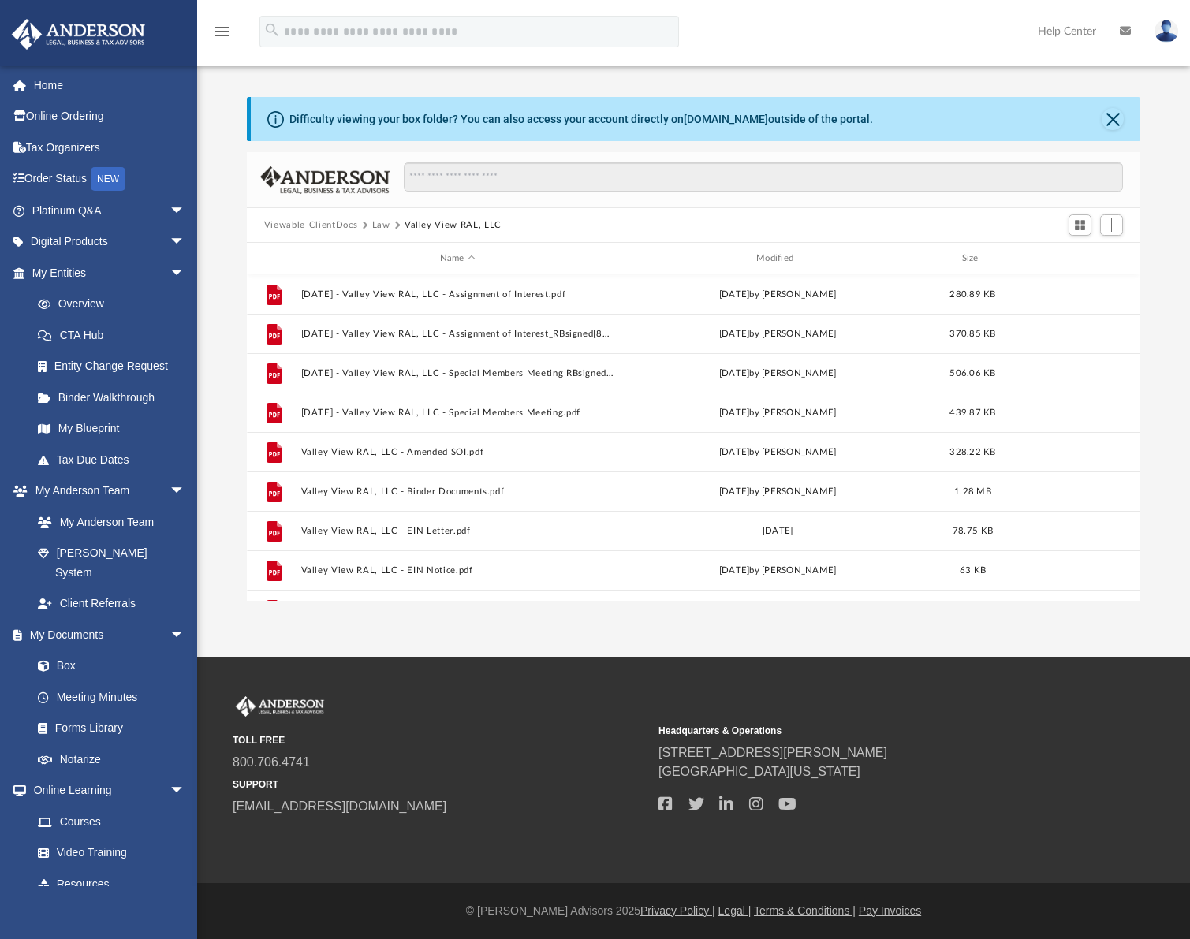
click at [381, 225] on button "Law" at bounding box center [381, 225] width 18 height 14
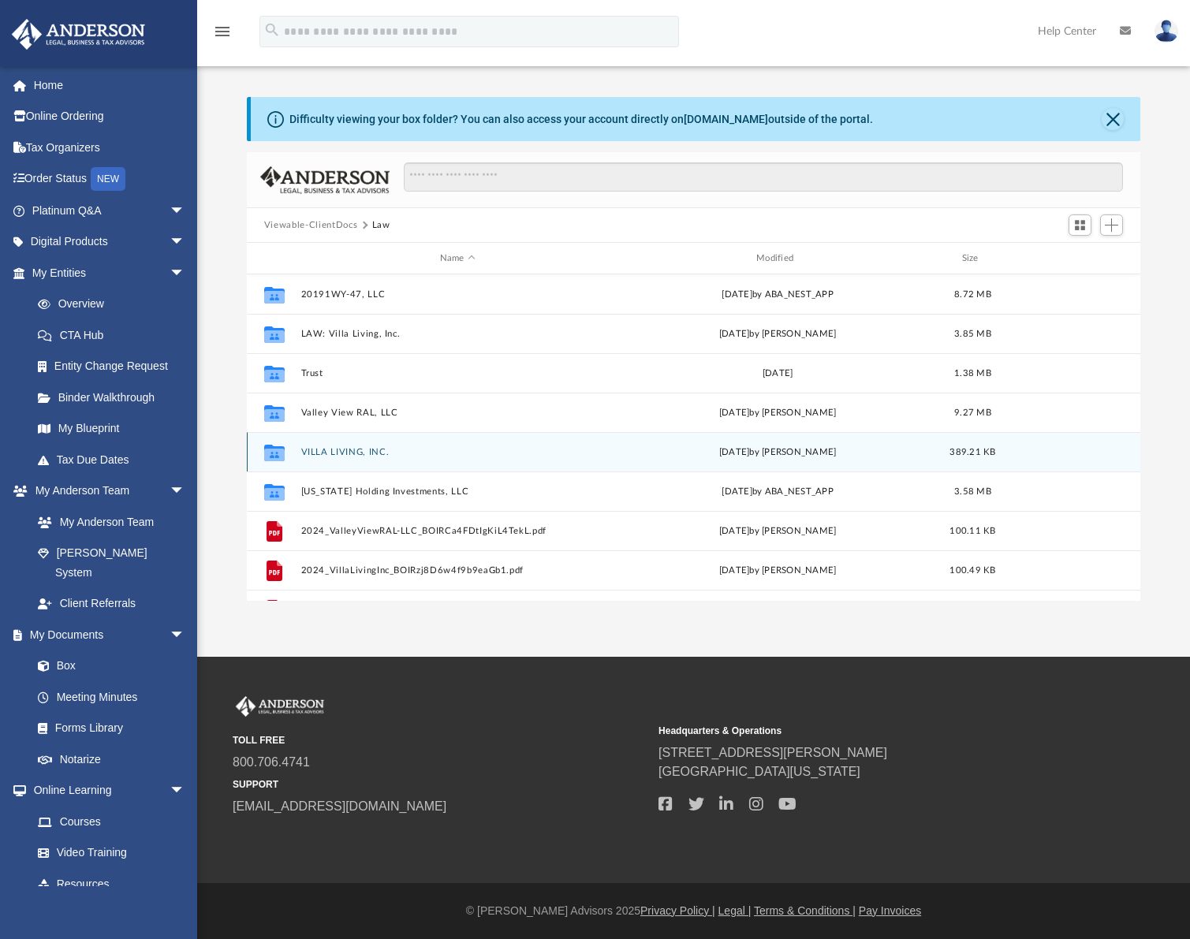
scroll to position [68, 0]
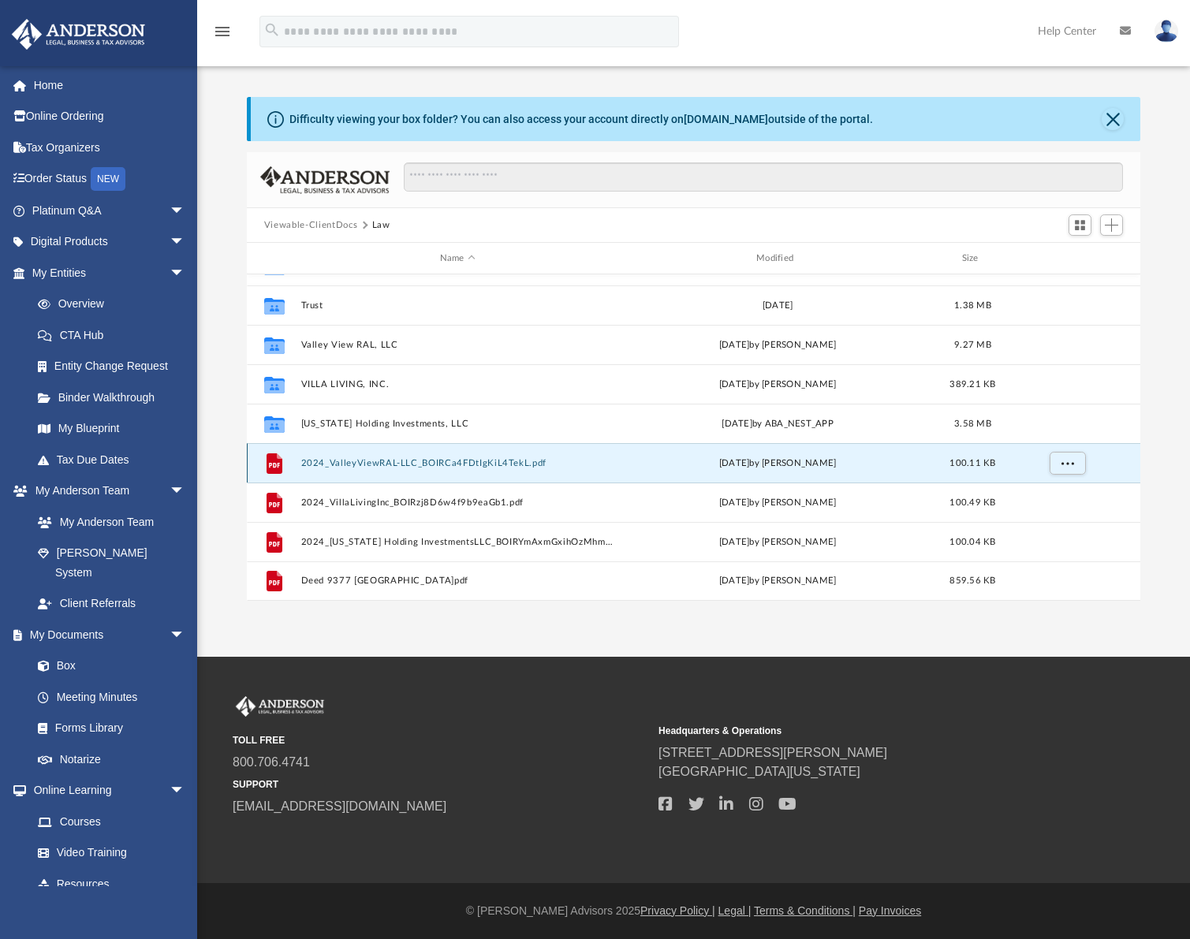
click at [415, 460] on button "2024_ValleyViewRAL-LLC_BOIRCa4FDtIgKiL4TekL.pdf" at bounding box center [456, 463] width 313 height 10
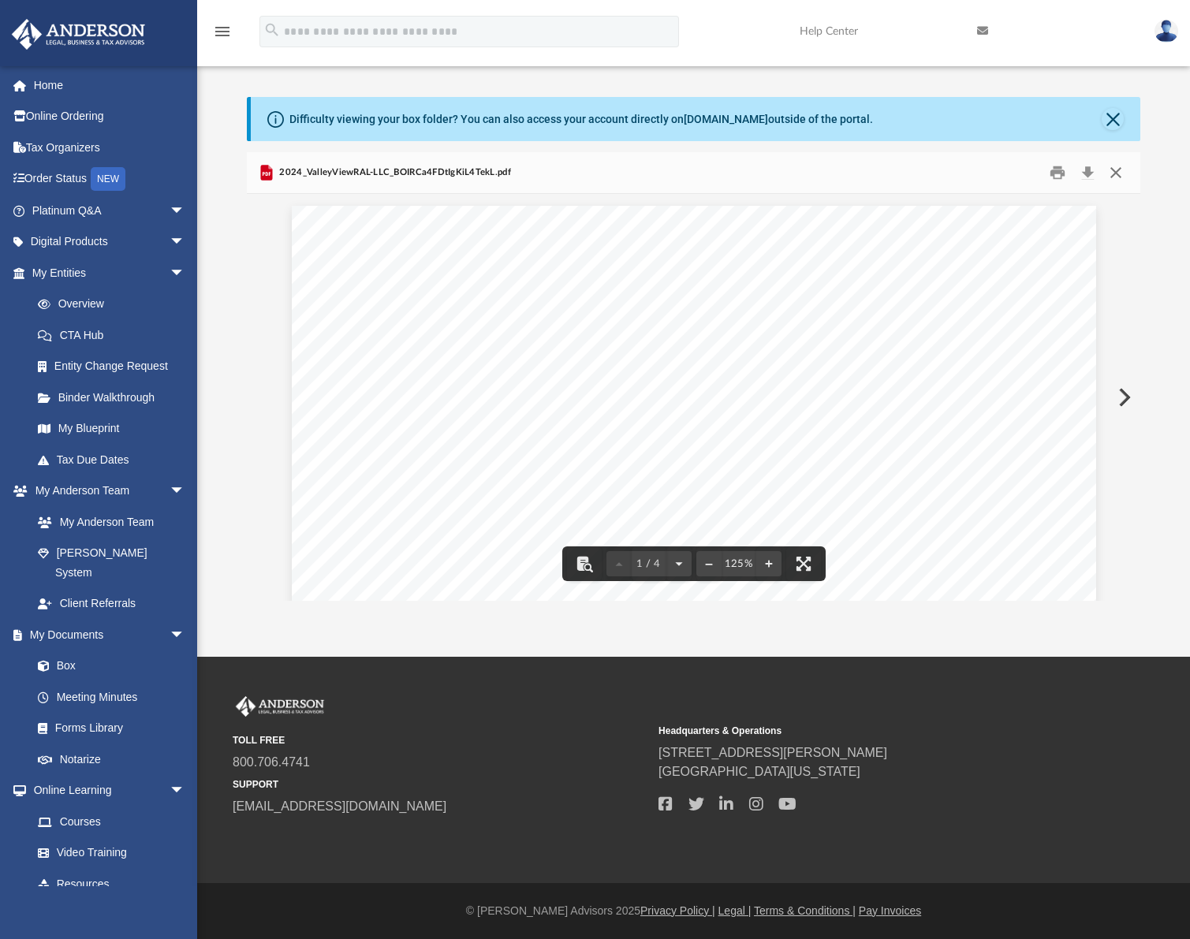
click at [1116, 175] on button "Close" at bounding box center [1115, 173] width 28 height 24
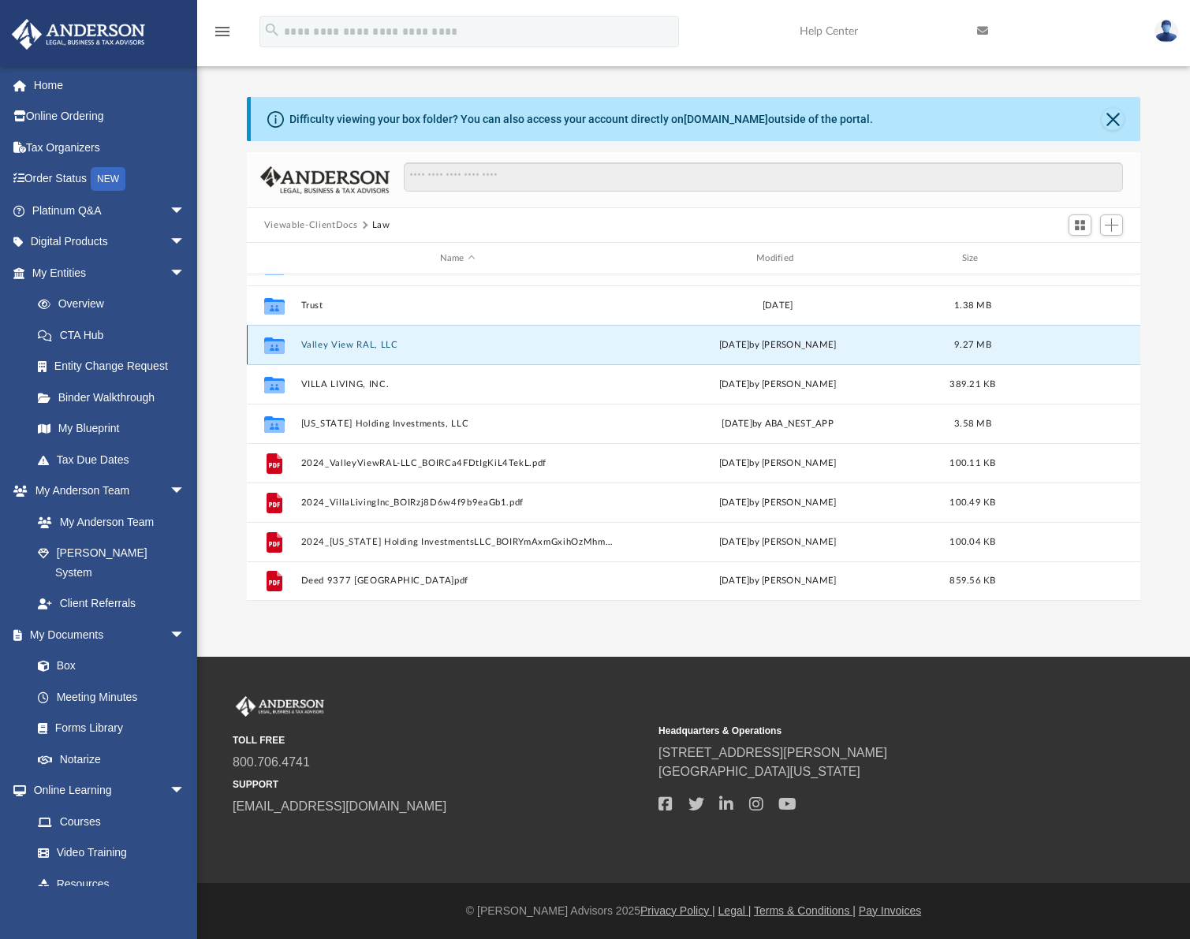
click at [315, 348] on button "Valley View RAL, LLC" at bounding box center [456, 345] width 313 height 10
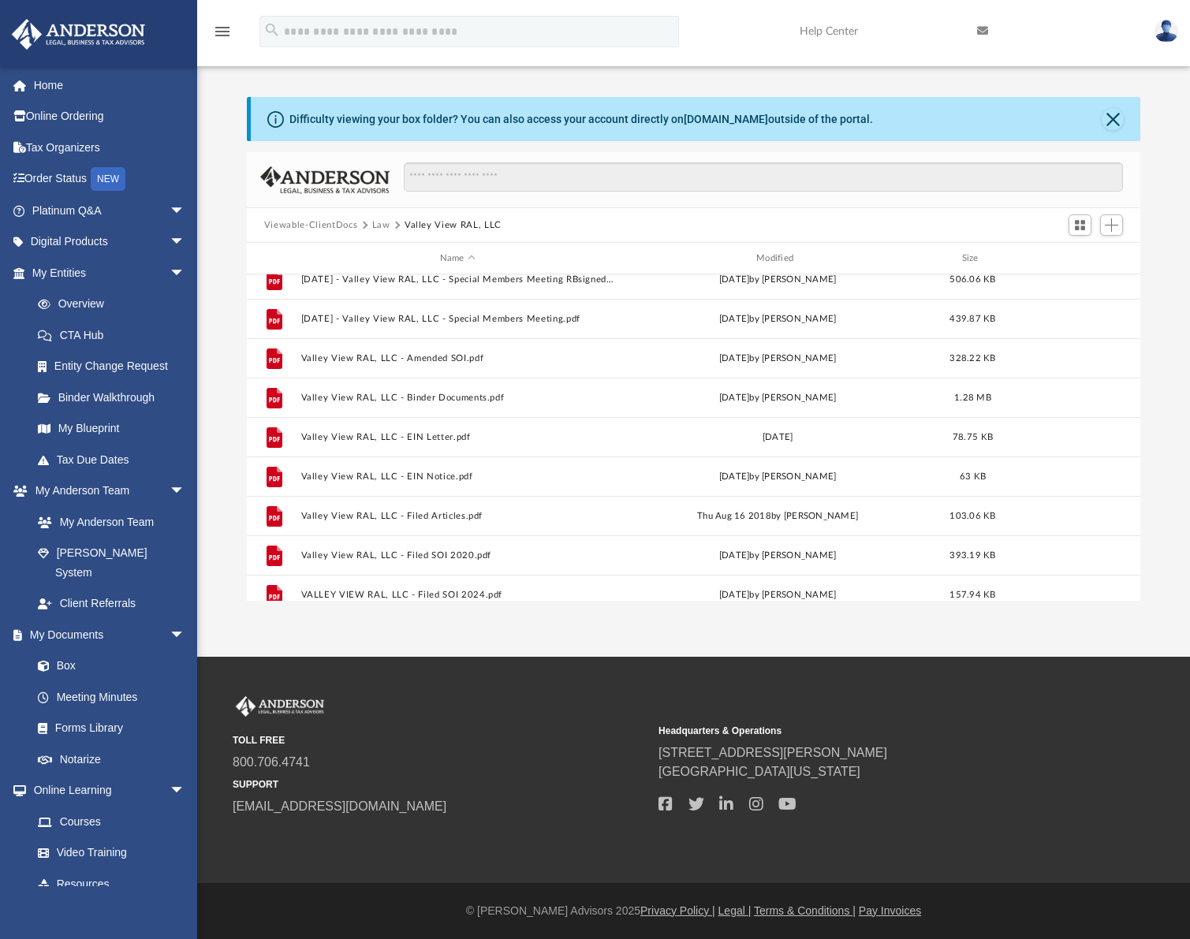
scroll to position [186, 0]
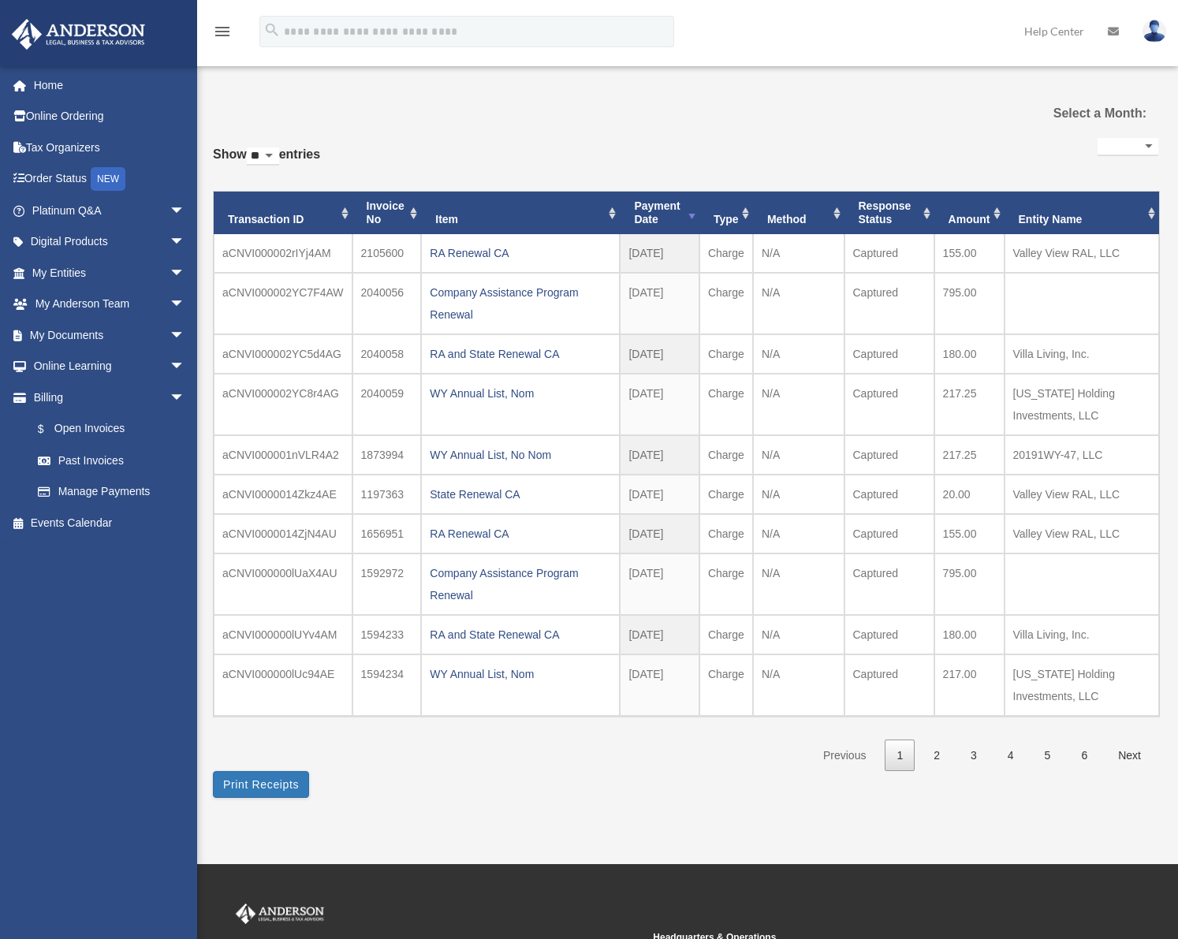
select select
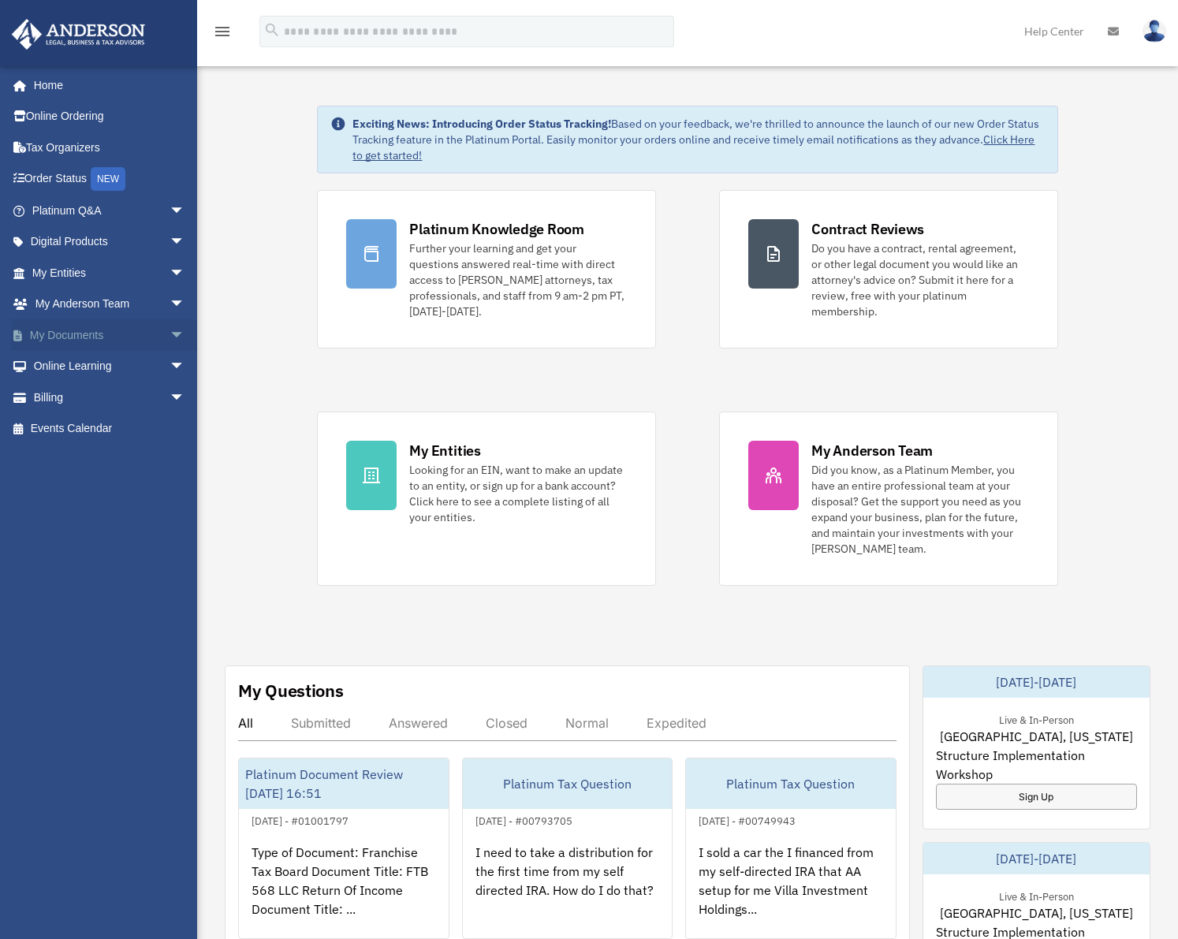
click at [169, 333] on span "arrow_drop_down" at bounding box center [185, 335] width 32 height 32
click at [80, 364] on link "Box" at bounding box center [115, 367] width 187 height 32
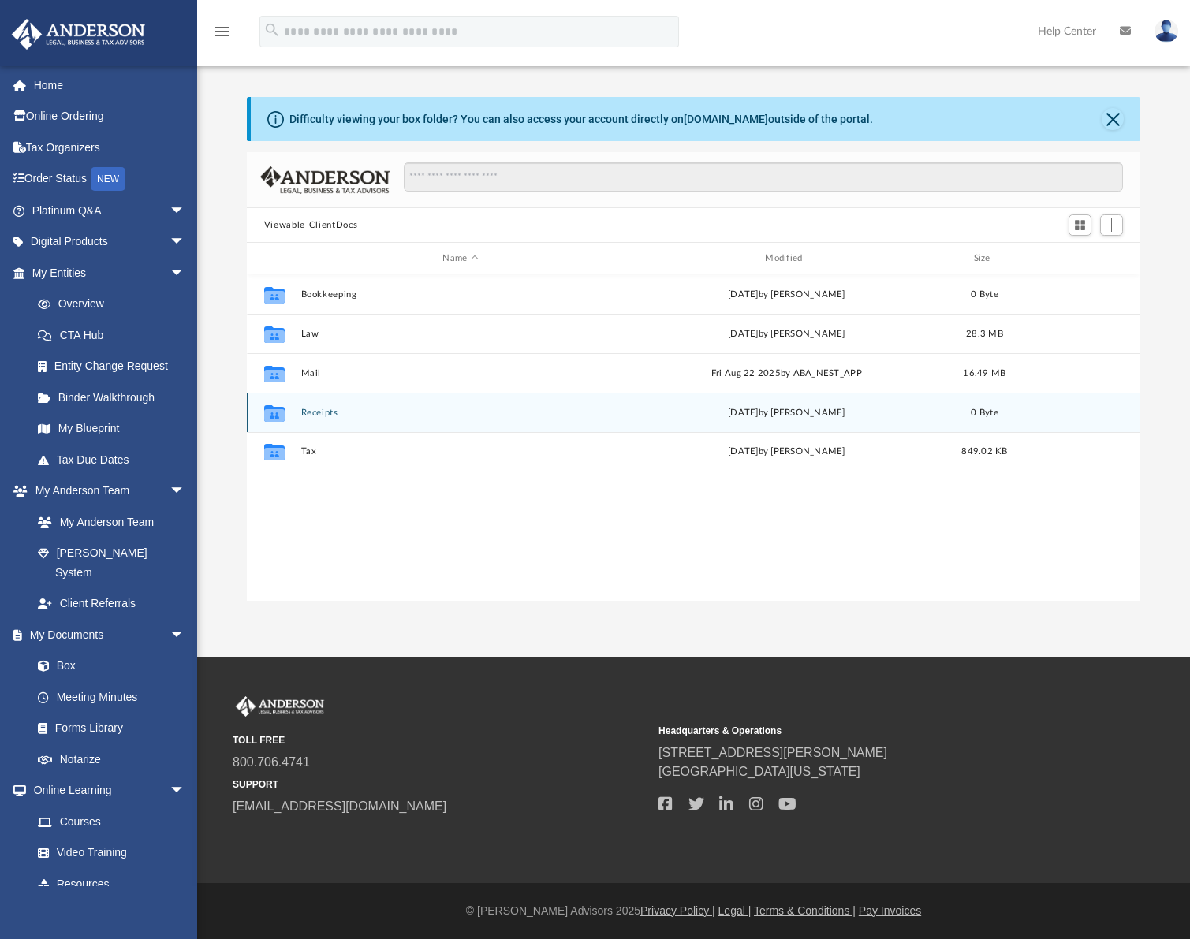
scroll to position [347, 881]
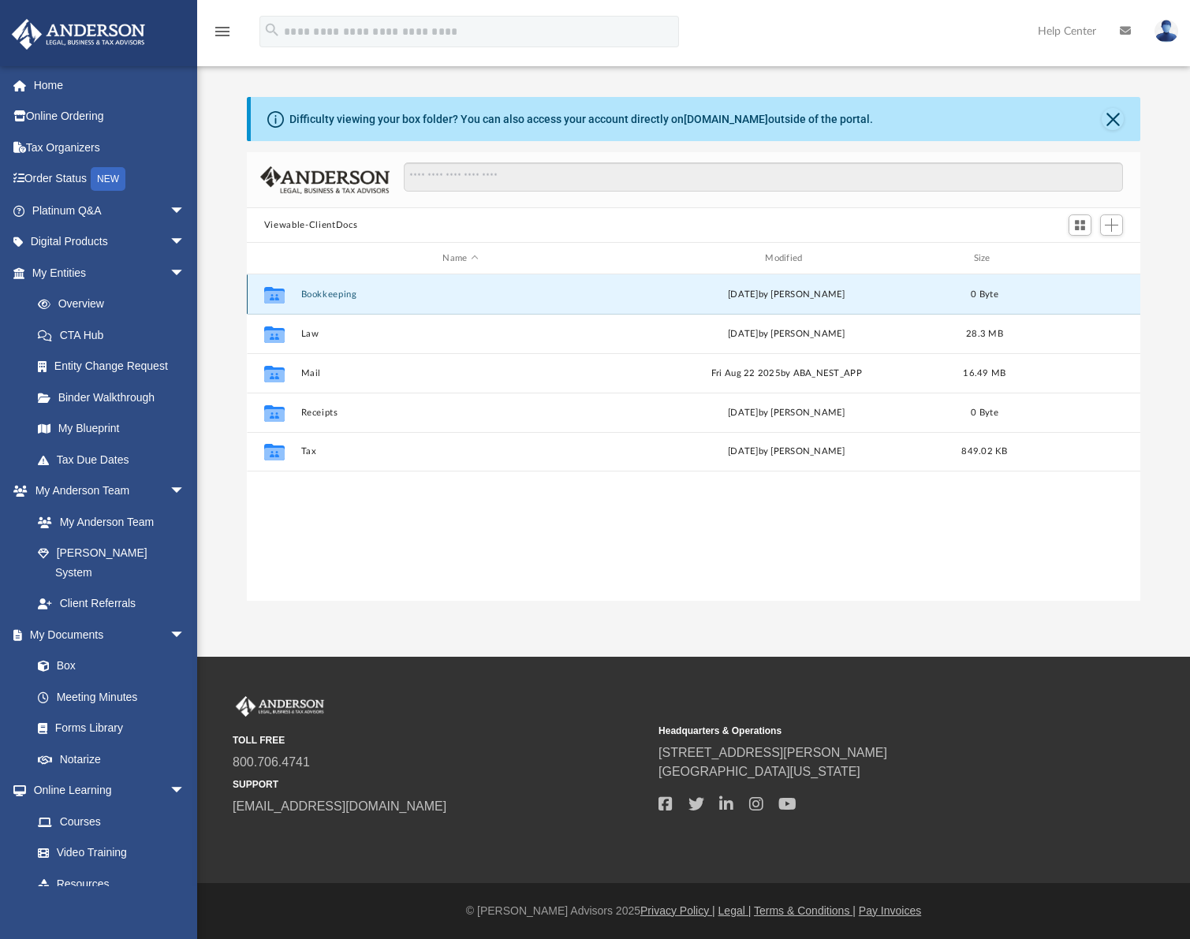
click at [330, 291] on button "Bookkeeping" at bounding box center [459, 294] width 319 height 10
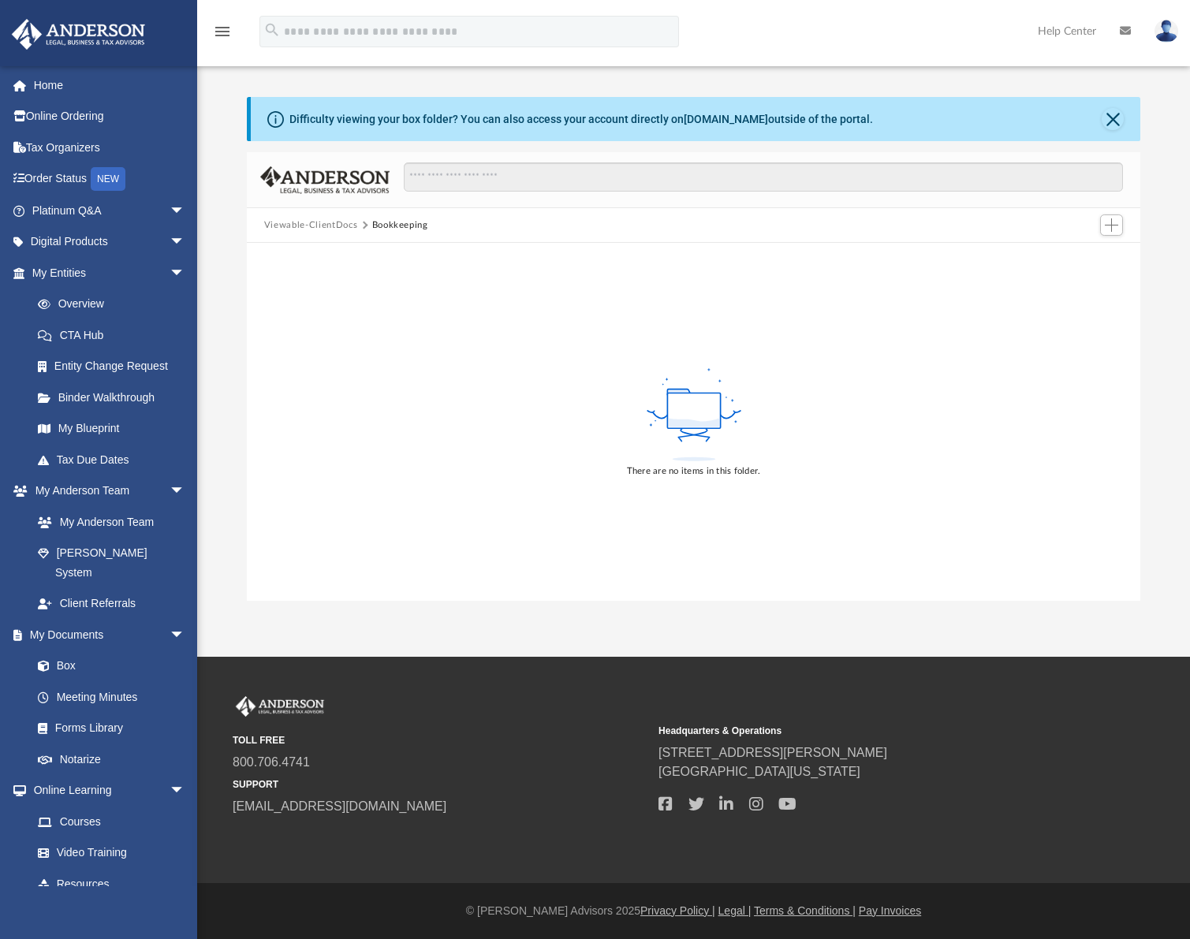
click at [326, 229] on button "Viewable-ClientDocs" at bounding box center [310, 225] width 93 height 14
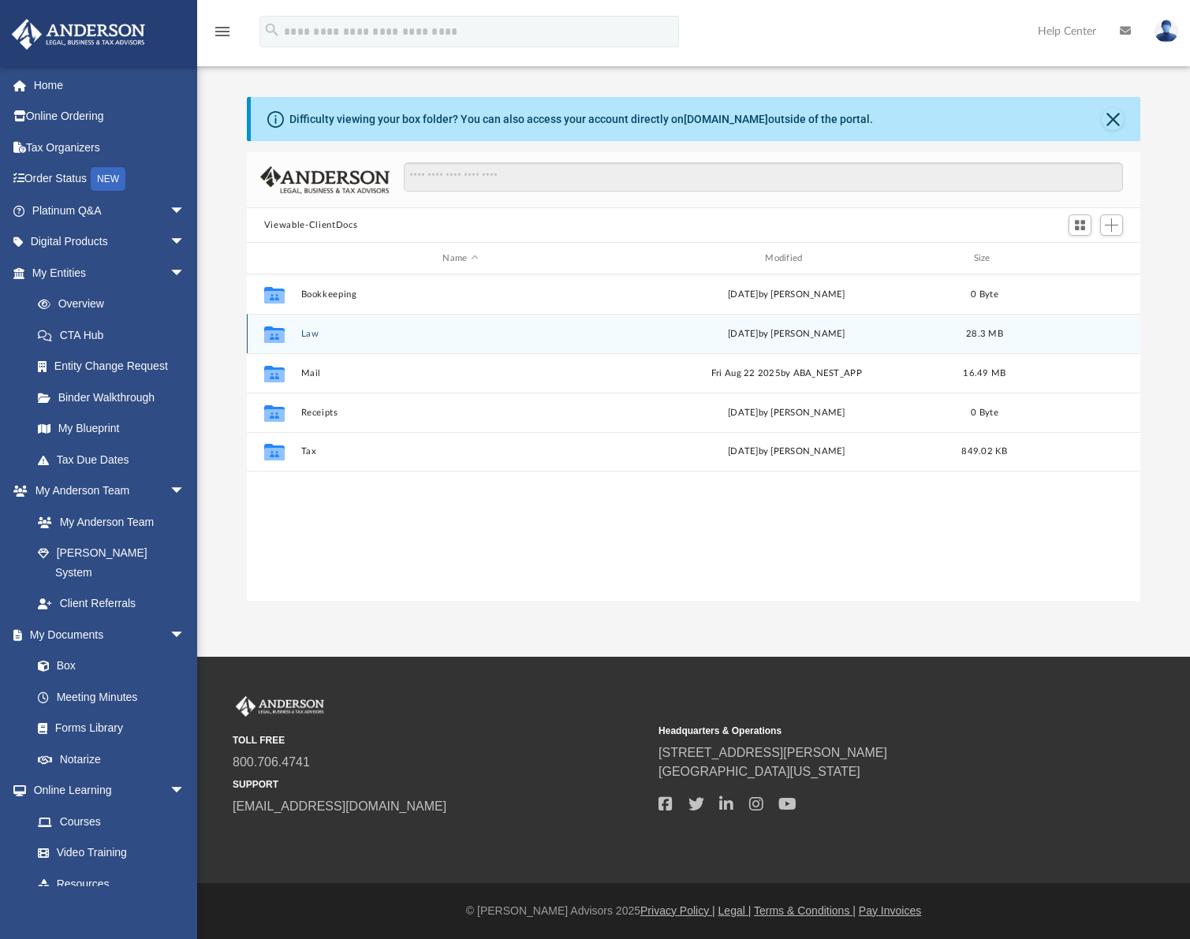
click at [315, 340] on div "Collaborated Folder Law [DATE] by [PERSON_NAME] 28.3 MB" at bounding box center [693, 333] width 893 height 39
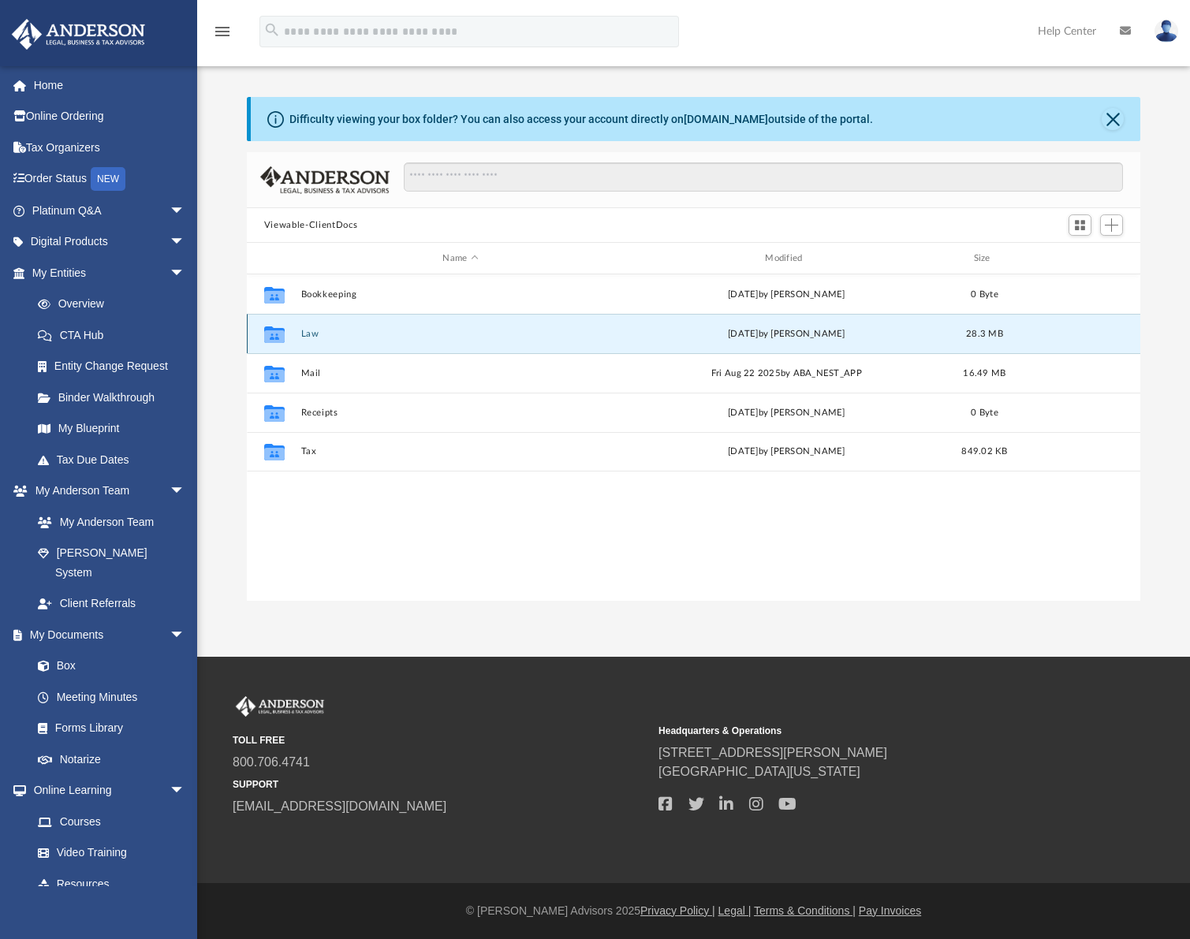
click at [340, 337] on button "Law" at bounding box center [459, 334] width 319 height 10
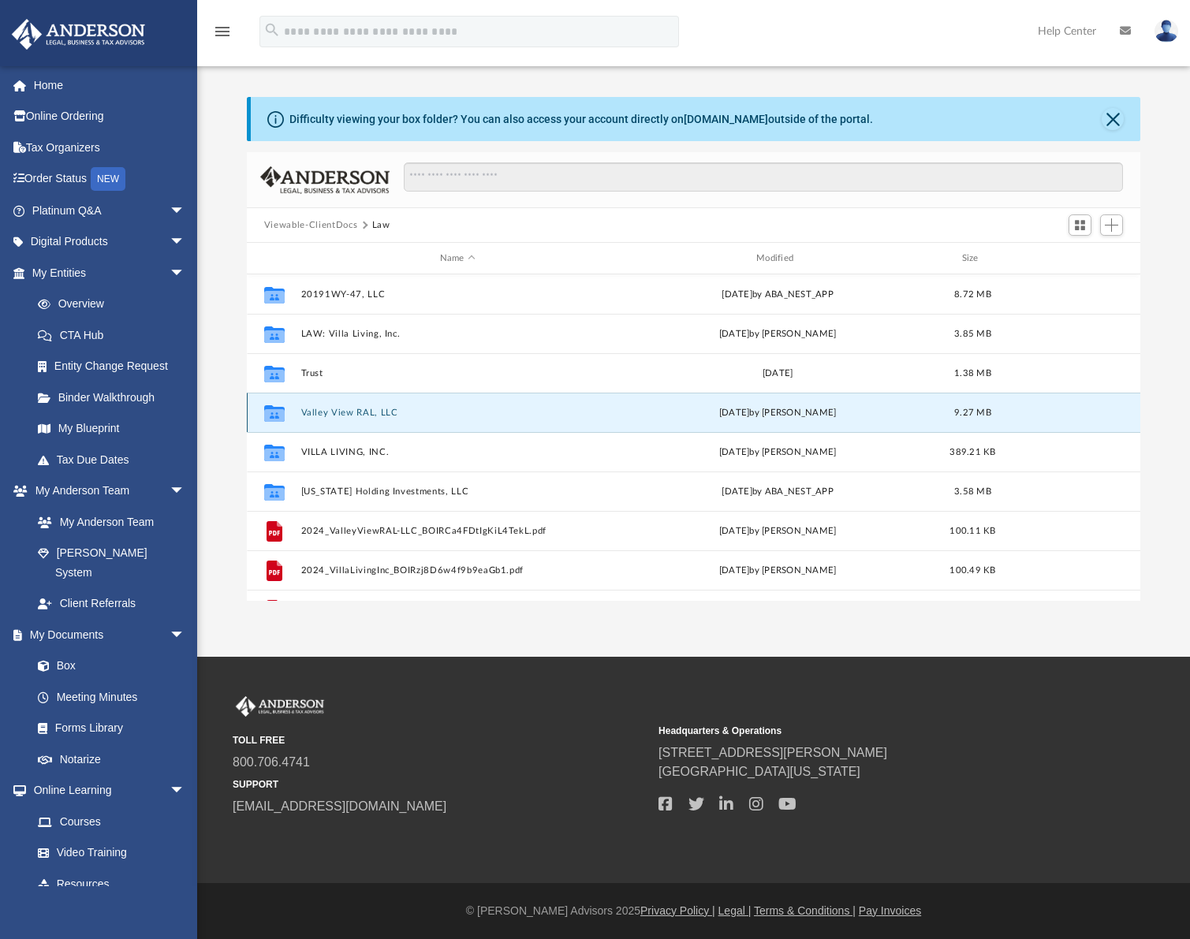
click at [337, 415] on button "Valley View RAL, LLC" at bounding box center [456, 413] width 313 height 10
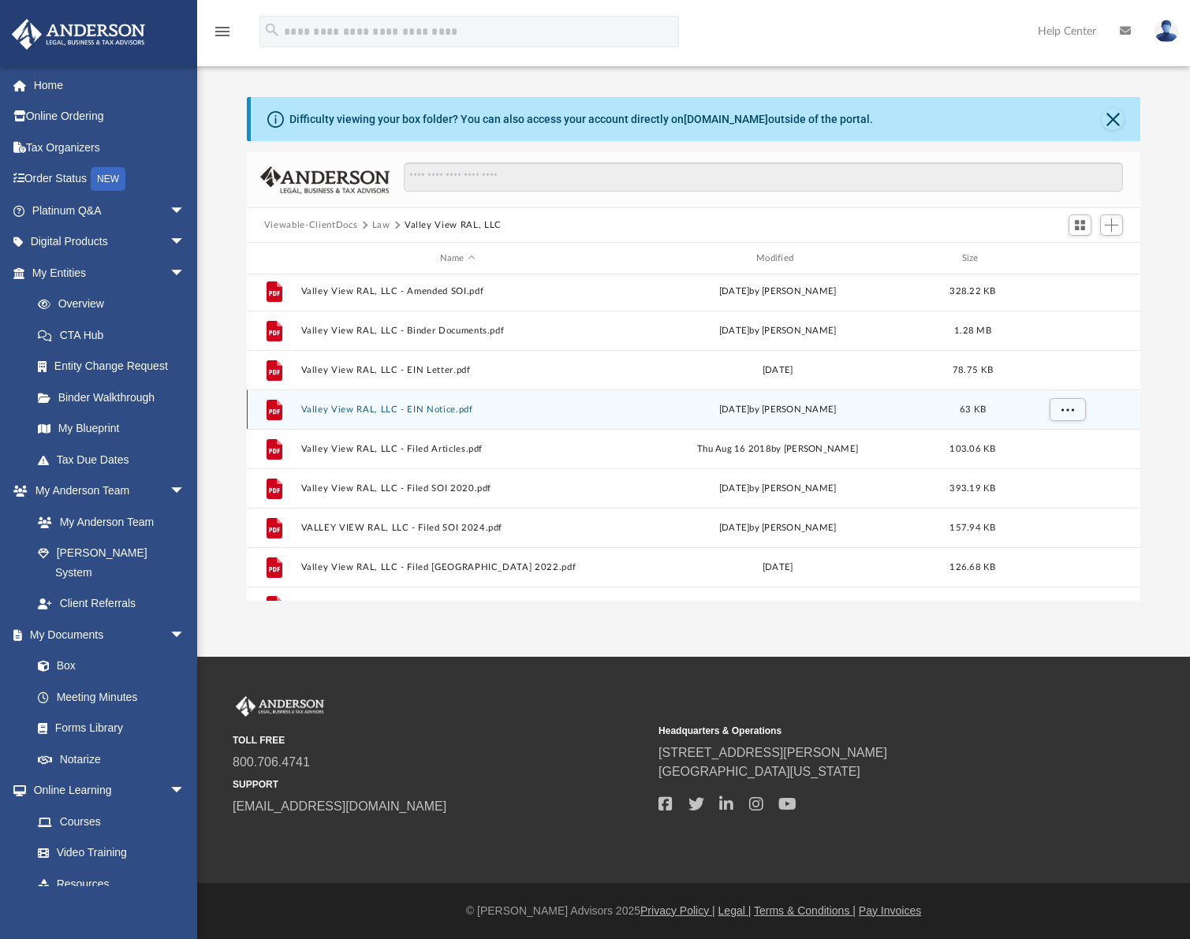
scroll to position [186, 0]
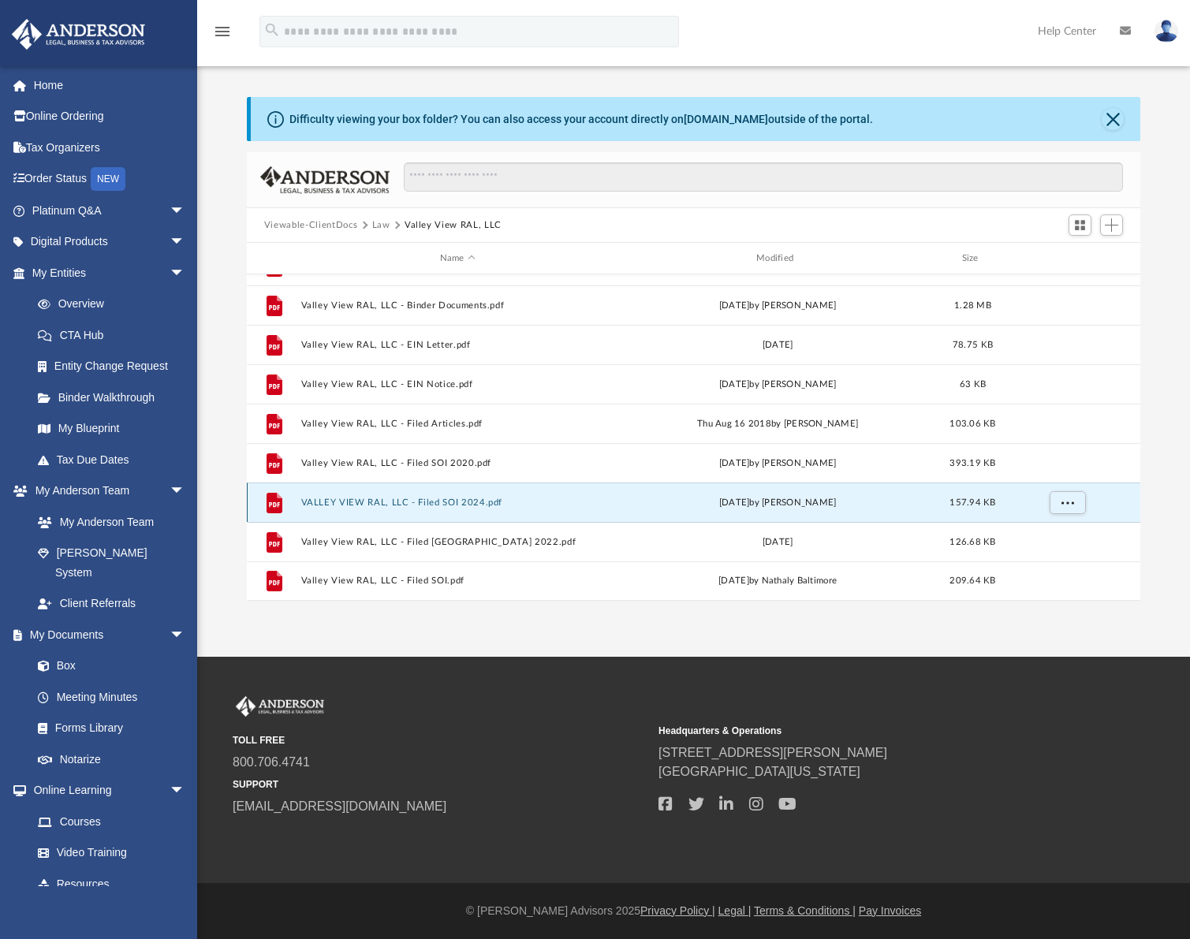
click at [431, 505] on button "VALLEY VIEW RAL, LLC - Filed SOI 2024.pdf" at bounding box center [456, 502] width 313 height 10
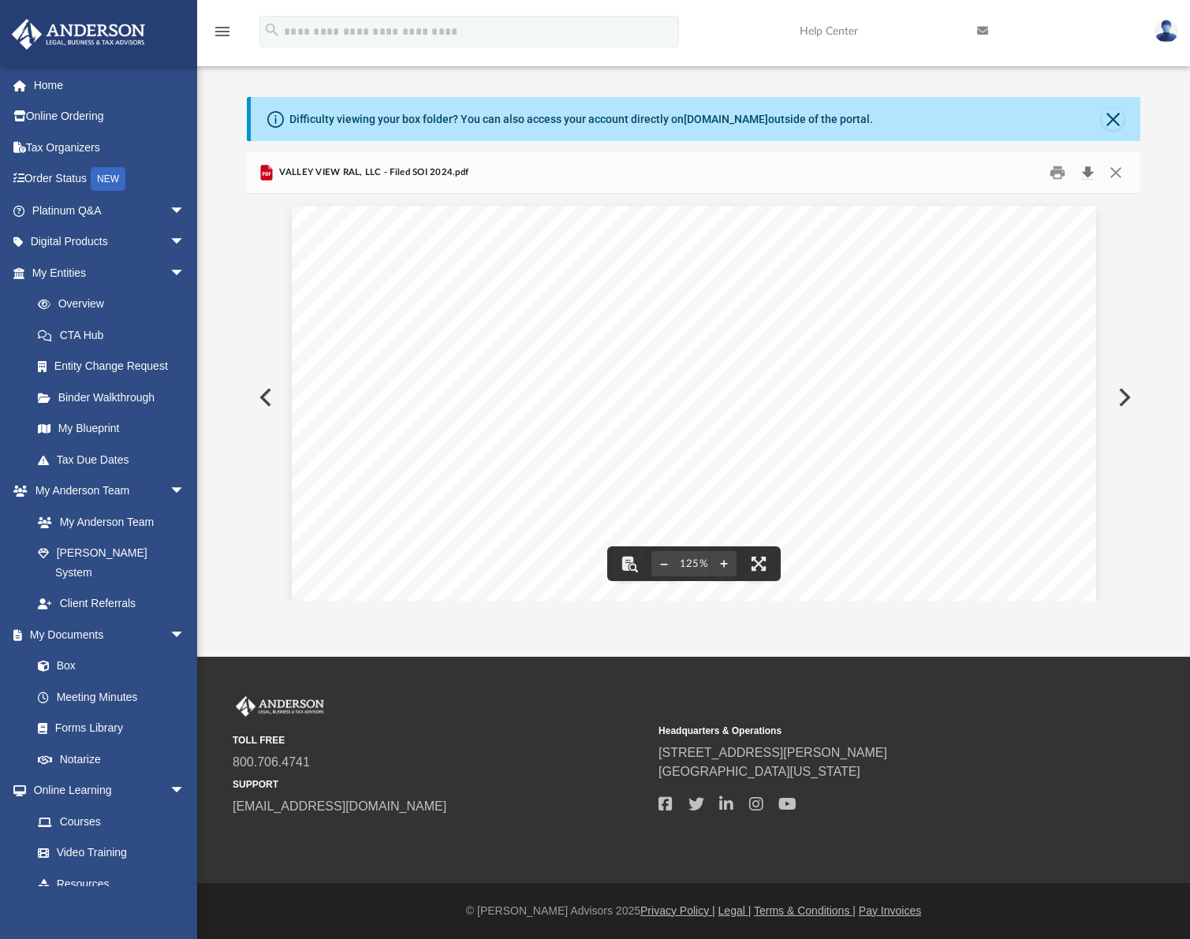
click at [1090, 176] on button "Download" at bounding box center [1087, 173] width 28 height 24
click at [1108, 118] on button "Close" at bounding box center [1112, 119] width 22 height 22
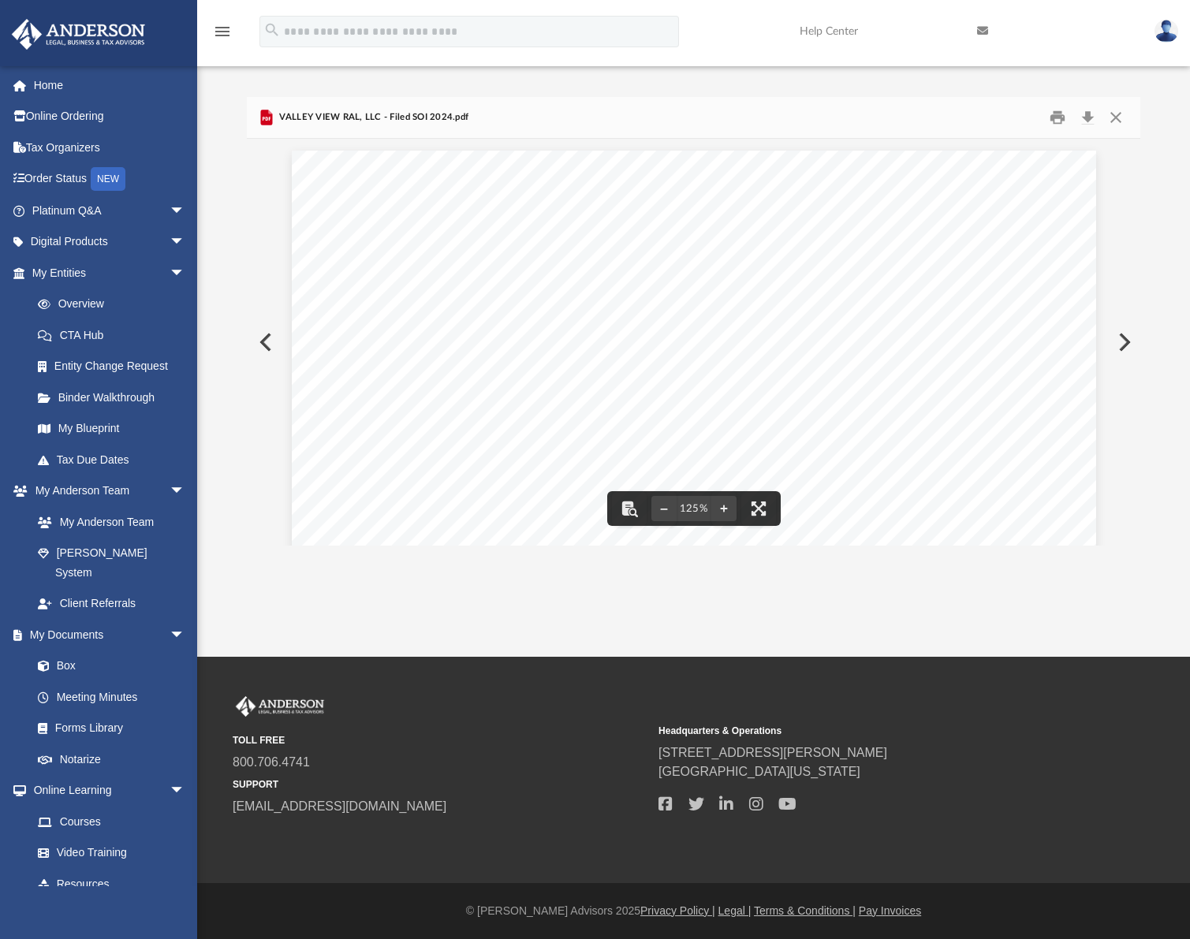
click at [263, 336] on button "Preview" at bounding box center [264, 342] width 35 height 44
click at [1119, 110] on button "Close" at bounding box center [1115, 118] width 28 height 24
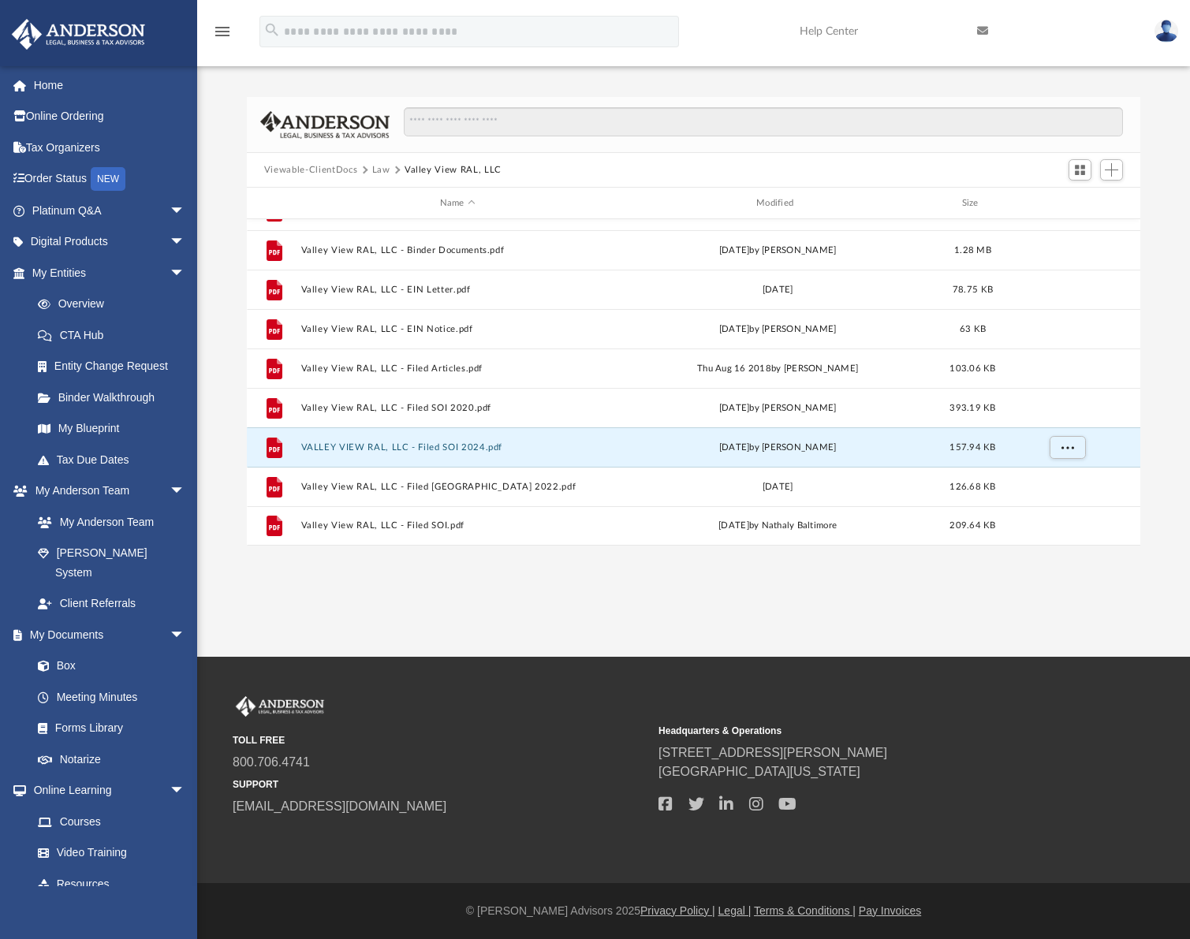
click at [375, 170] on button "Law" at bounding box center [381, 170] width 18 height 14
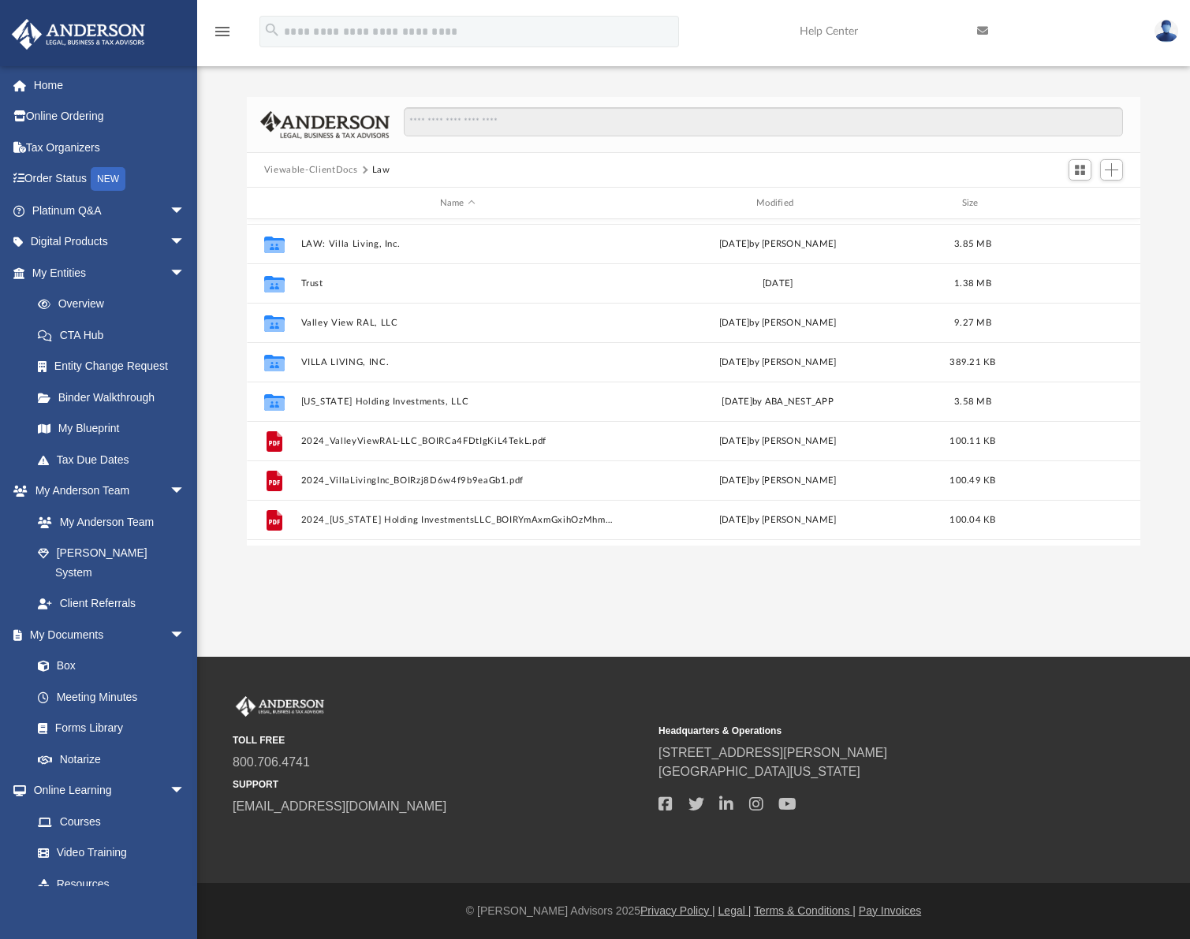
scroll to position [68, 0]
